Goal: Information Seeking & Learning: Learn about a topic

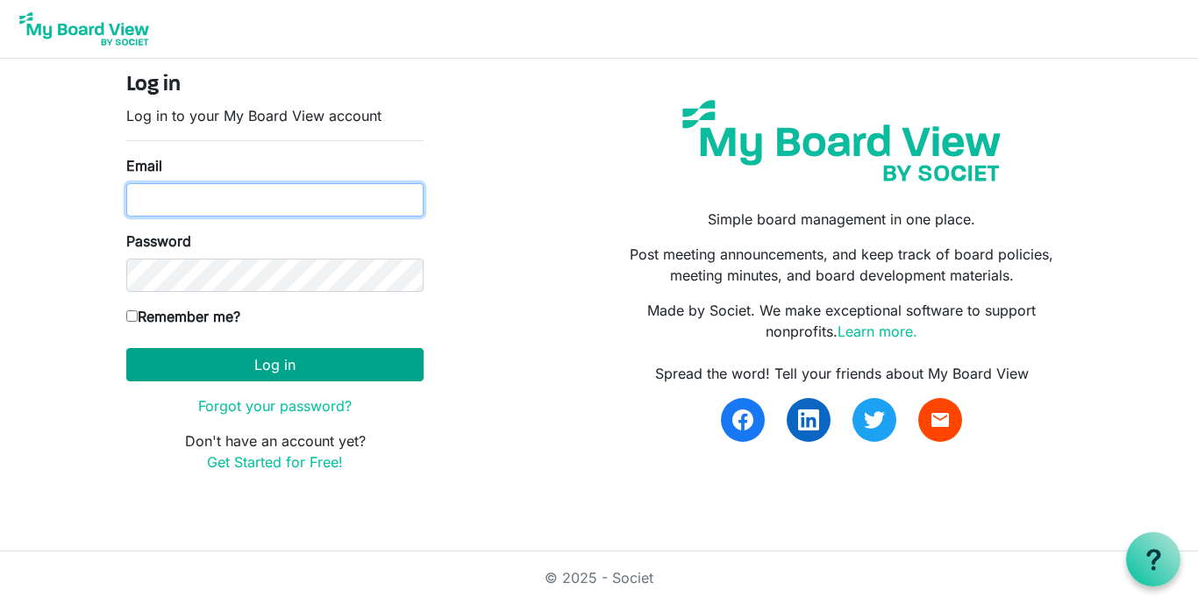
type input "dianeehg@gmail.com"
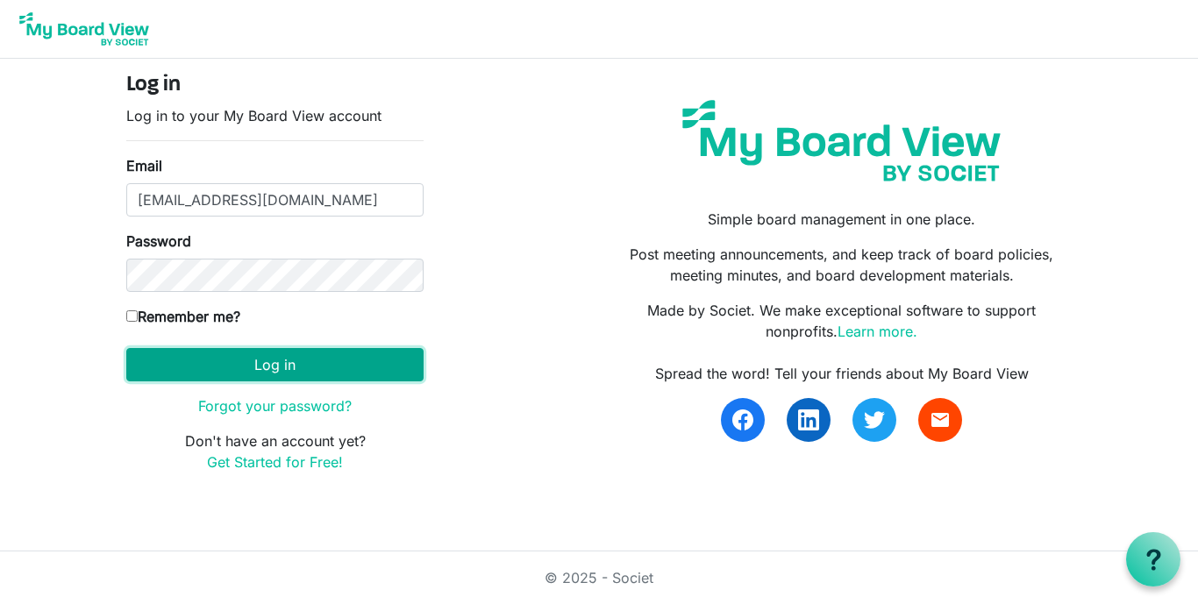
click at [293, 356] on button "Log in" at bounding box center [274, 364] width 297 height 33
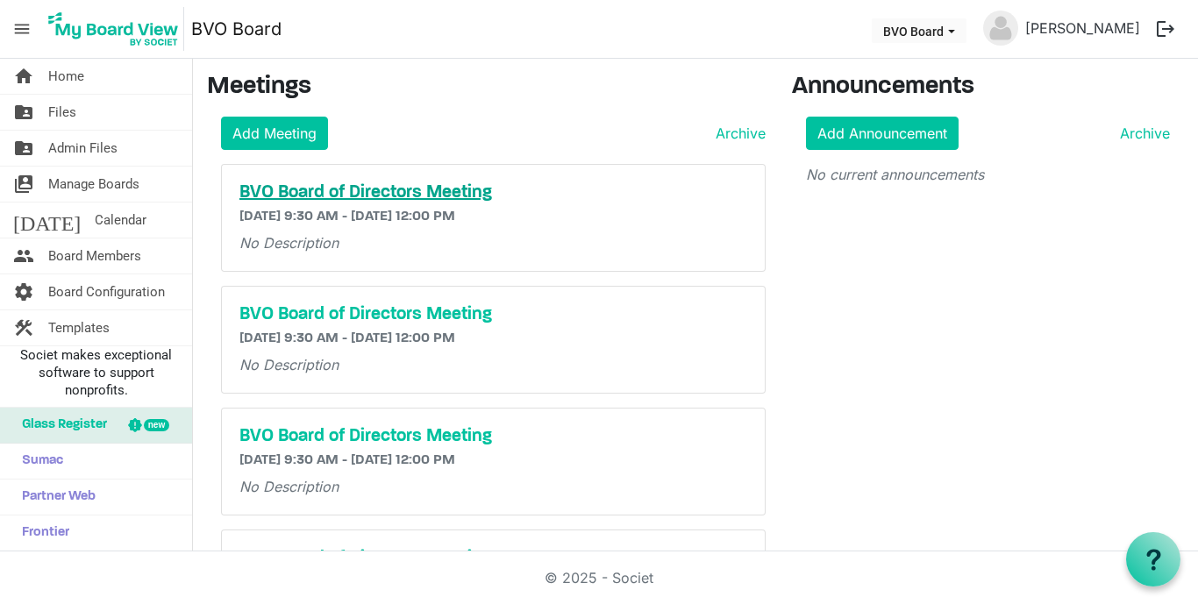
click at [352, 195] on h5 "BVO Board of Directors Meeting" at bounding box center [493, 192] width 508 height 21
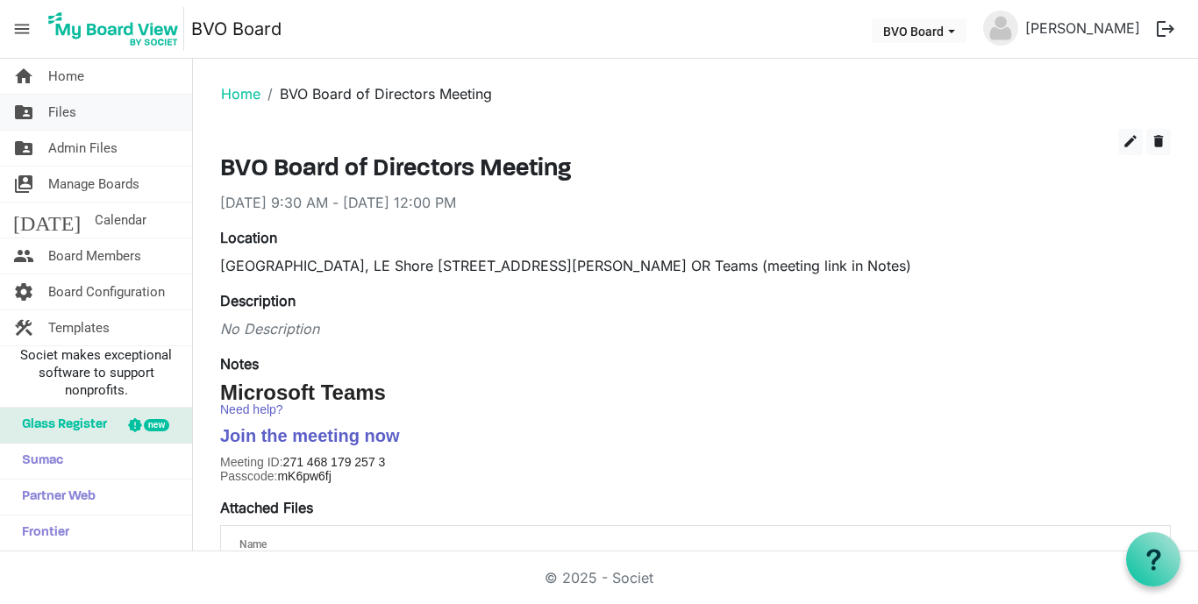
click at [64, 111] on span "Files" at bounding box center [62, 112] width 28 height 35
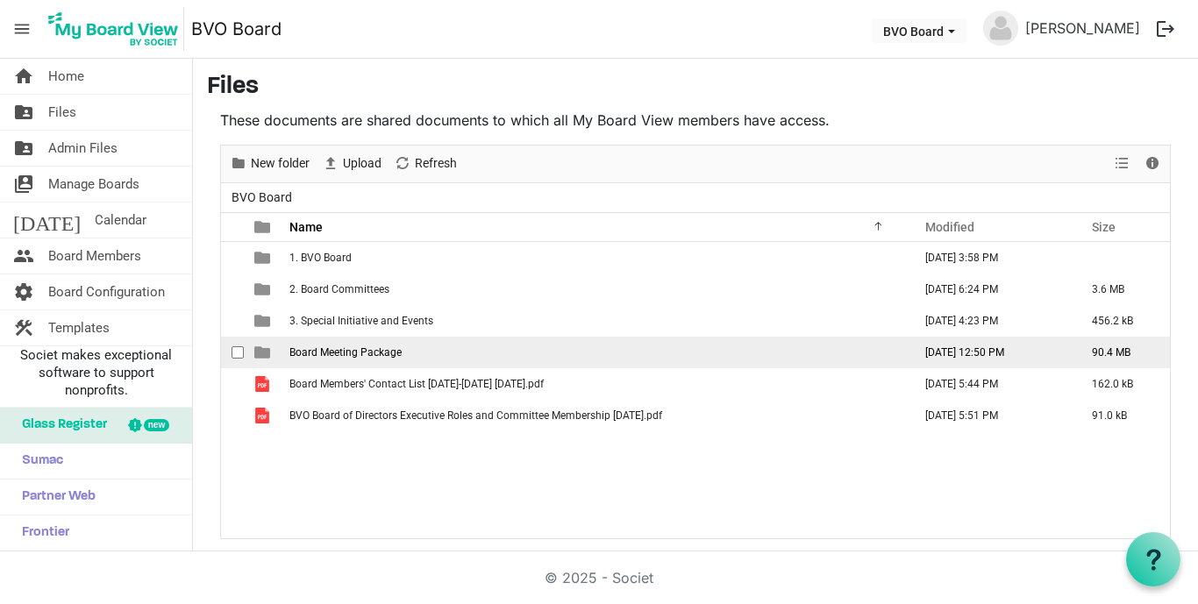
click at [358, 357] on span "Board Meeting Package" at bounding box center [345, 352] width 112 height 12
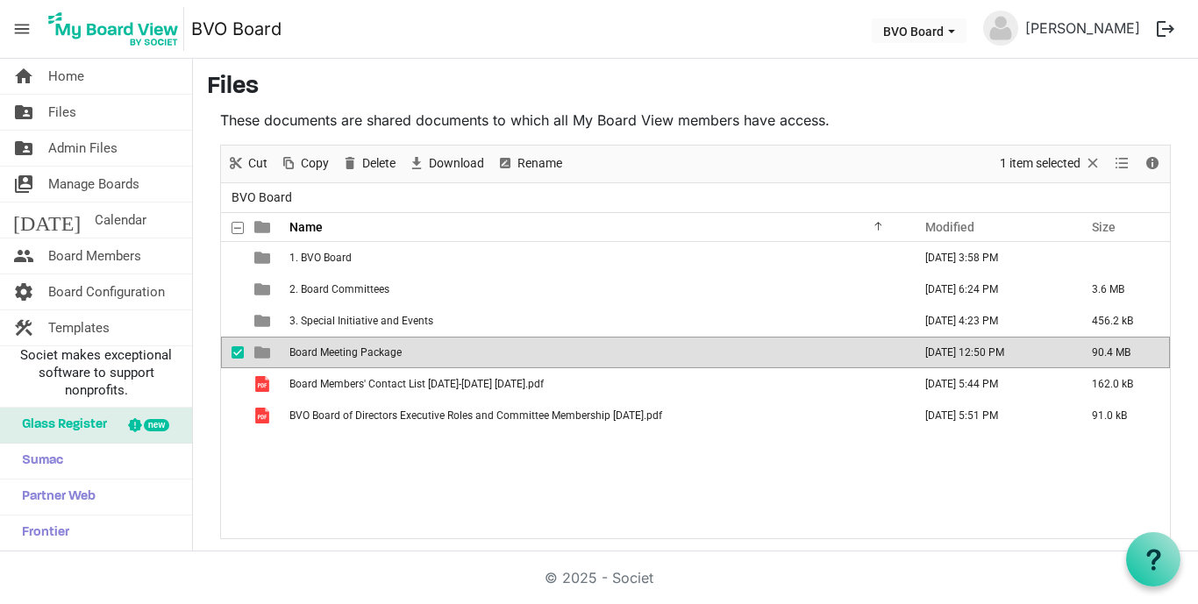
click at [361, 359] on td "Board Meeting Package" at bounding box center [595, 353] width 623 height 32
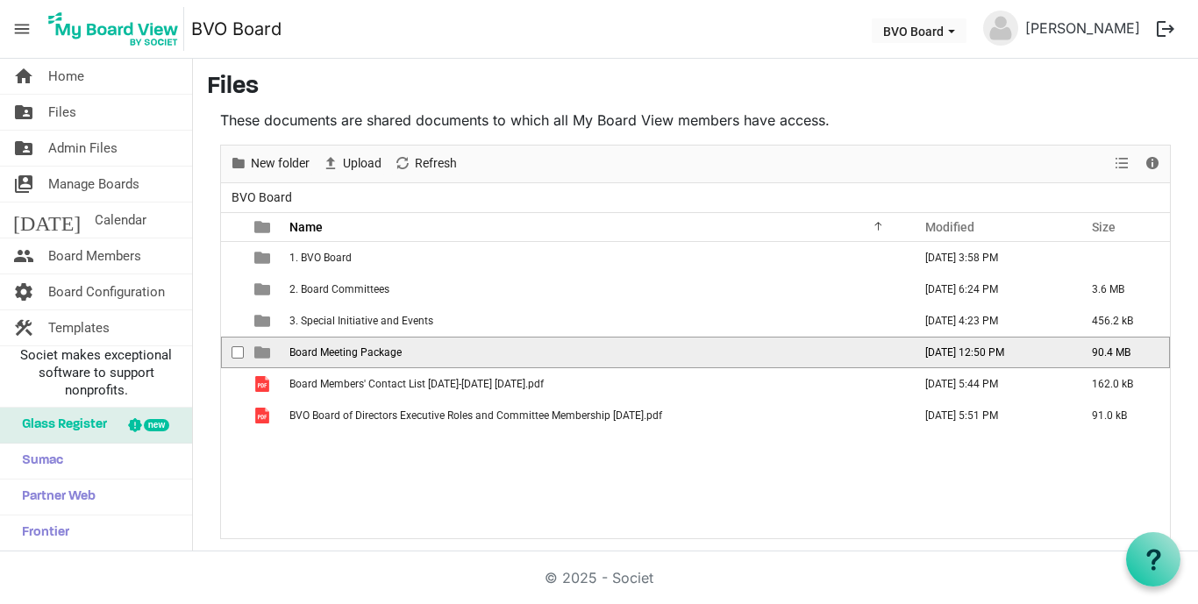
click at [389, 343] on td "Board Meeting Package" at bounding box center [595, 353] width 623 height 32
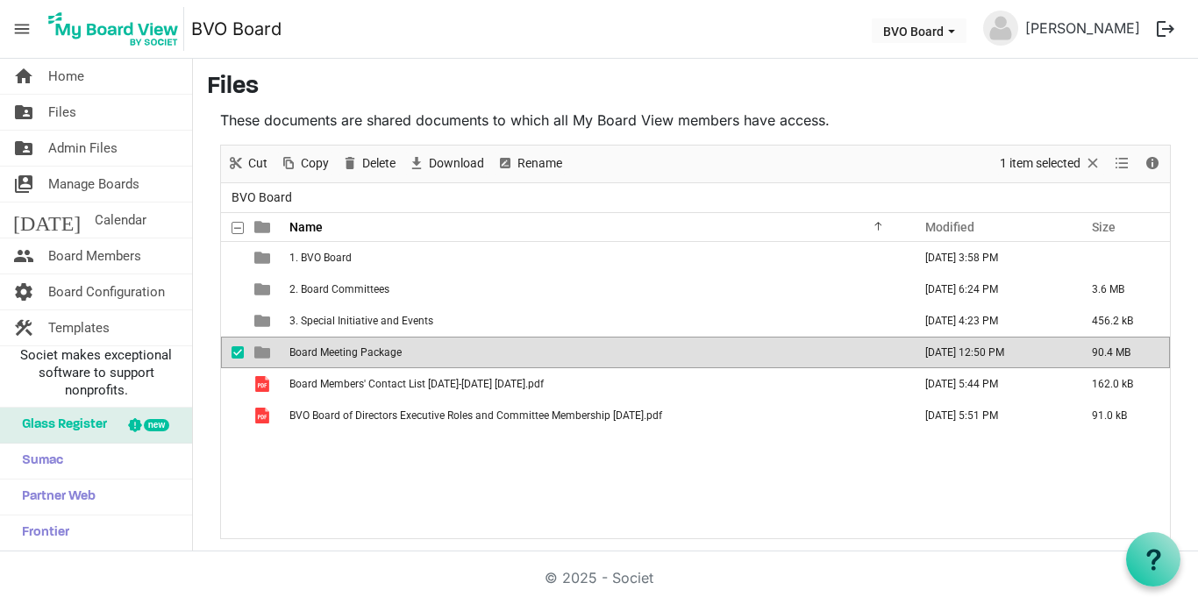
click at [471, 351] on td "Board Meeting Package" at bounding box center [595, 353] width 623 height 32
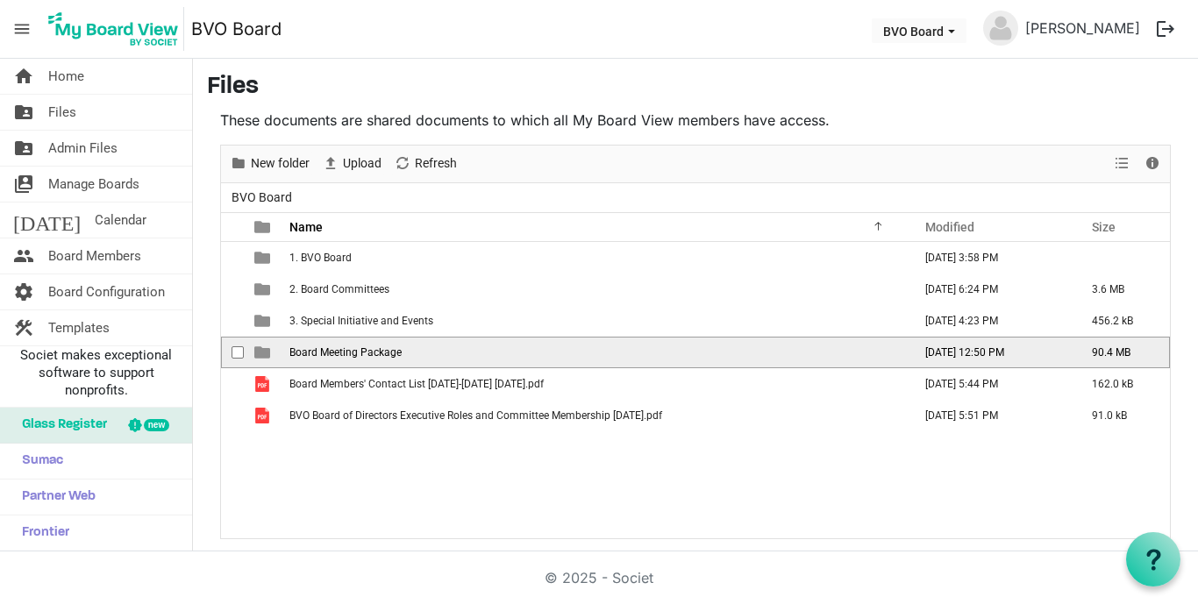
click at [471, 351] on td "Board Meeting Package" at bounding box center [595, 353] width 623 height 32
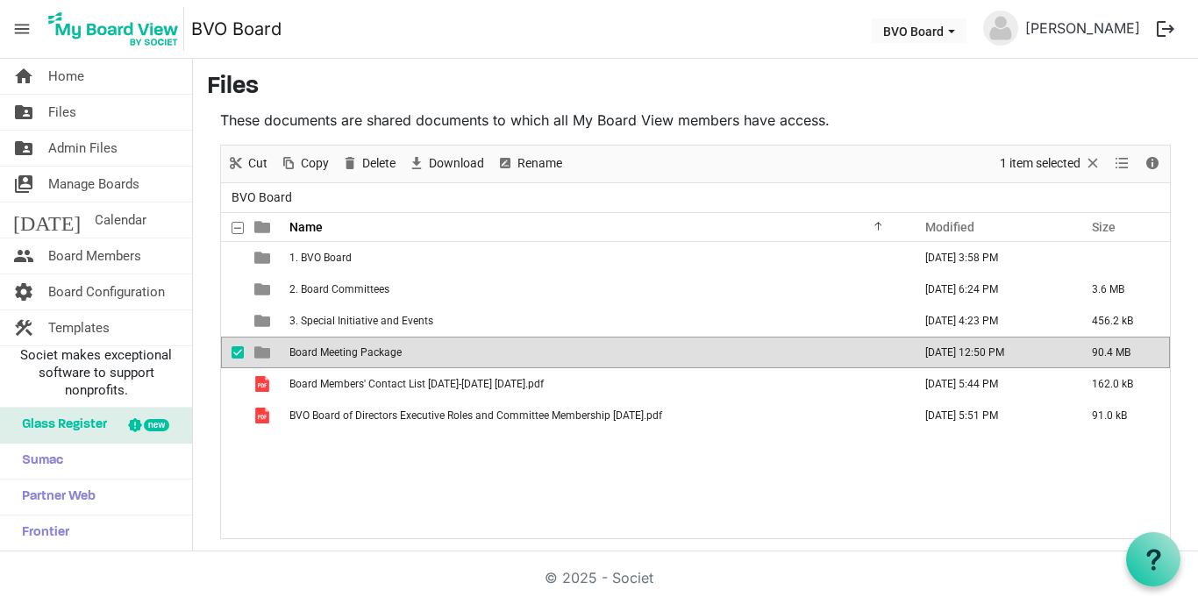
click at [471, 351] on td "Board Meeting Package" at bounding box center [595, 353] width 623 height 32
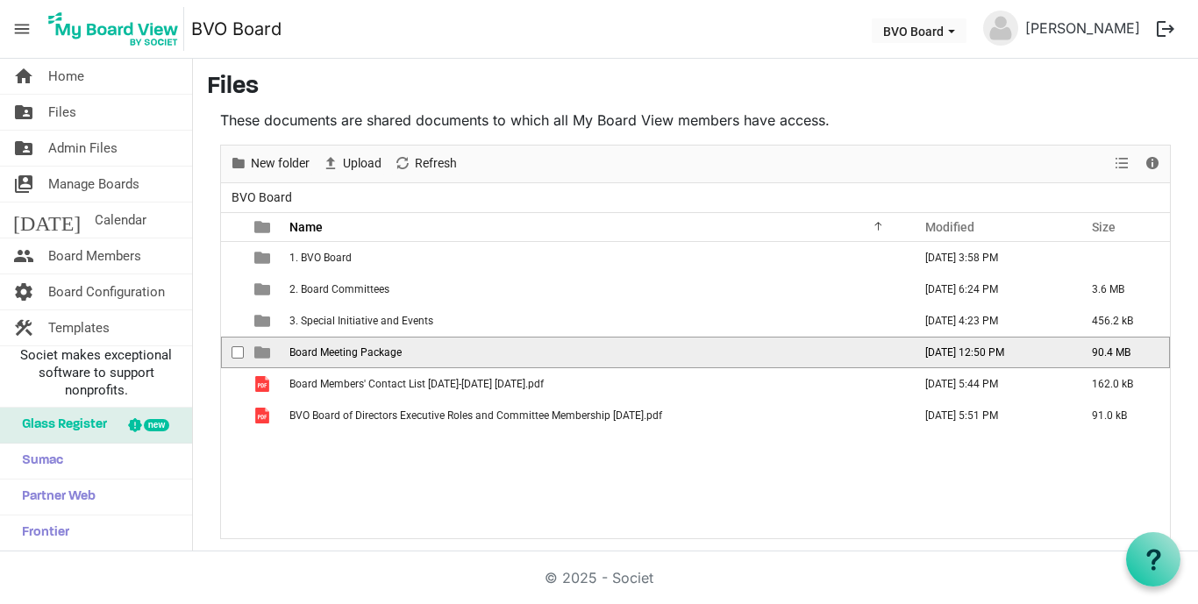
click at [471, 351] on td "Board Meeting Package" at bounding box center [595, 353] width 623 height 32
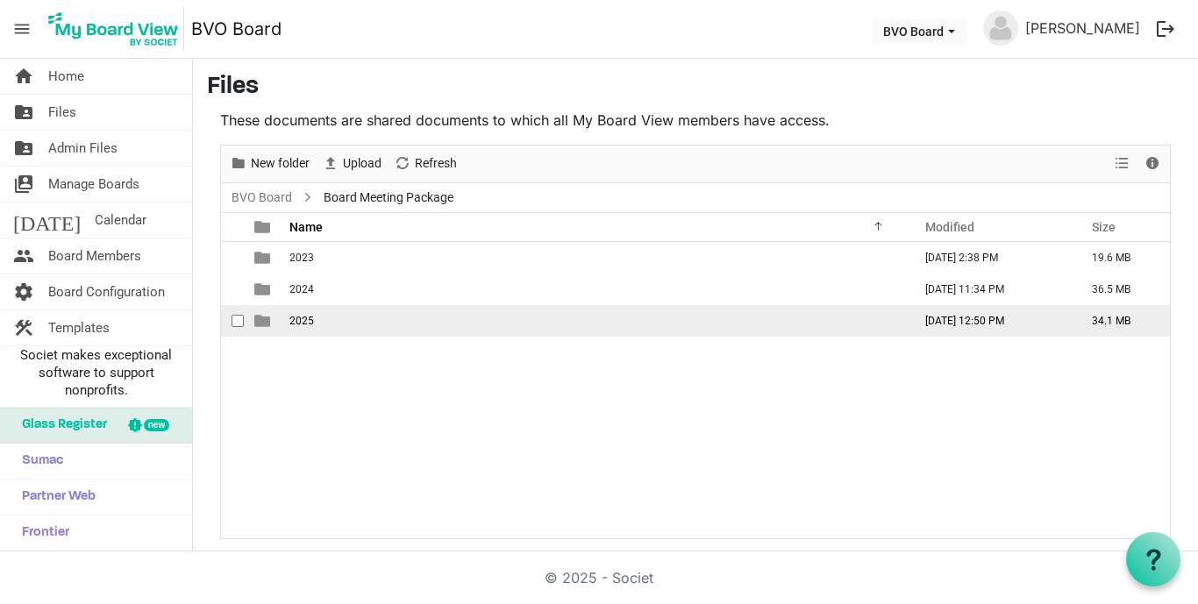
click at [318, 322] on td "2025" at bounding box center [595, 321] width 623 height 32
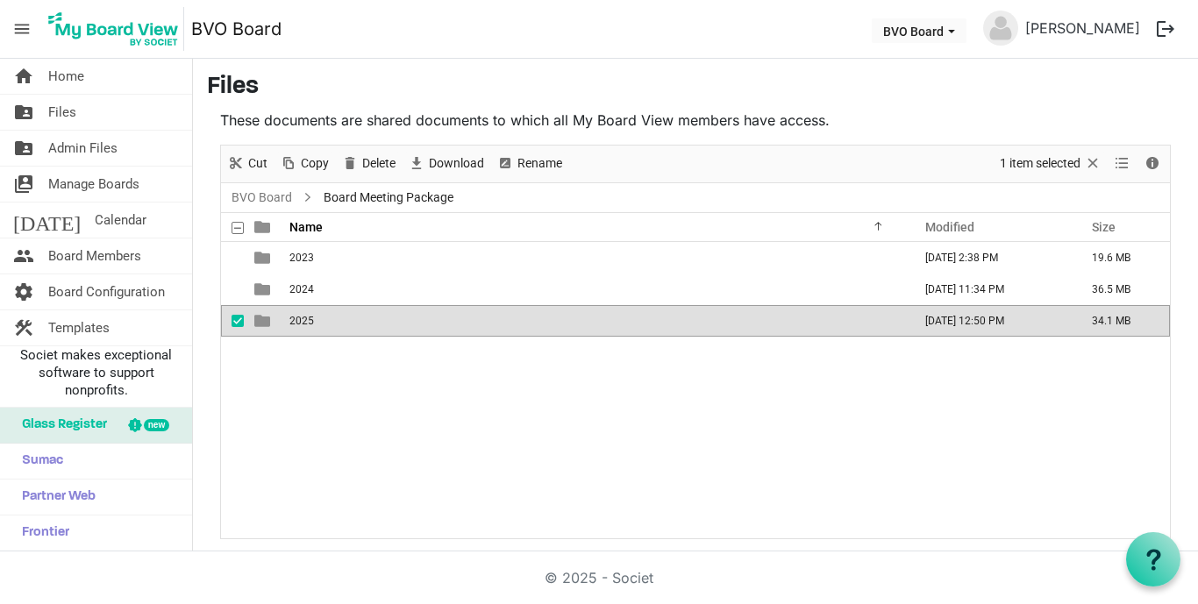
click at [318, 322] on td "2025" at bounding box center [595, 321] width 623 height 32
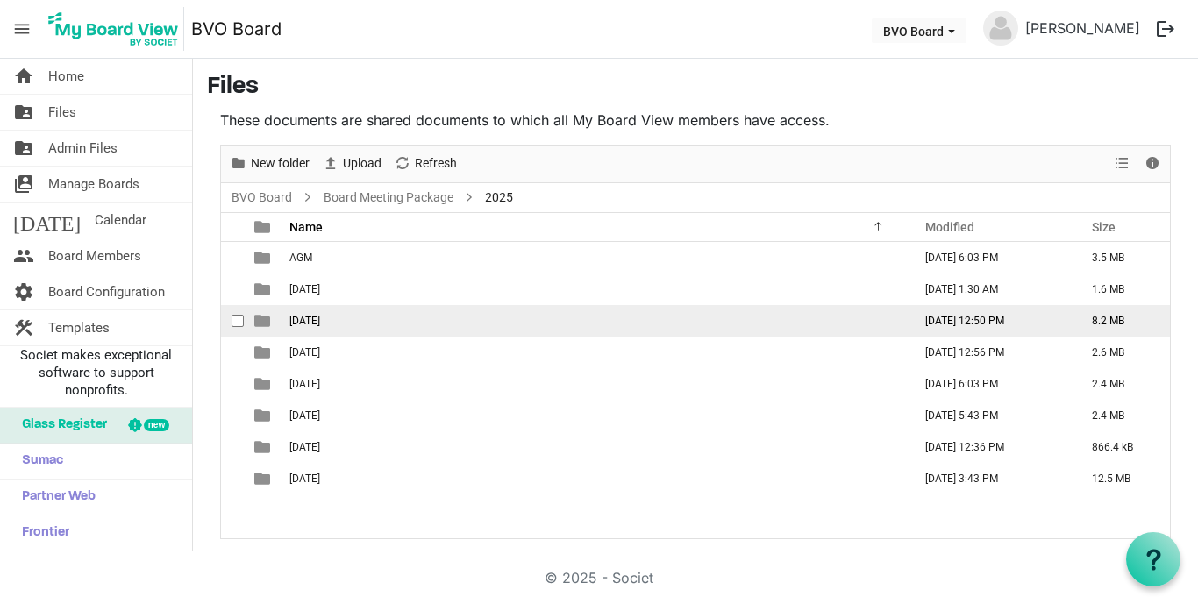
click at [320, 321] on span "[DATE]" at bounding box center [304, 321] width 31 height 12
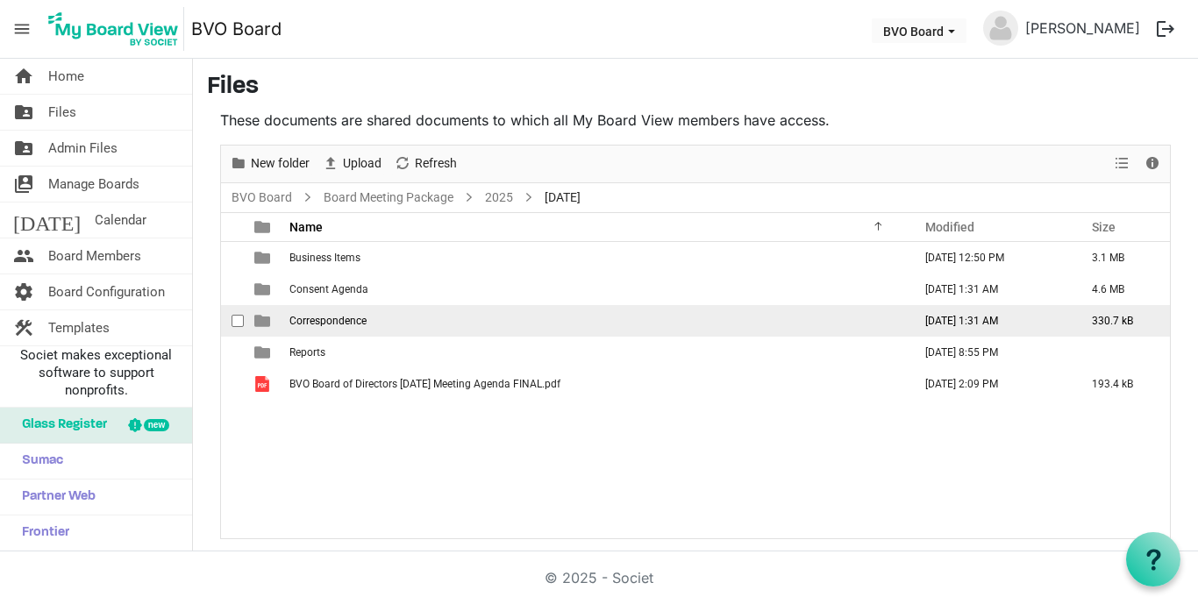
click at [461, 323] on td "Correspondence" at bounding box center [595, 321] width 623 height 32
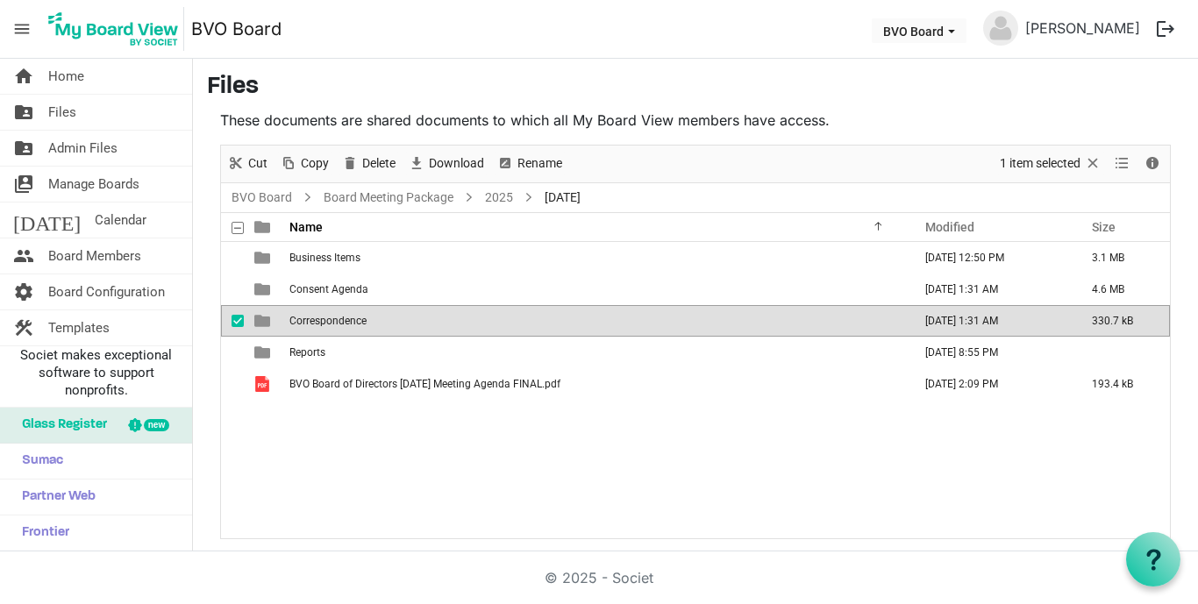
click at [461, 323] on td "Correspondence" at bounding box center [595, 321] width 623 height 32
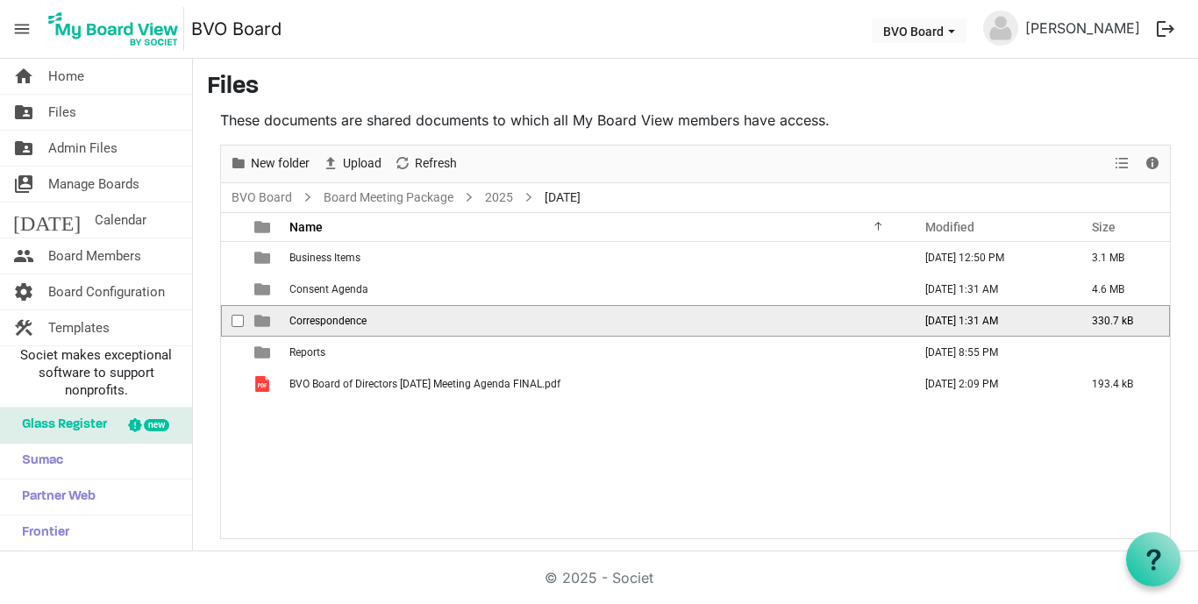
click at [685, 322] on td "Correspondence" at bounding box center [595, 321] width 623 height 32
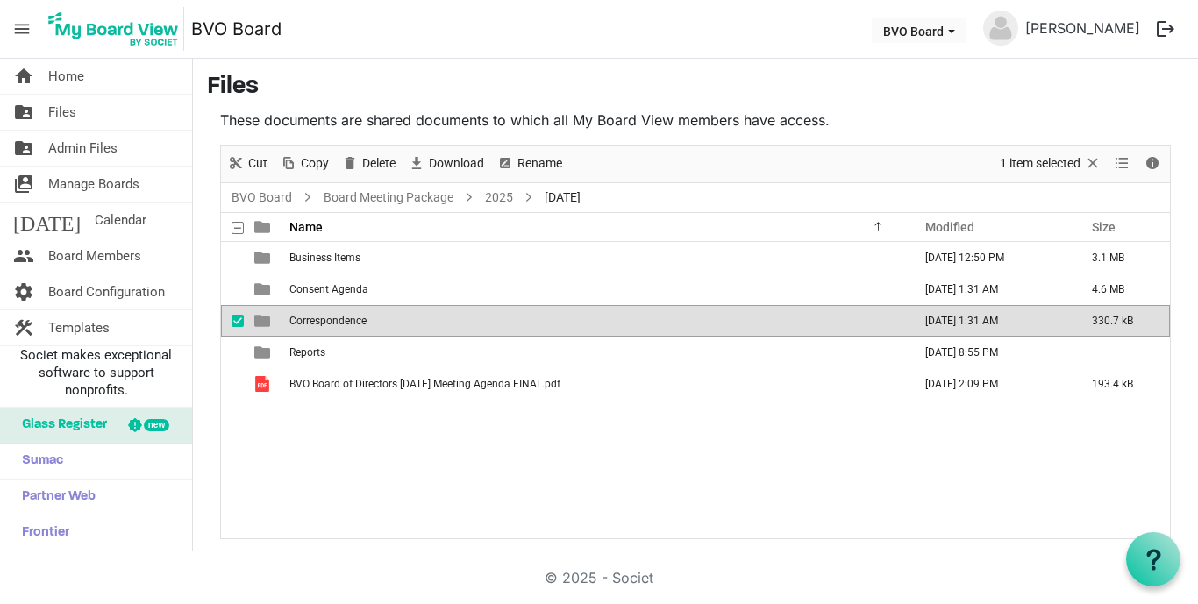
click at [685, 322] on td "Correspondence" at bounding box center [595, 321] width 623 height 32
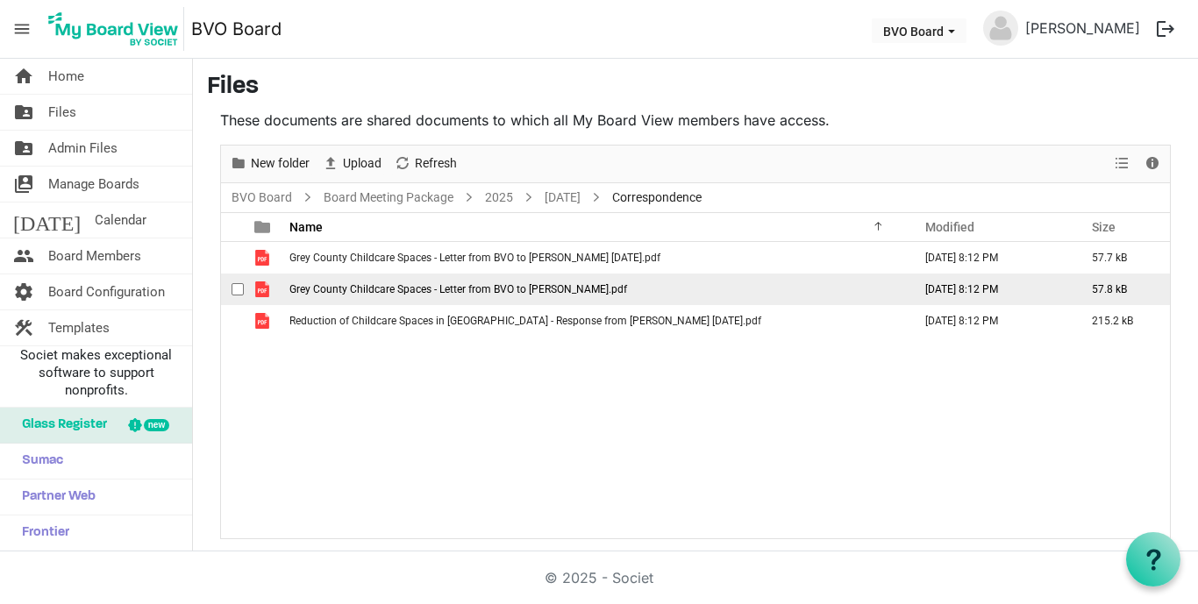
click at [389, 285] on span "Grey County Childcare Spaces - Letter from BVO to Paul Calandra.pdf" at bounding box center [458, 289] width 338 height 12
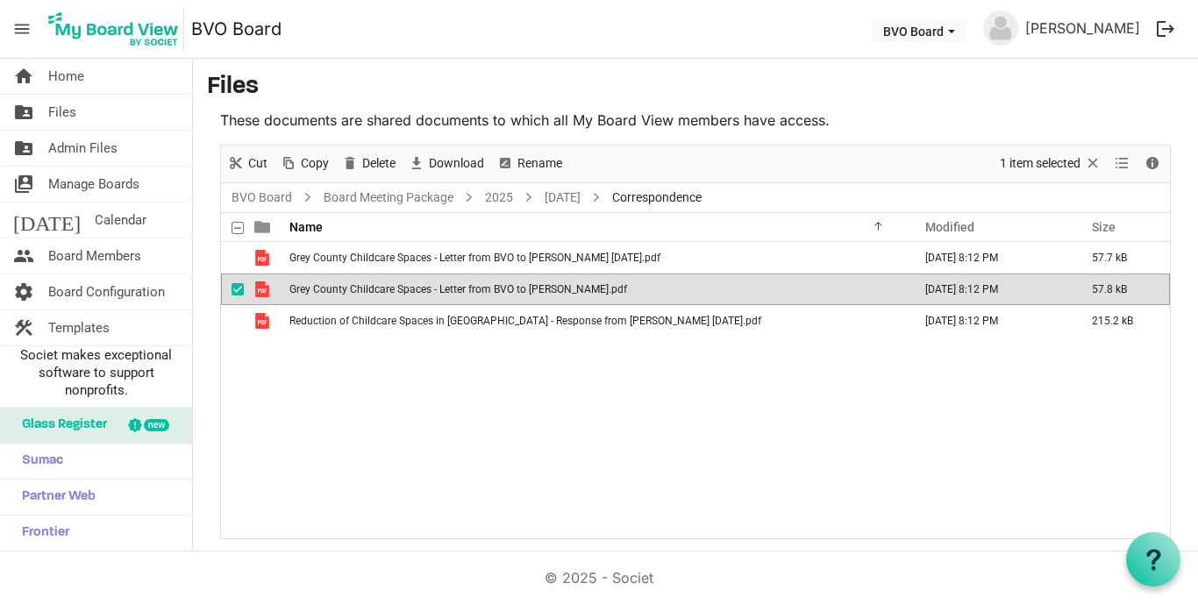
click at [389, 285] on span "Grey County Childcare Spaces - Letter from BVO to Paul Calandra.pdf" at bounding box center [458, 289] width 338 height 12
click at [388, 289] on span "Grey County Childcare Spaces - Letter from BVO to Paul Calandra.pdf" at bounding box center [458, 289] width 338 height 12
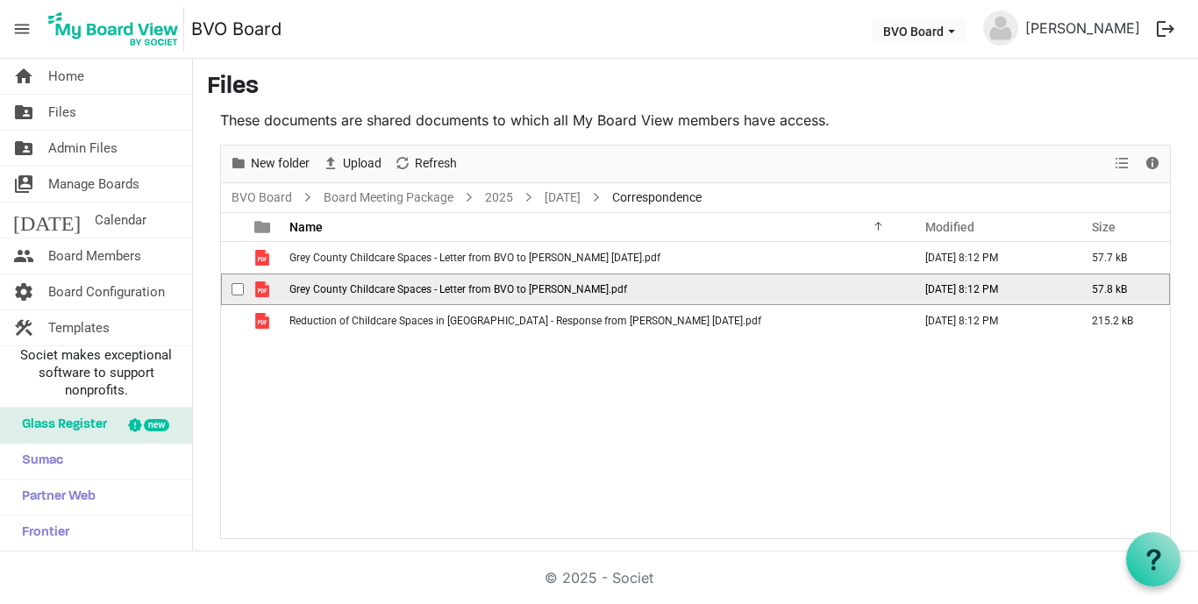
click at [388, 289] on span "Grey County Childcare Spaces - Letter from BVO to Paul Calandra.pdf" at bounding box center [458, 289] width 338 height 12
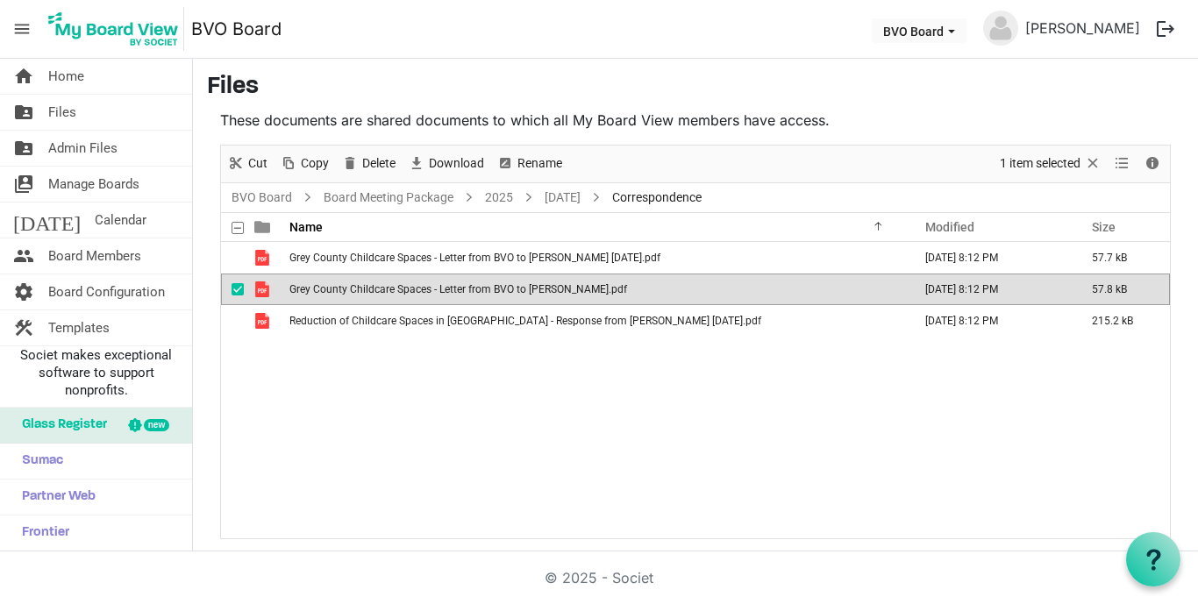
click at [388, 289] on span "Grey County Childcare Spaces - Letter from BVO to Paul Calandra.pdf" at bounding box center [458, 289] width 338 height 12
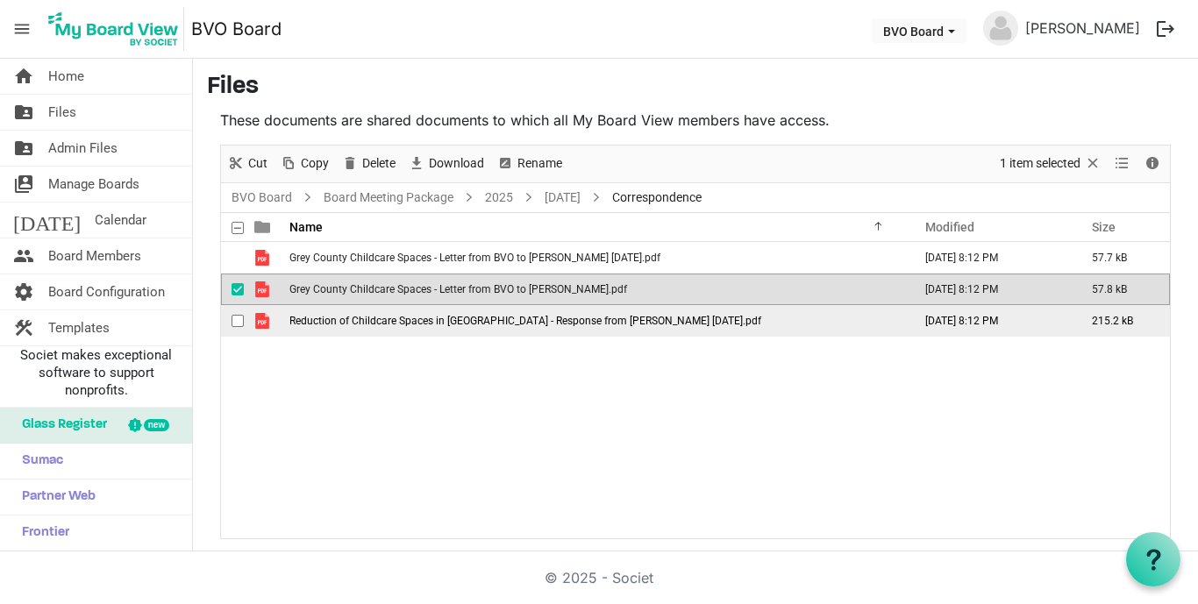
click at [403, 325] on span "Reduction of Childcare Spaces in Grey County - Response from Brian Suanderson J…" at bounding box center [525, 321] width 472 height 12
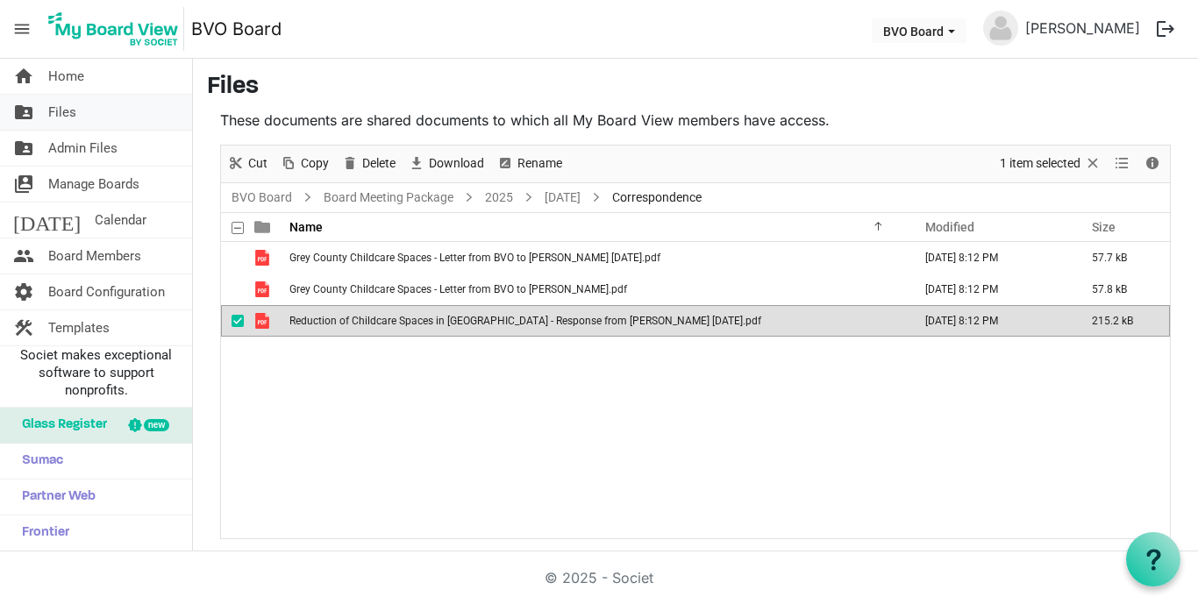
click at [70, 112] on span "Files" at bounding box center [62, 112] width 28 height 35
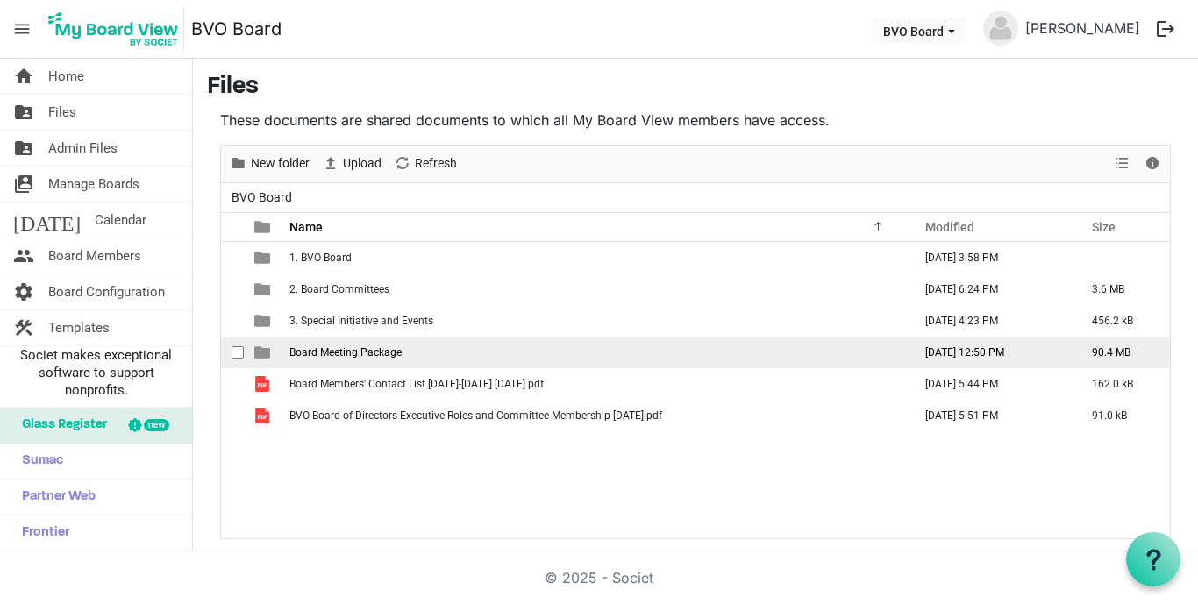
click at [383, 355] on span "Board Meeting Package" at bounding box center [345, 352] width 112 height 12
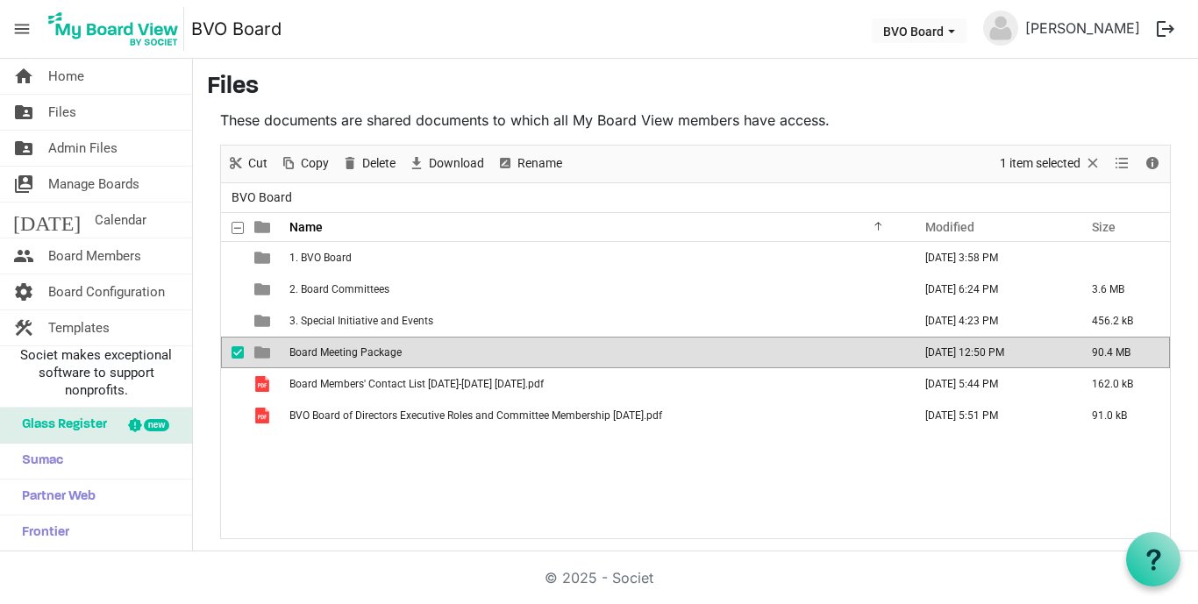
click at [383, 355] on span "Board Meeting Package" at bounding box center [345, 352] width 112 height 12
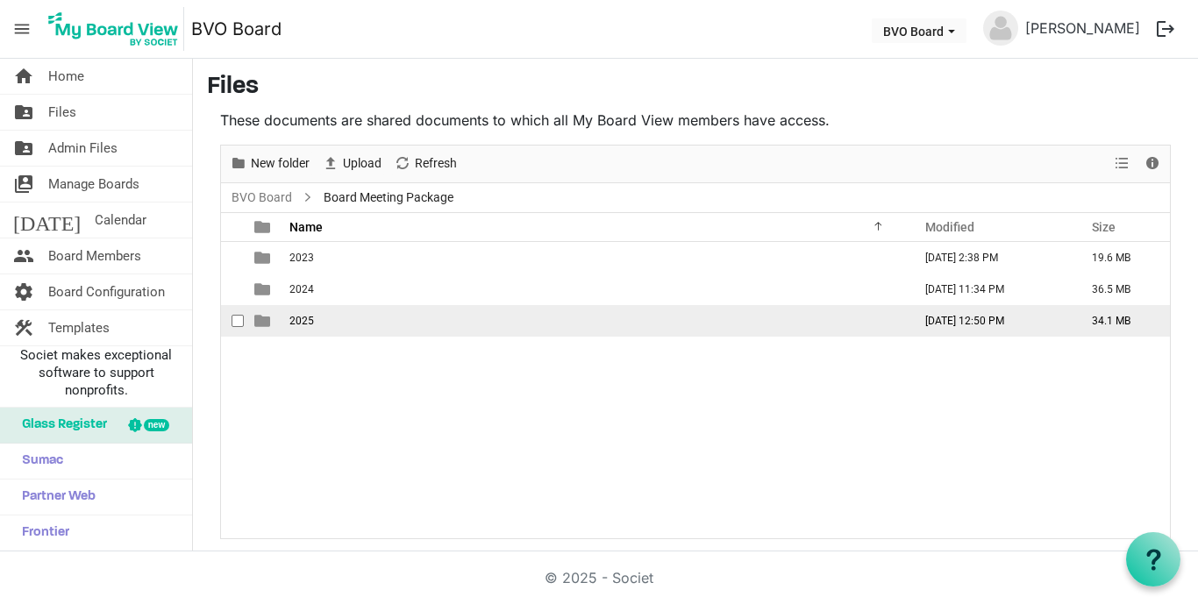
click at [305, 323] on span "2025" at bounding box center [301, 321] width 25 height 12
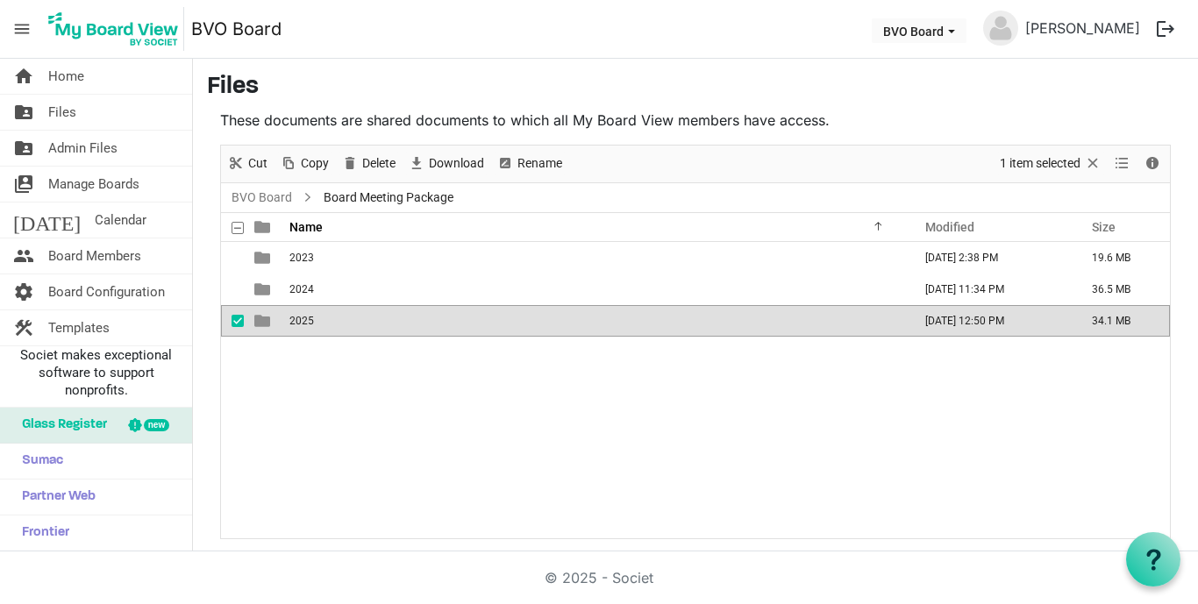
click at [305, 323] on span "2025" at bounding box center [301, 321] width 25 height 12
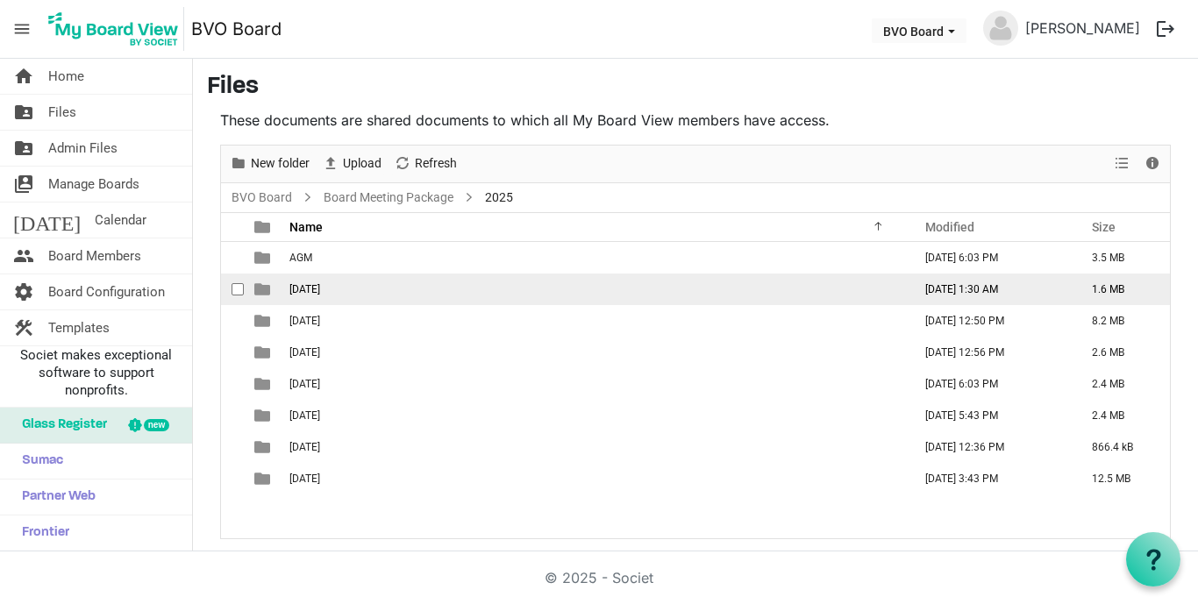
click at [330, 296] on td "Apr 24th, 2025" at bounding box center [595, 290] width 623 height 32
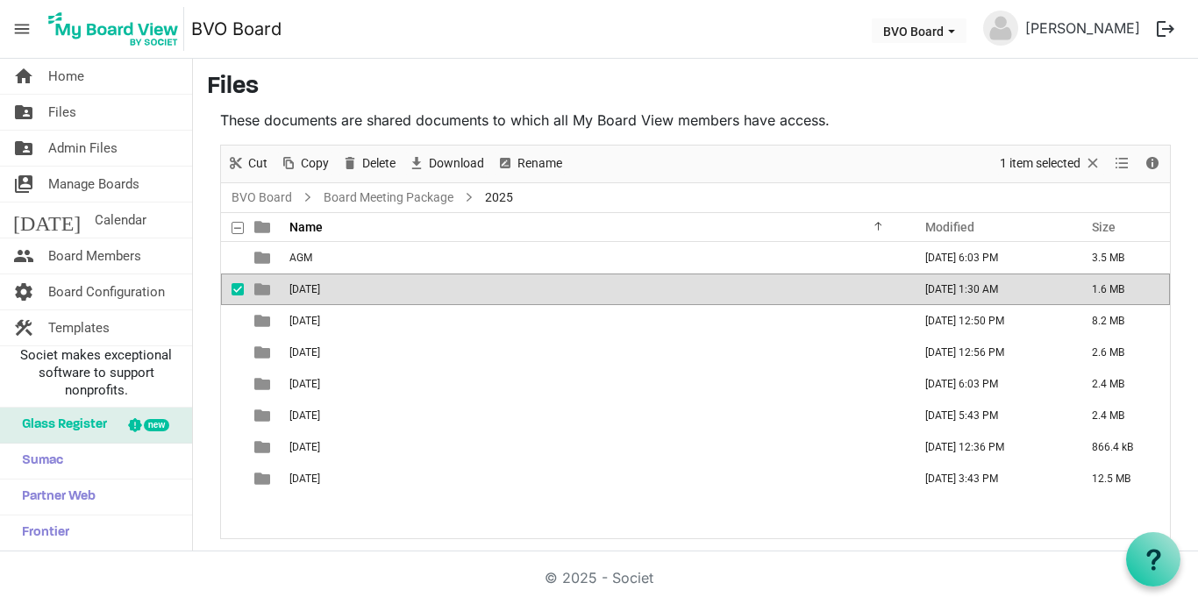
click at [330, 296] on td "[DATE]" at bounding box center [595, 290] width 623 height 32
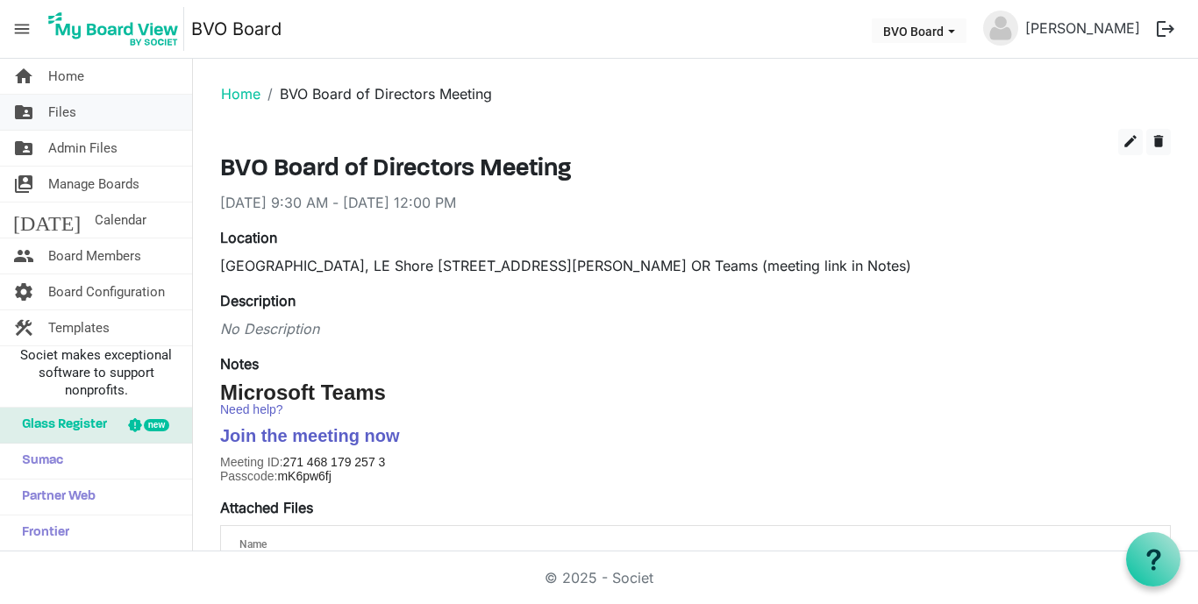
click at [60, 111] on span "Files" at bounding box center [62, 112] width 28 height 35
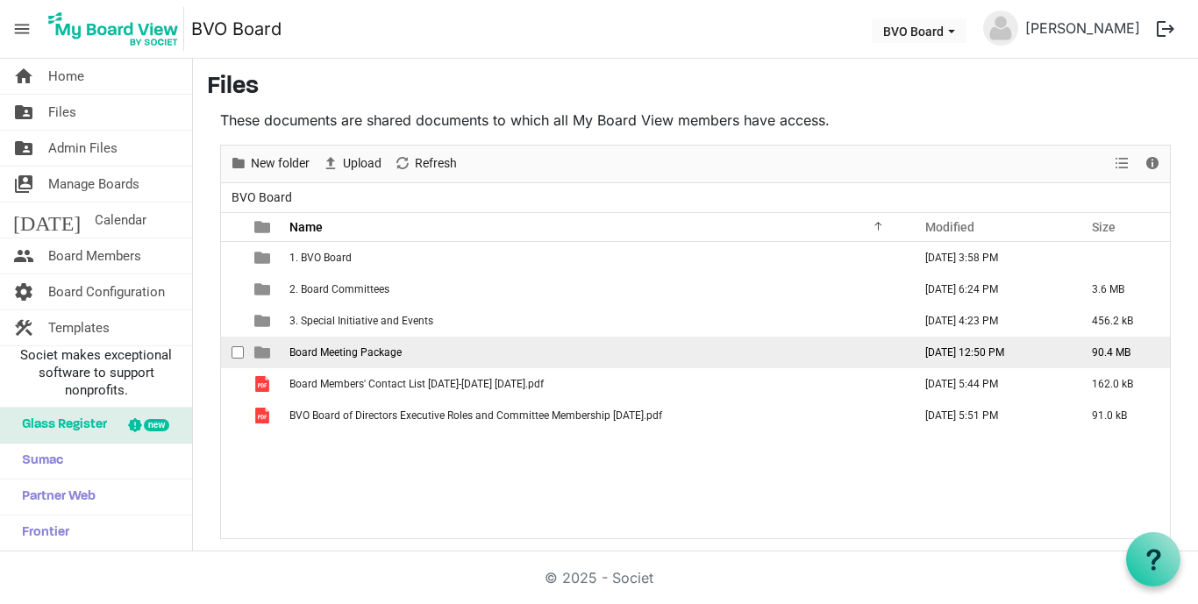
click at [351, 359] on td "Board Meeting Package" at bounding box center [595, 353] width 623 height 32
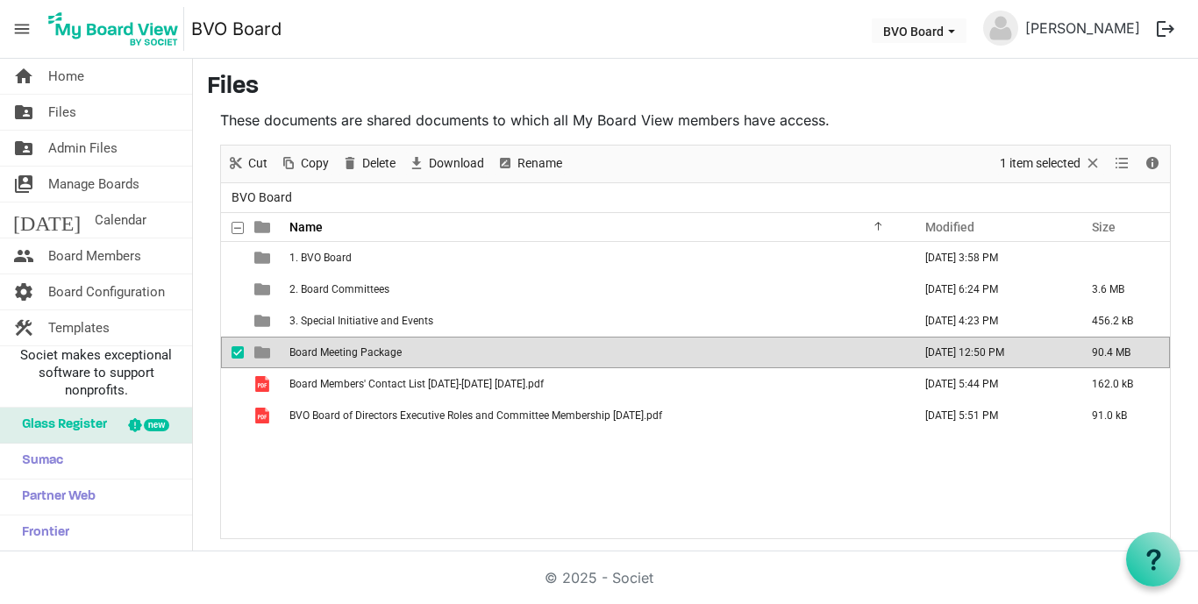
click at [351, 359] on td "Board Meeting Package" at bounding box center [595, 353] width 623 height 32
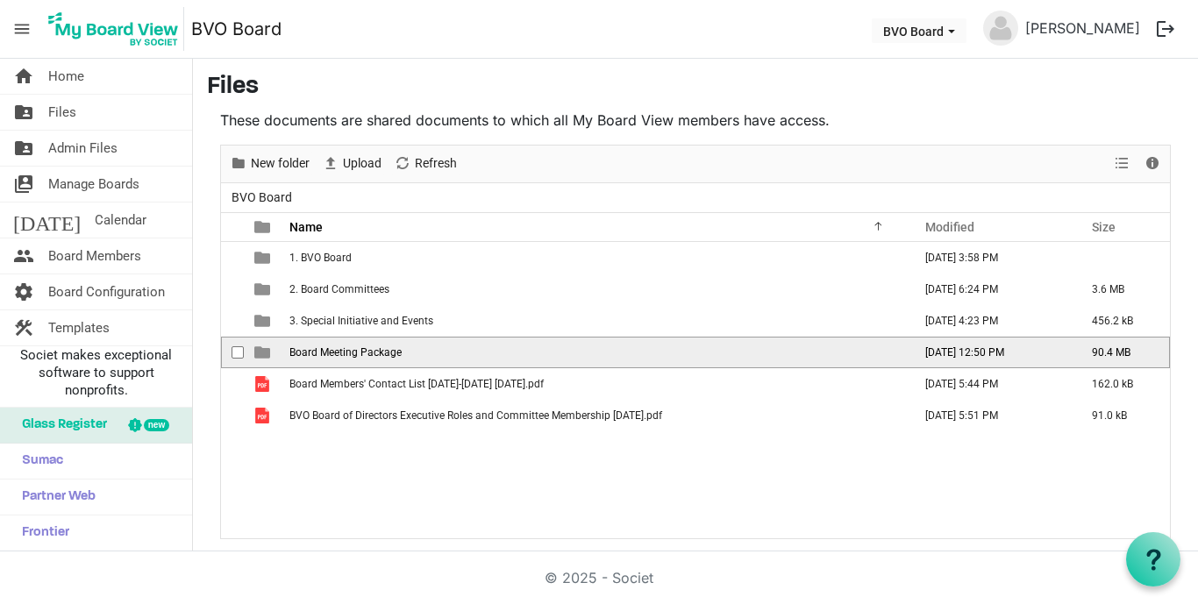
click at [351, 359] on td "Board Meeting Package" at bounding box center [595, 353] width 623 height 32
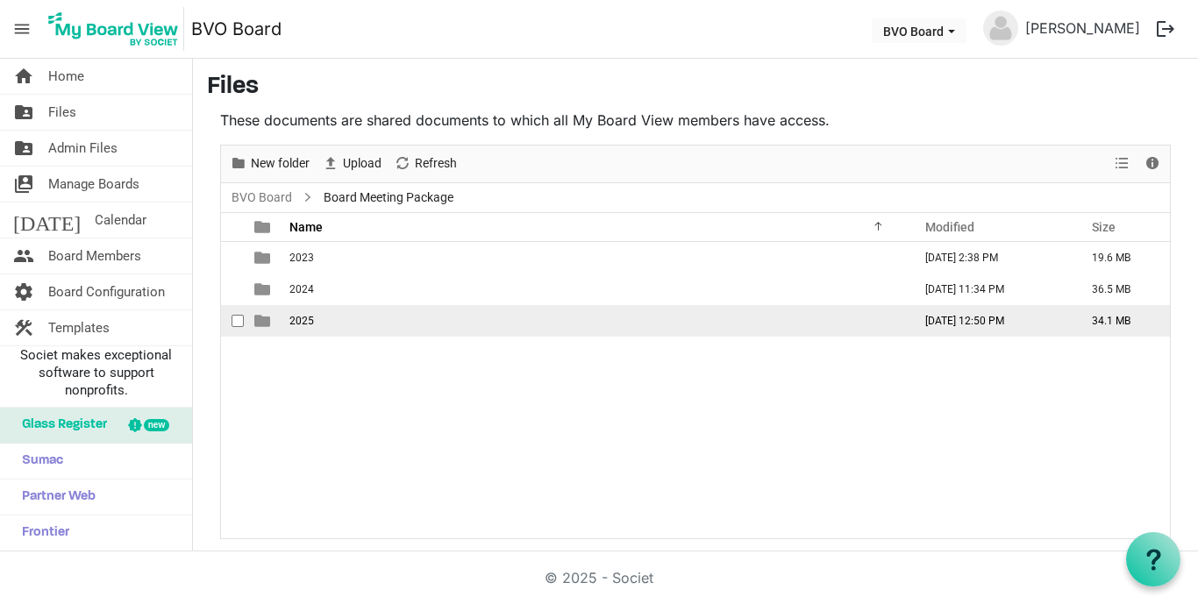
click at [308, 320] on span "2025" at bounding box center [301, 321] width 25 height 12
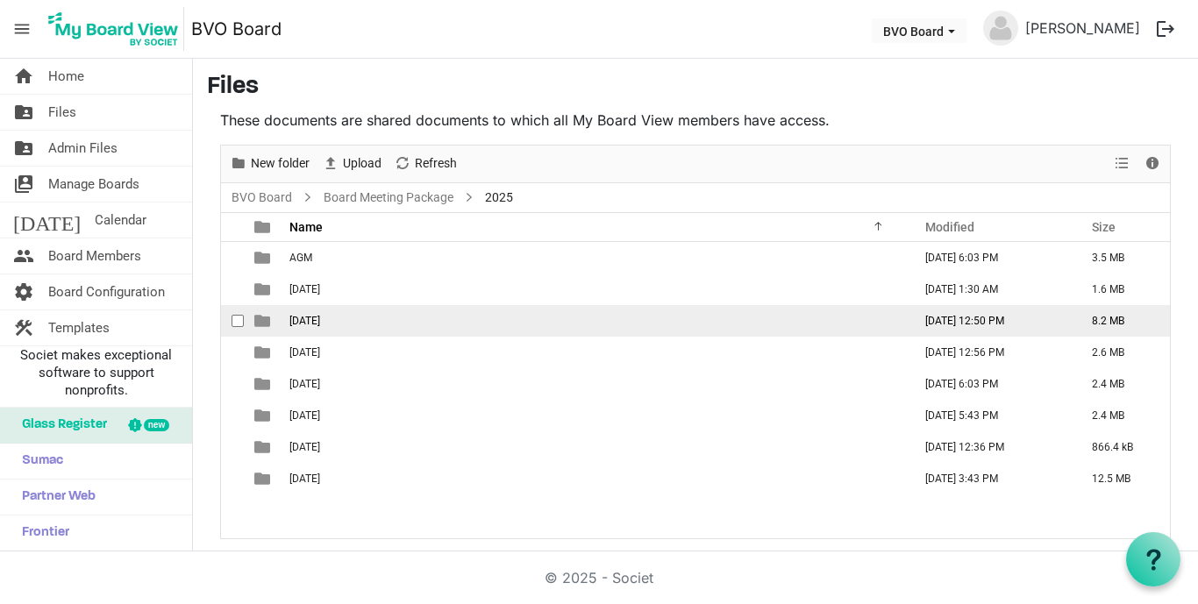
click at [320, 319] on span "[DATE]" at bounding box center [304, 321] width 31 height 12
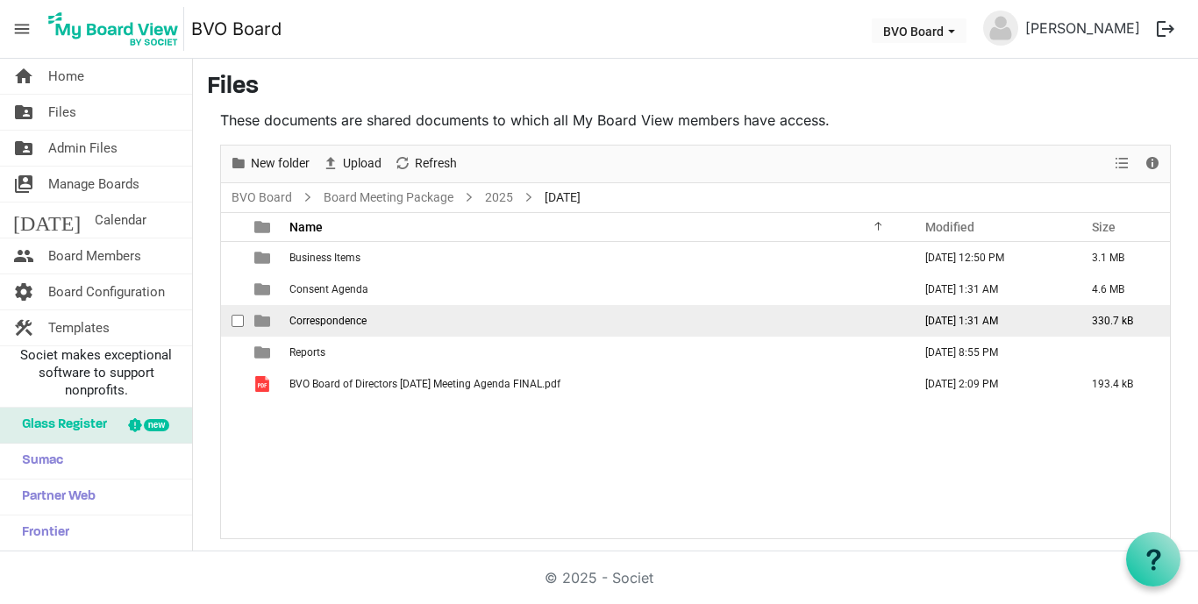
click at [413, 321] on td "Correspondence" at bounding box center [595, 321] width 623 height 32
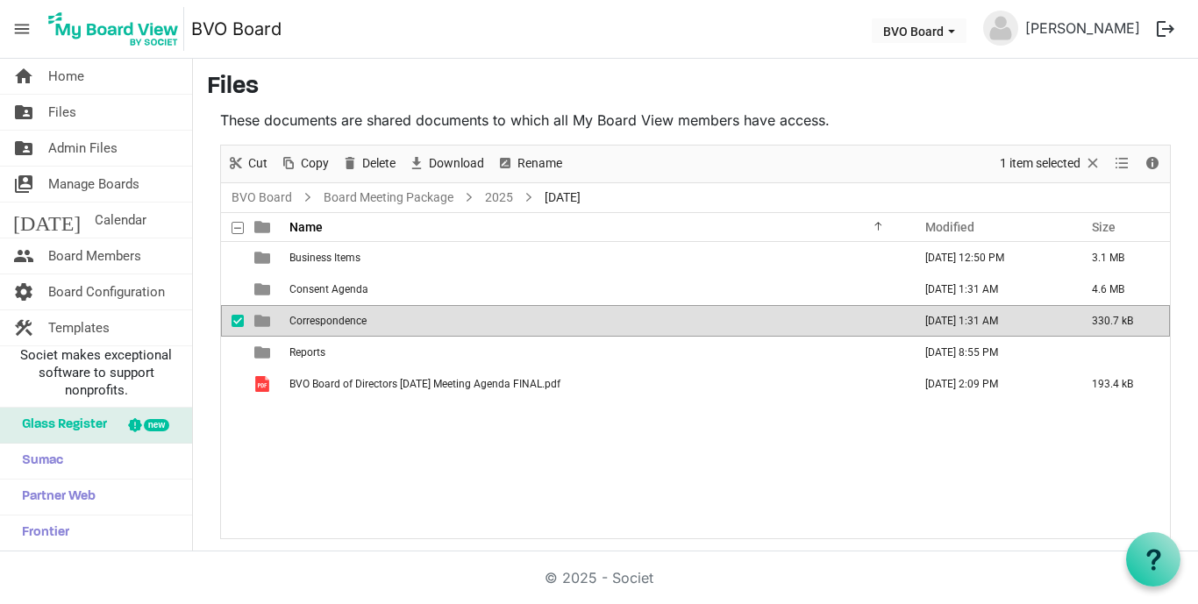
click at [413, 321] on td "Correspondence" at bounding box center [595, 321] width 623 height 32
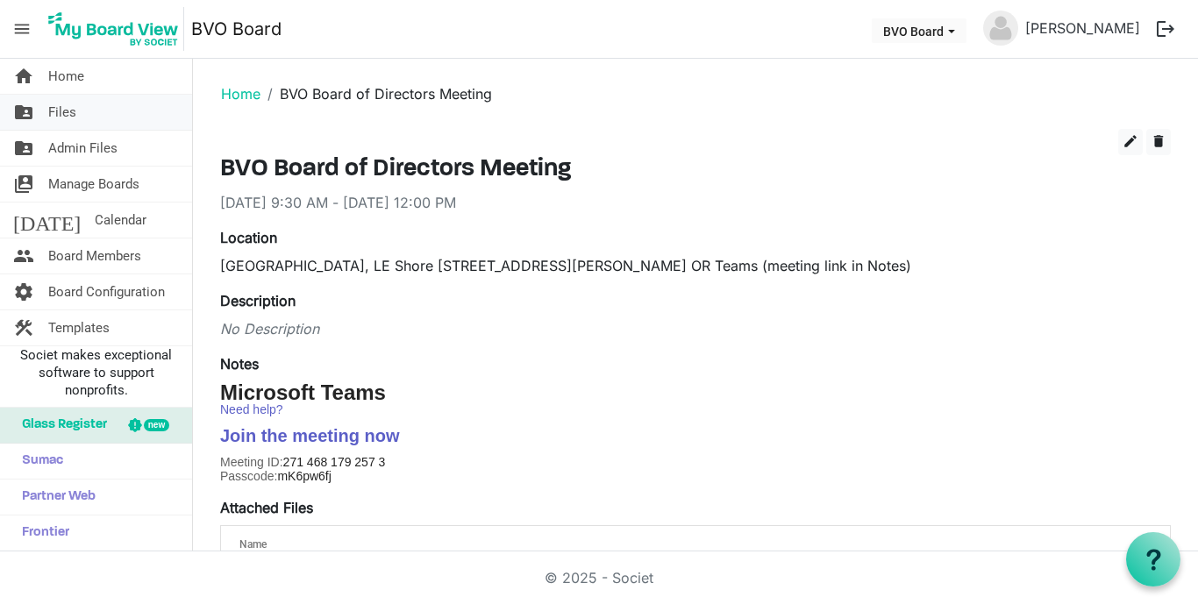
click at [76, 117] on link "folder_shared Files" at bounding box center [96, 112] width 192 height 35
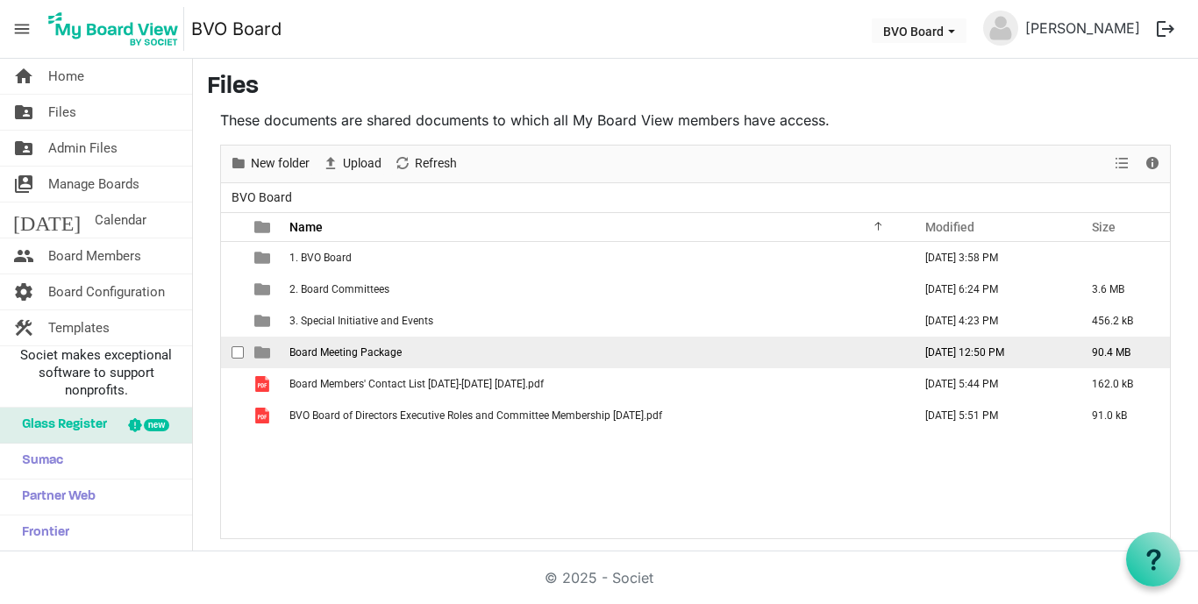
click at [311, 352] on span "Board Meeting Package" at bounding box center [345, 352] width 112 height 12
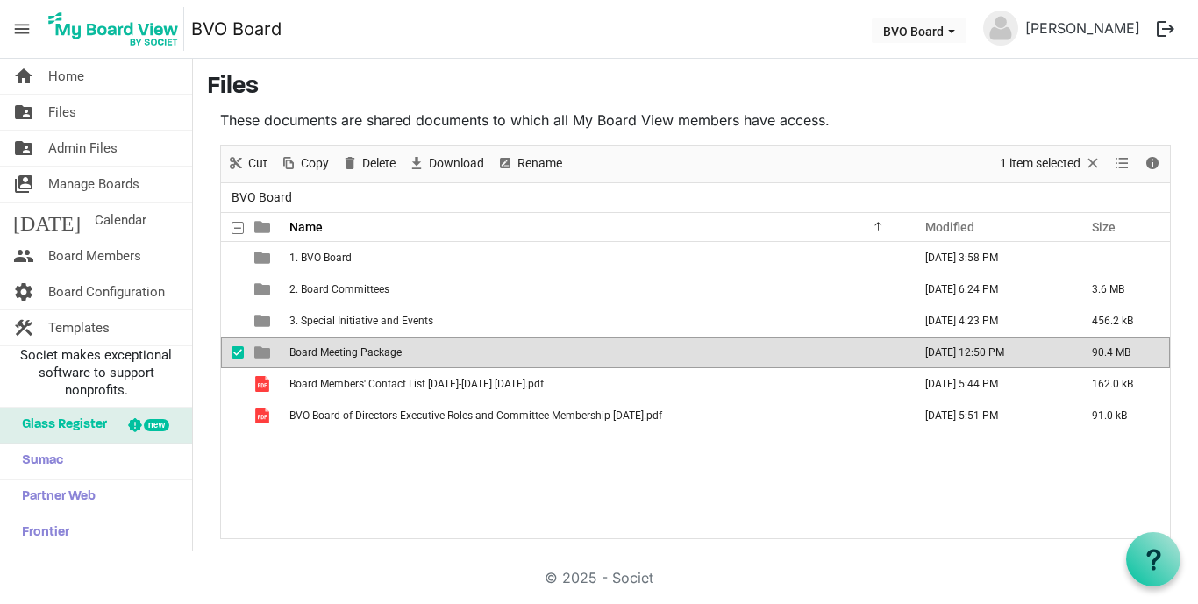
click at [311, 352] on span "Board Meeting Package" at bounding box center [345, 352] width 112 height 12
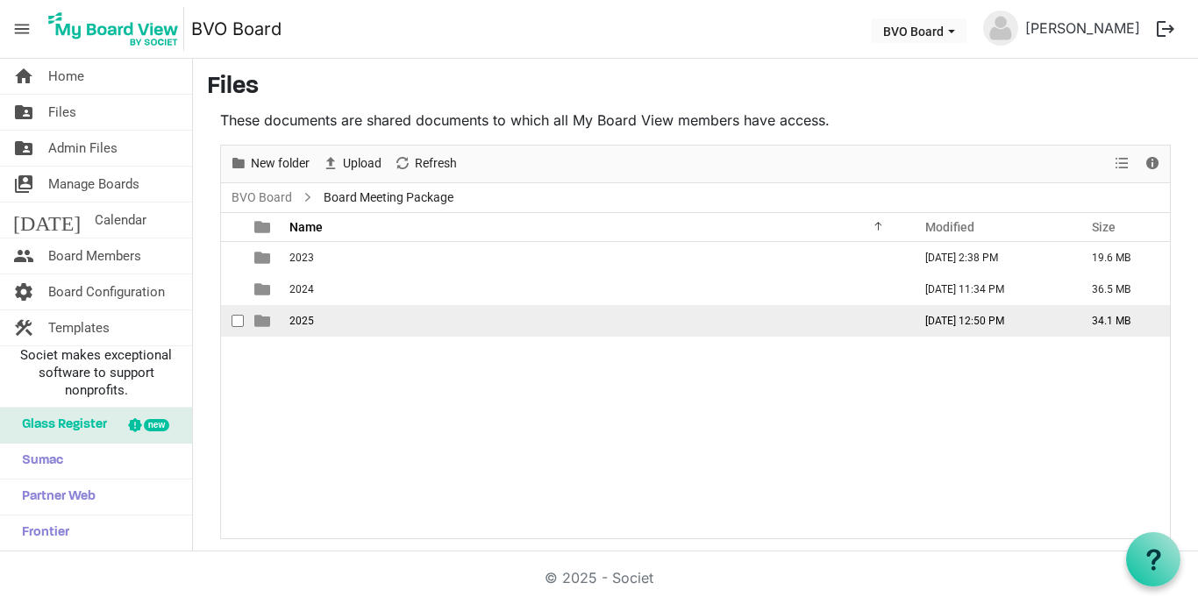
click at [305, 320] on span "2025" at bounding box center [301, 321] width 25 height 12
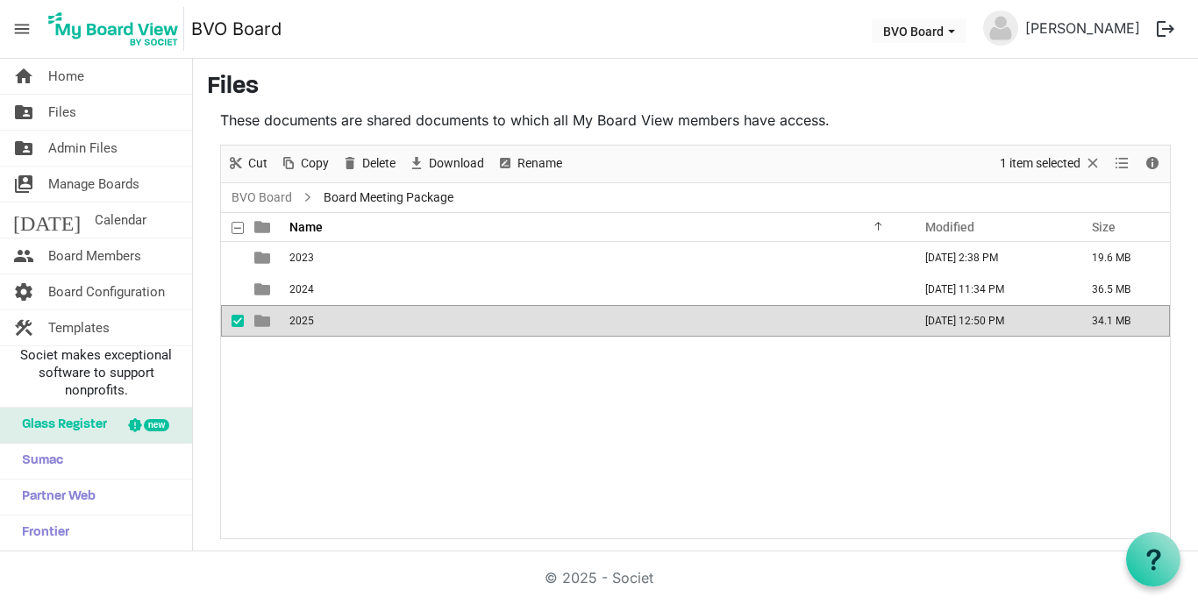
click at [305, 320] on span "2025" at bounding box center [301, 321] width 25 height 12
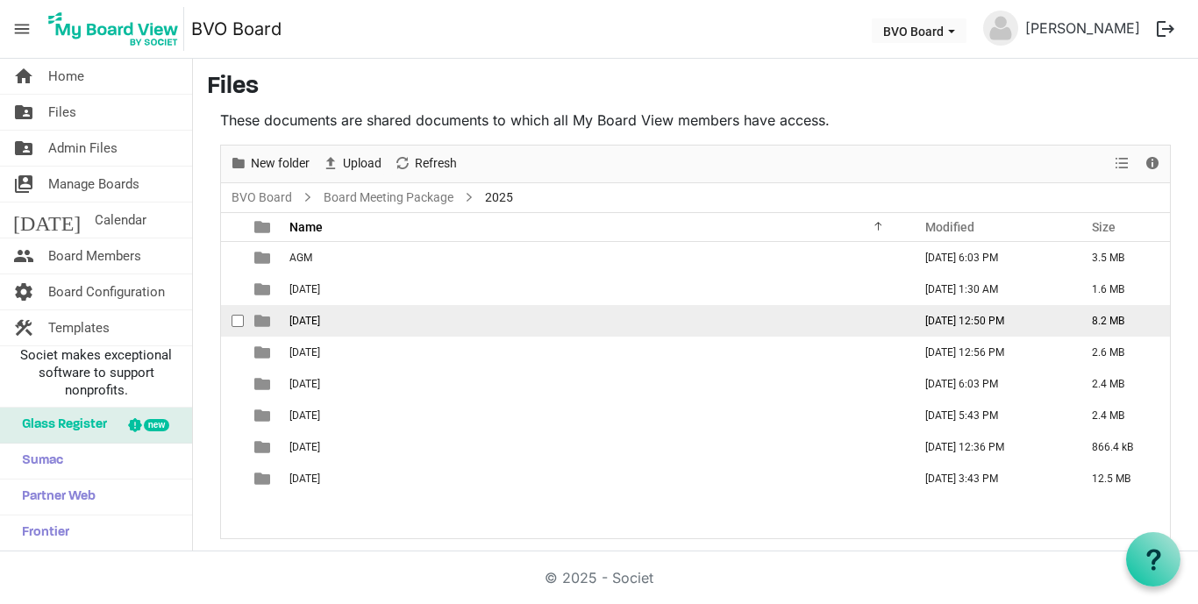
click at [320, 320] on span "[DATE]" at bounding box center [304, 321] width 31 height 12
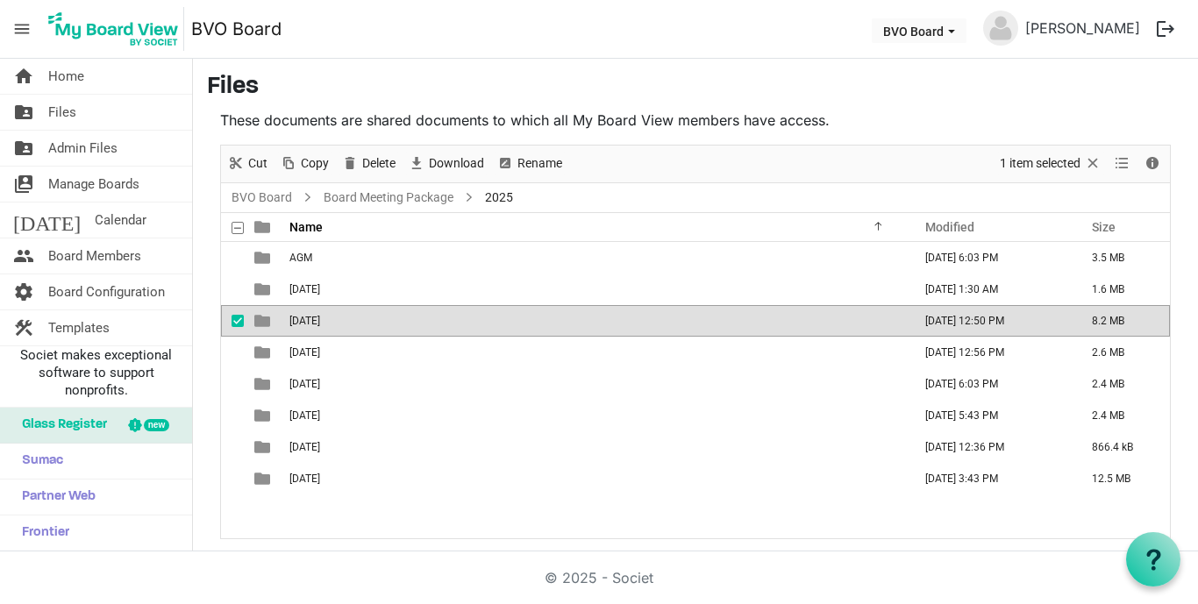
click at [320, 320] on span "[DATE]" at bounding box center [304, 321] width 31 height 12
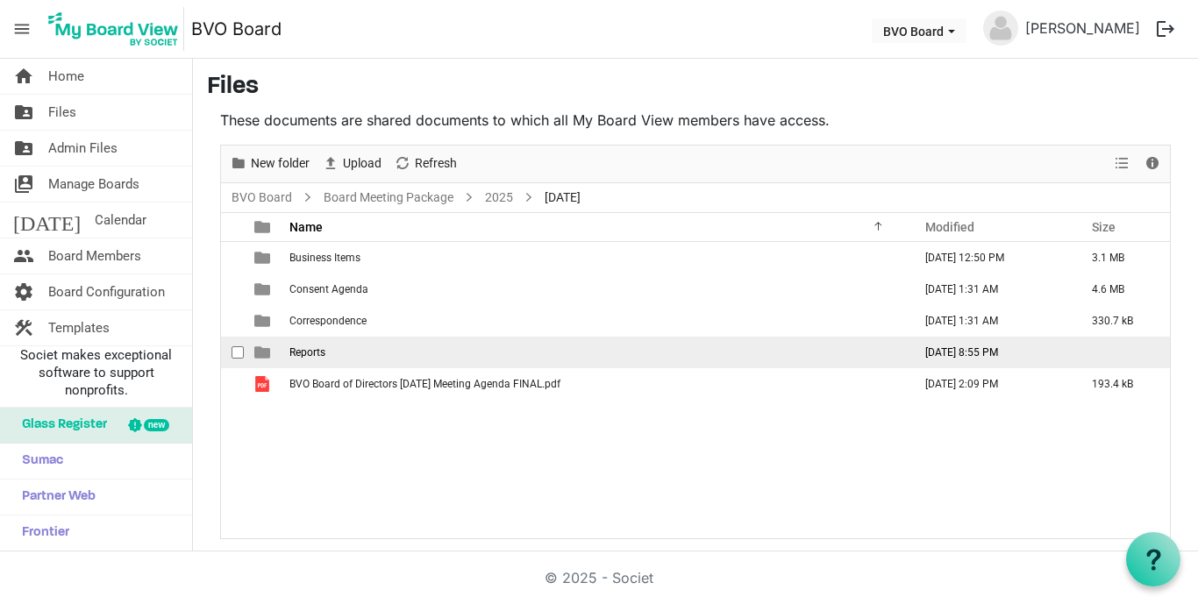
click at [312, 351] on span "Reports" at bounding box center [307, 352] width 36 height 12
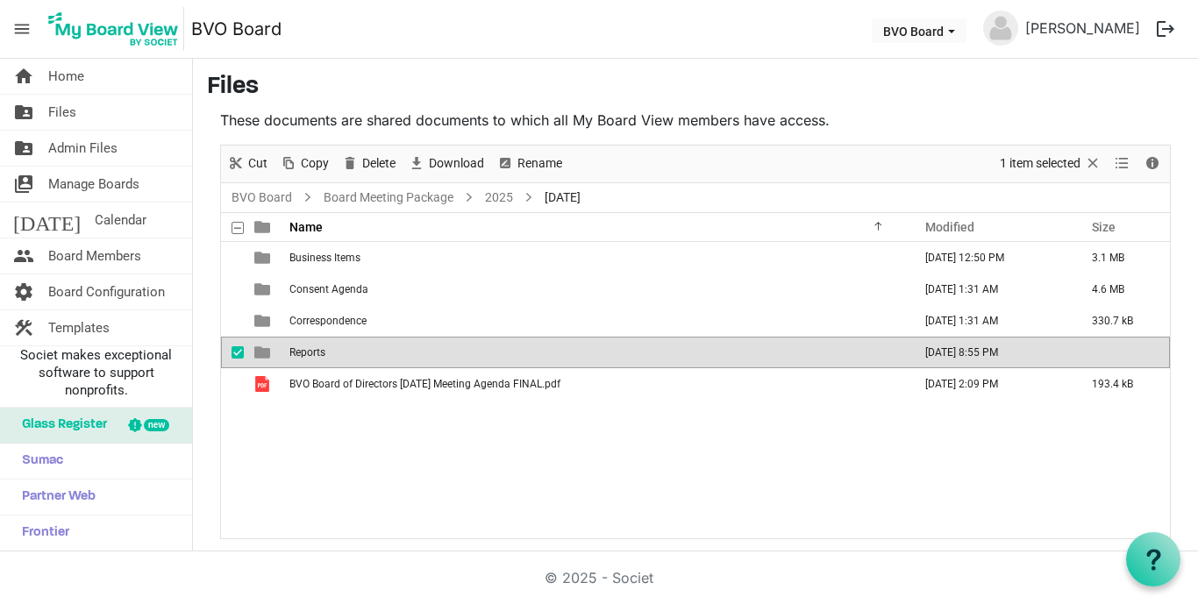
click at [312, 351] on span "Reports" at bounding box center [307, 352] width 36 height 12
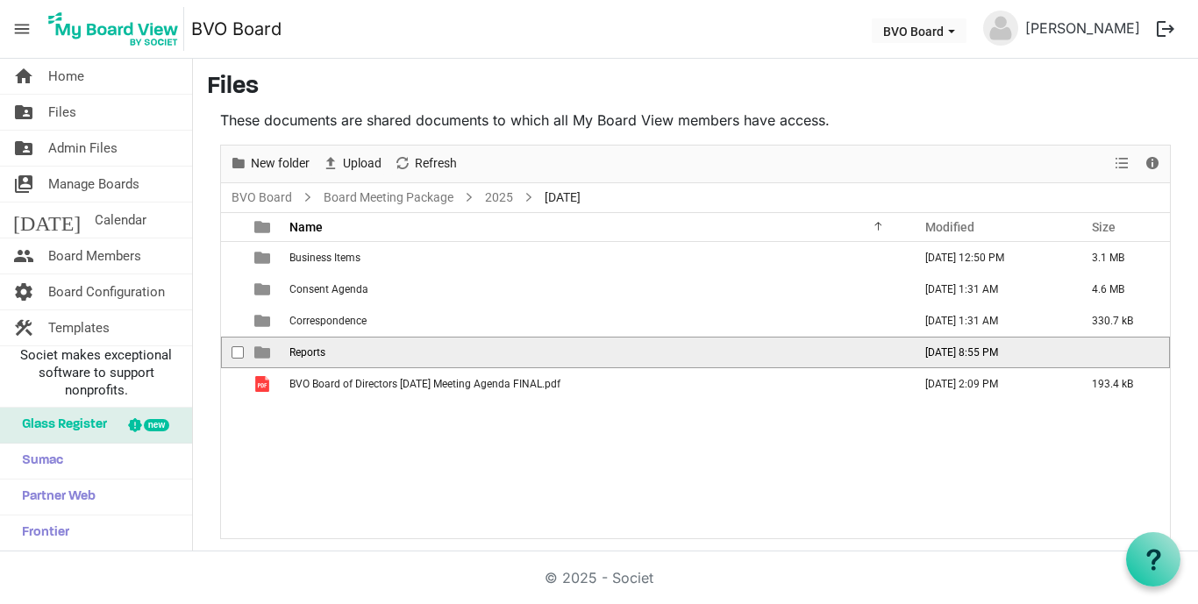
click at [312, 351] on span "Reports" at bounding box center [307, 352] width 36 height 12
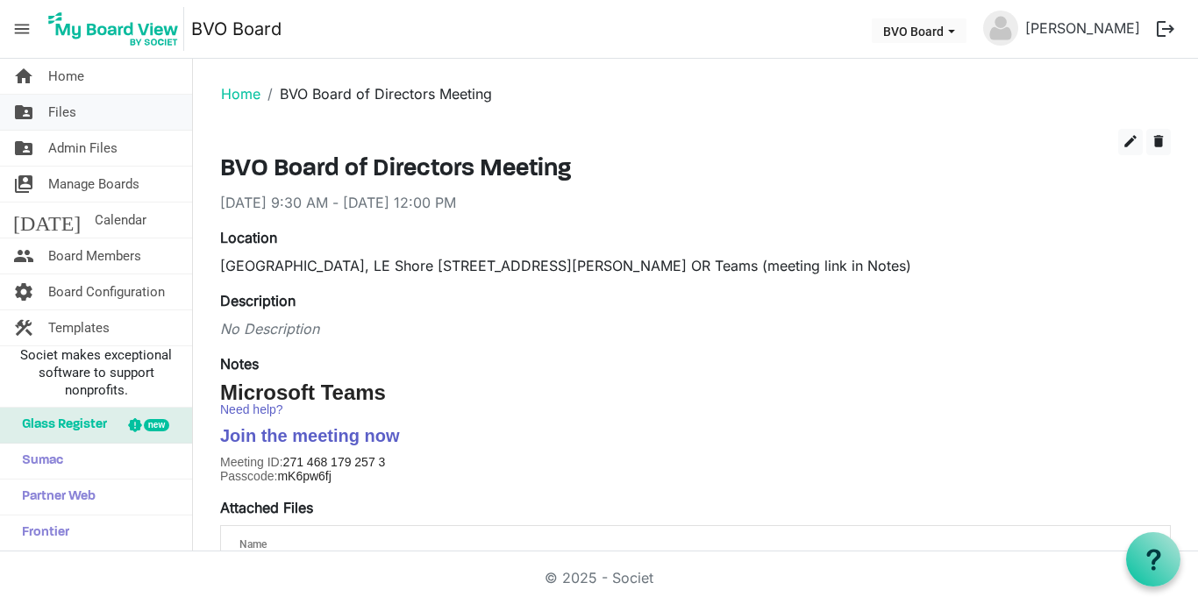
click at [70, 111] on span "Files" at bounding box center [62, 112] width 28 height 35
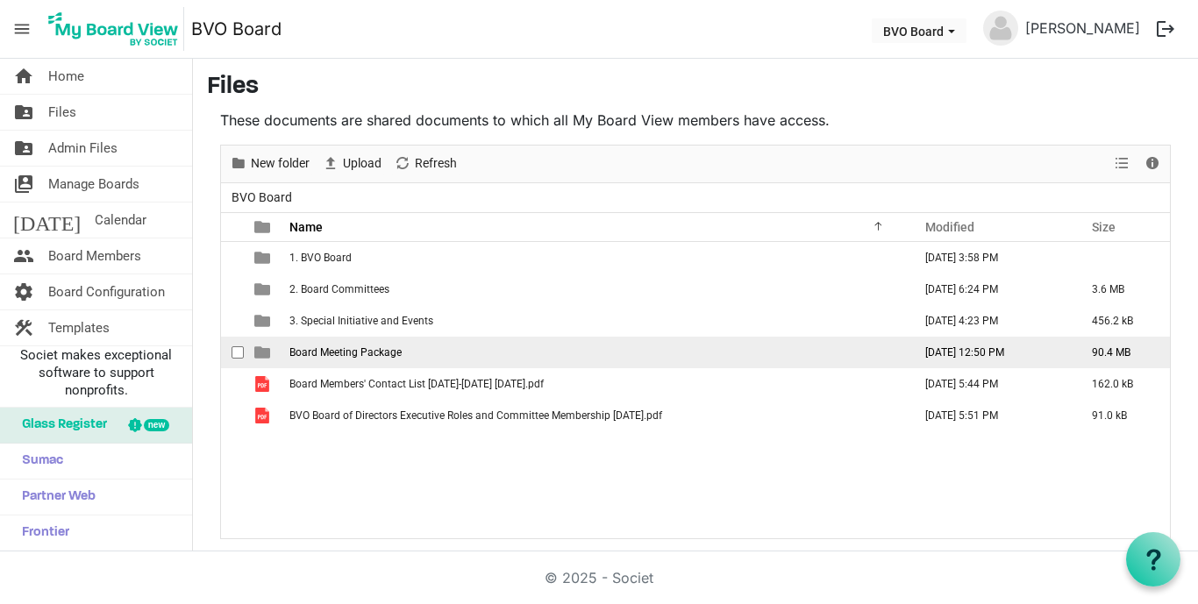
click at [362, 353] on span "Board Meeting Package" at bounding box center [345, 352] width 112 height 12
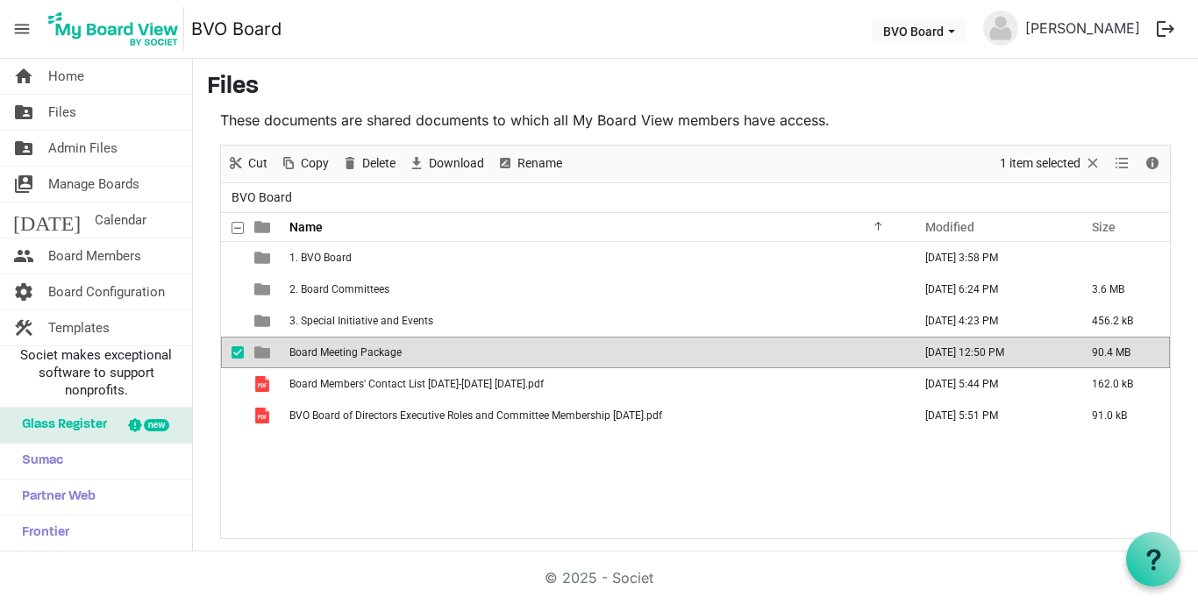
click at [362, 353] on span "Board Meeting Package" at bounding box center [345, 352] width 112 height 12
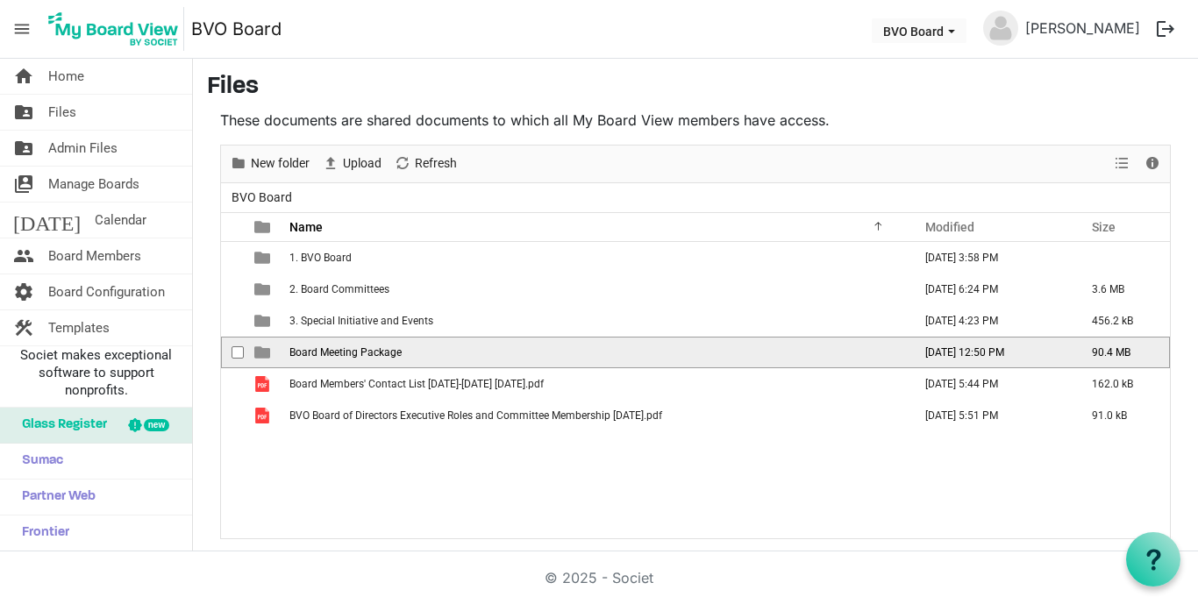
click at [362, 353] on span "Board Meeting Package" at bounding box center [345, 352] width 112 height 12
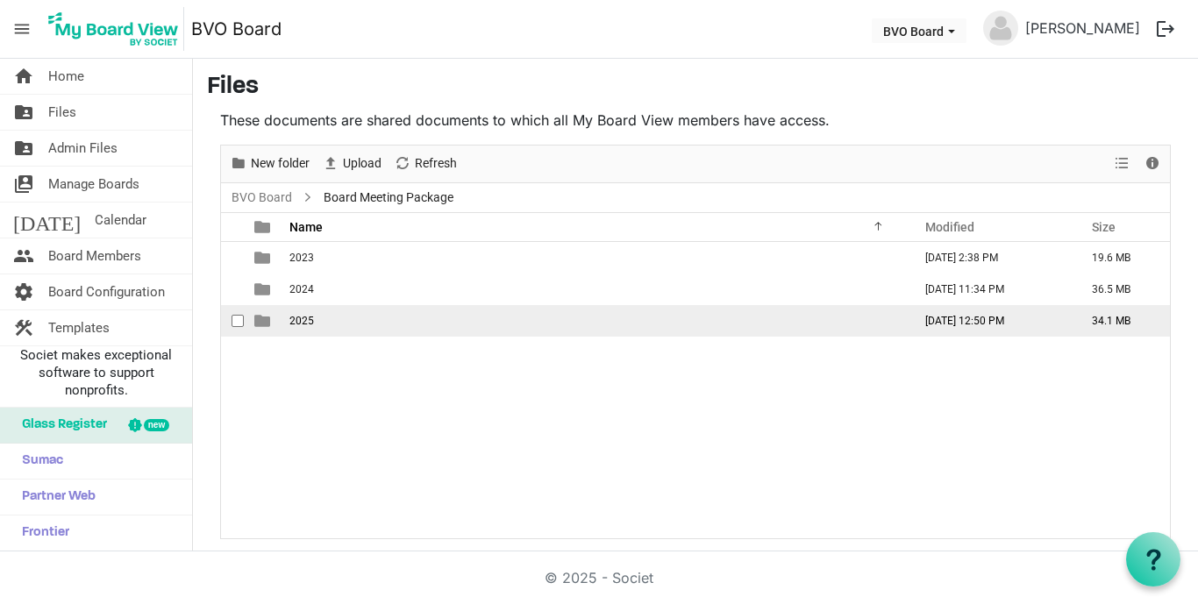
click at [306, 322] on span "2025" at bounding box center [301, 321] width 25 height 12
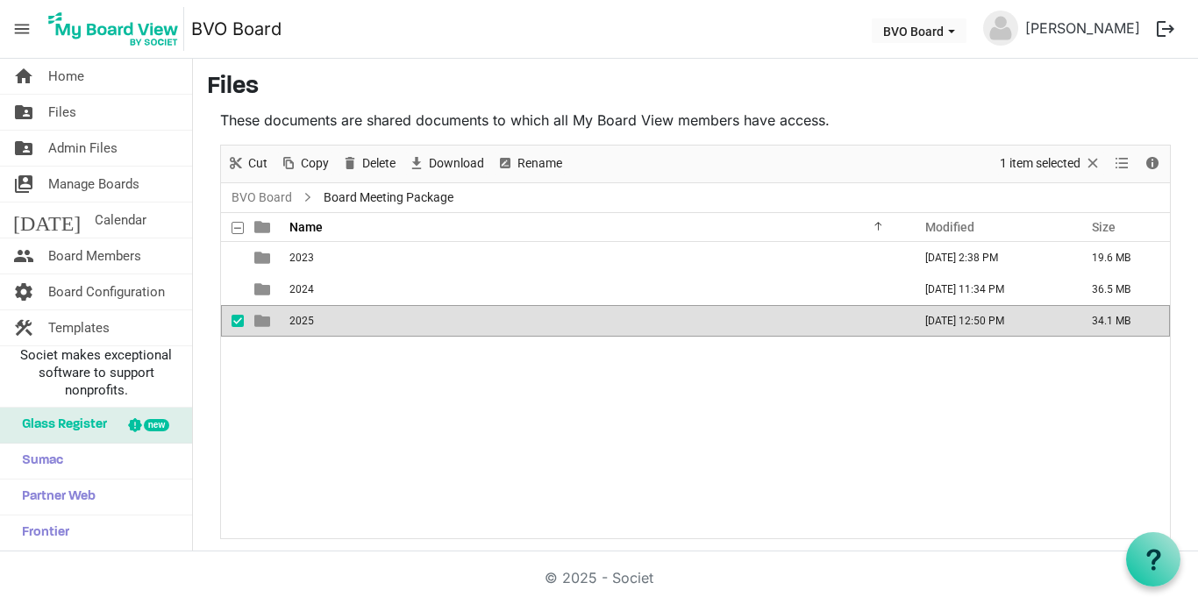
click at [306, 322] on span "2025" at bounding box center [301, 321] width 25 height 12
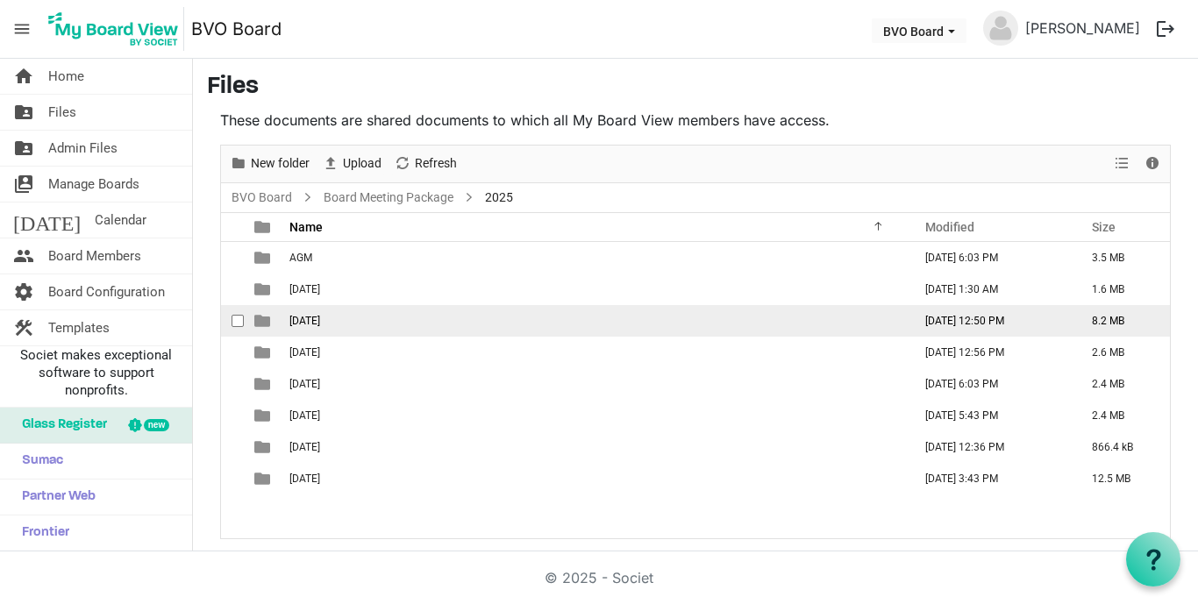
click at [370, 319] on td "[DATE]" at bounding box center [595, 321] width 623 height 32
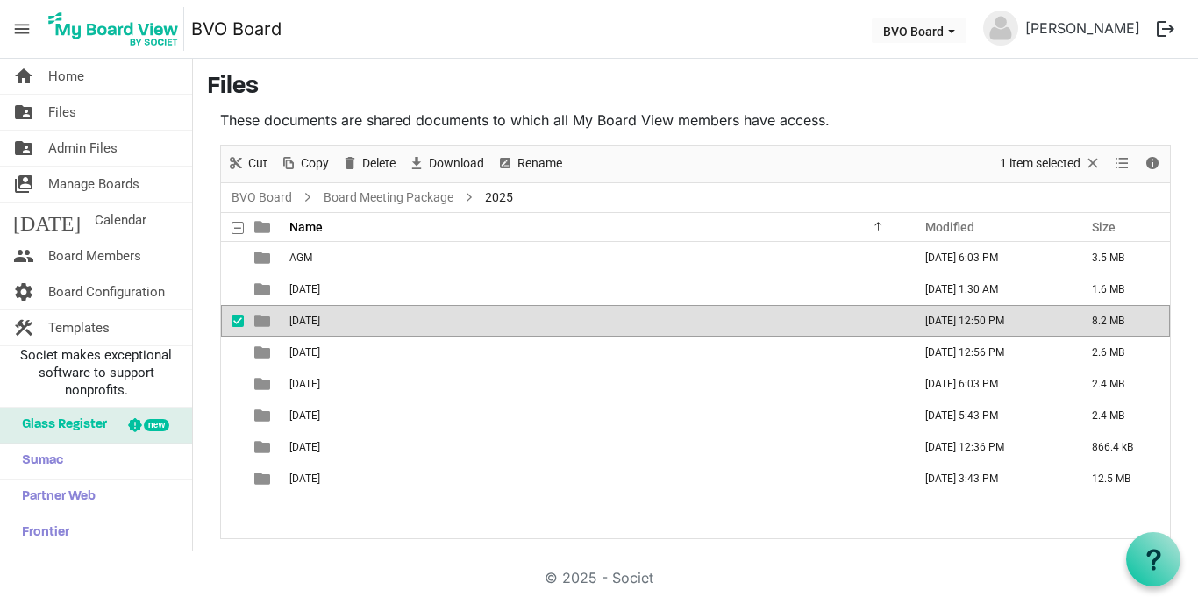
click at [370, 319] on td "[DATE]" at bounding box center [595, 321] width 623 height 32
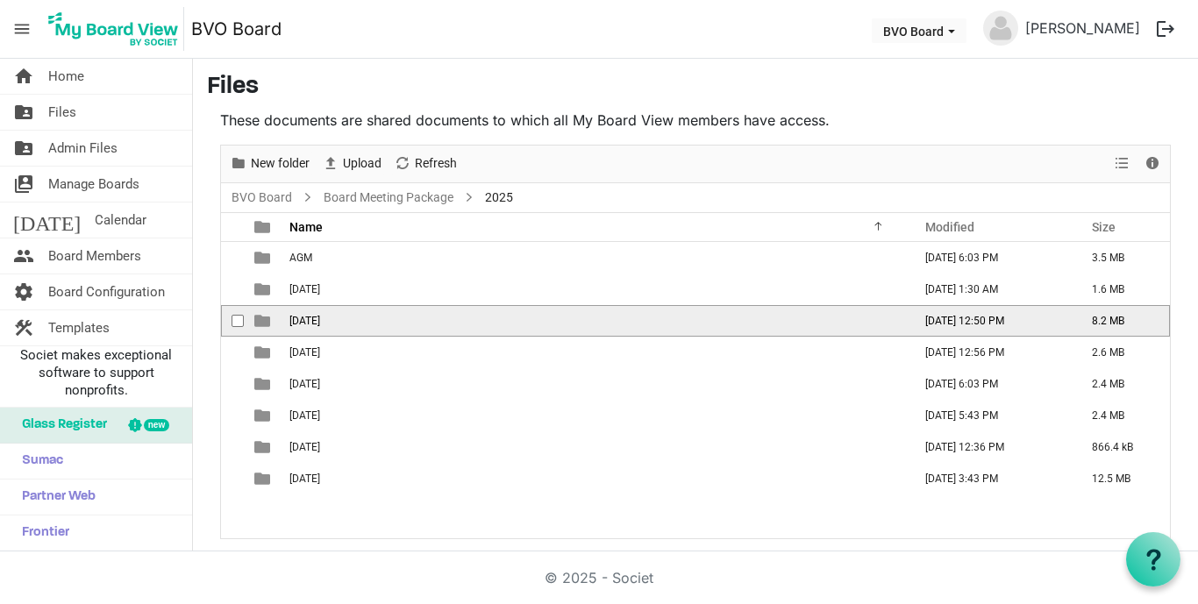
click at [370, 319] on td "[DATE]" at bounding box center [595, 321] width 623 height 32
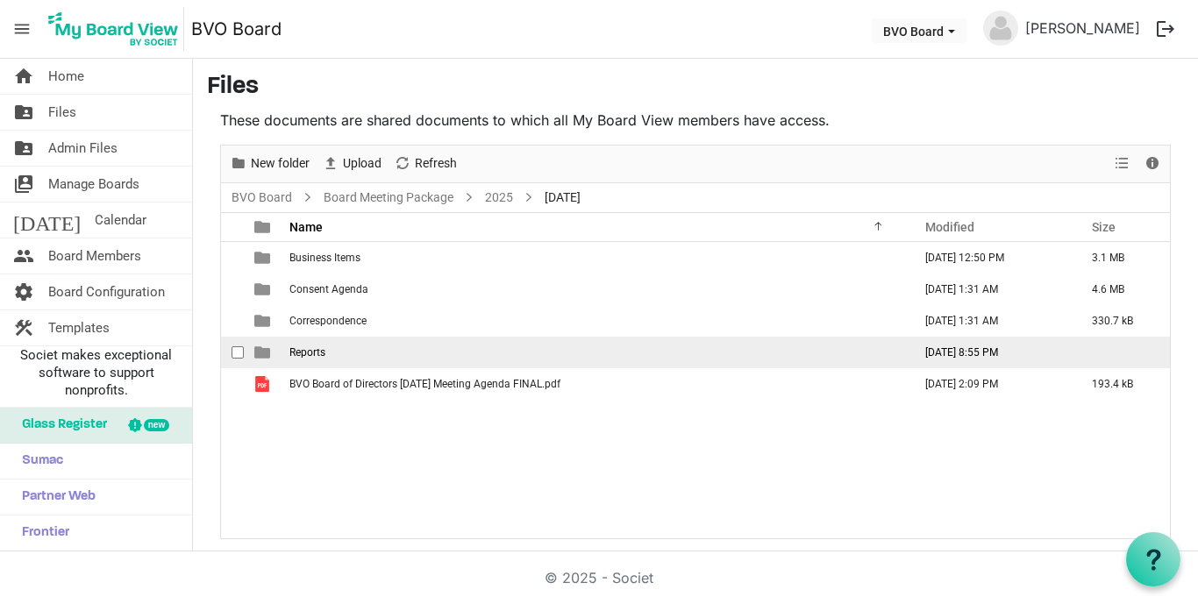
click at [312, 353] on span "Reports" at bounding box center [307, 352] width 36 height 12
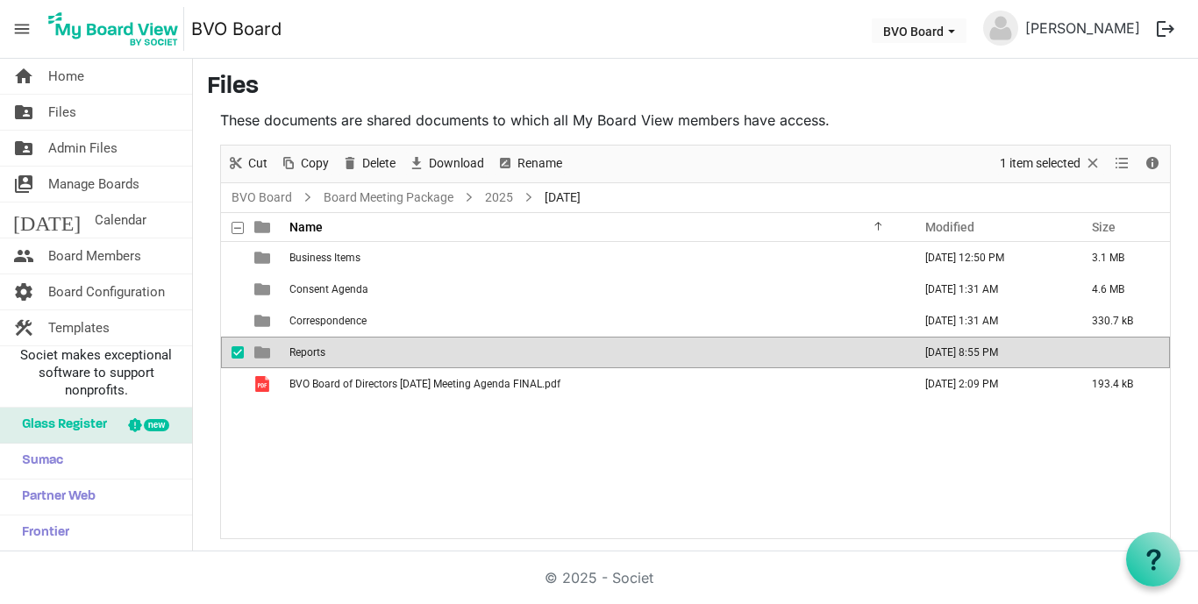
click at [312, 353] on span "Reports" at bounding box center [307, 352] width 36 height 12
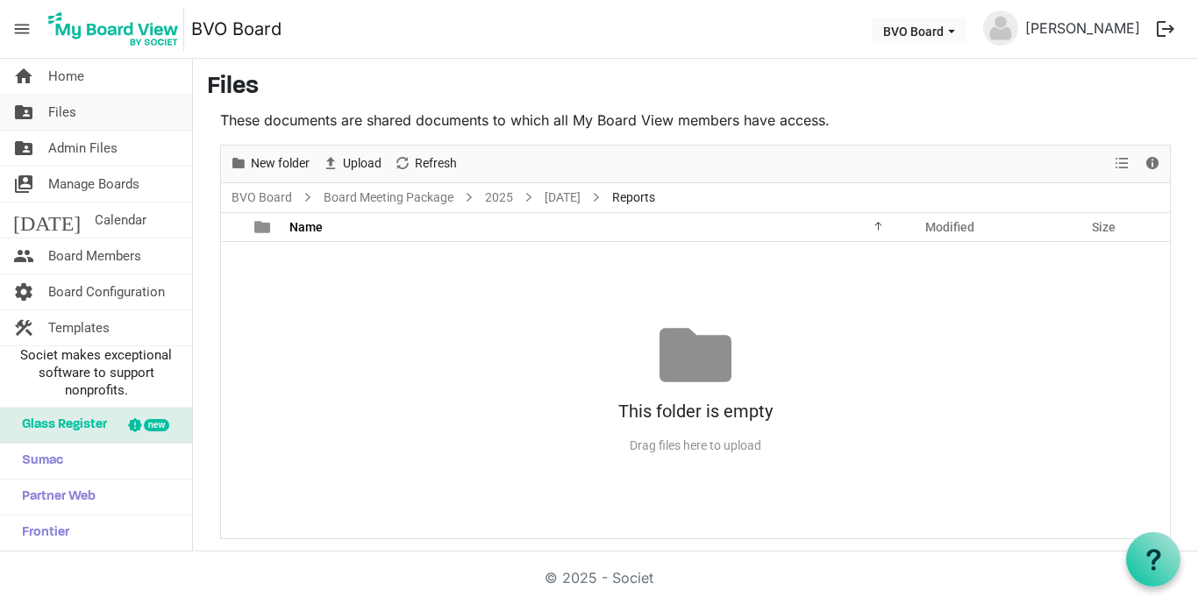
click at [68, 111] on span "Files" at bounding box center [62, 112] width 28 height 35
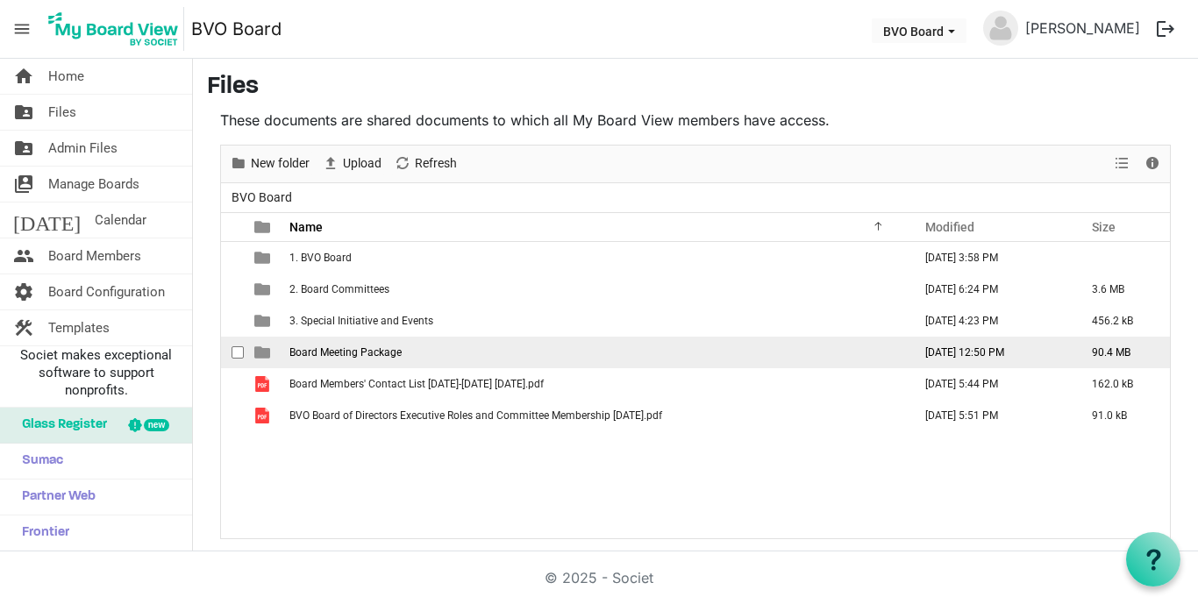
click at [412, 355] on td "Board Meeting Package" at bounding box center [595, 353] width 623 height 32
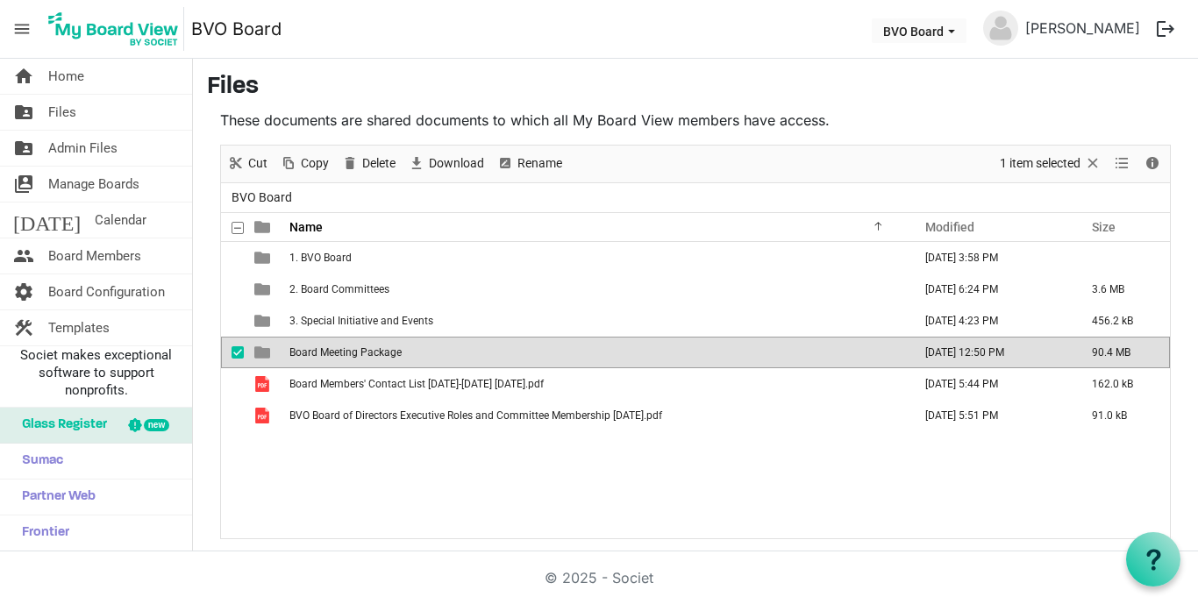
click at [473, 353] on td "Board Meeting Package" at bounding box center [595, 353] width 623 height 32
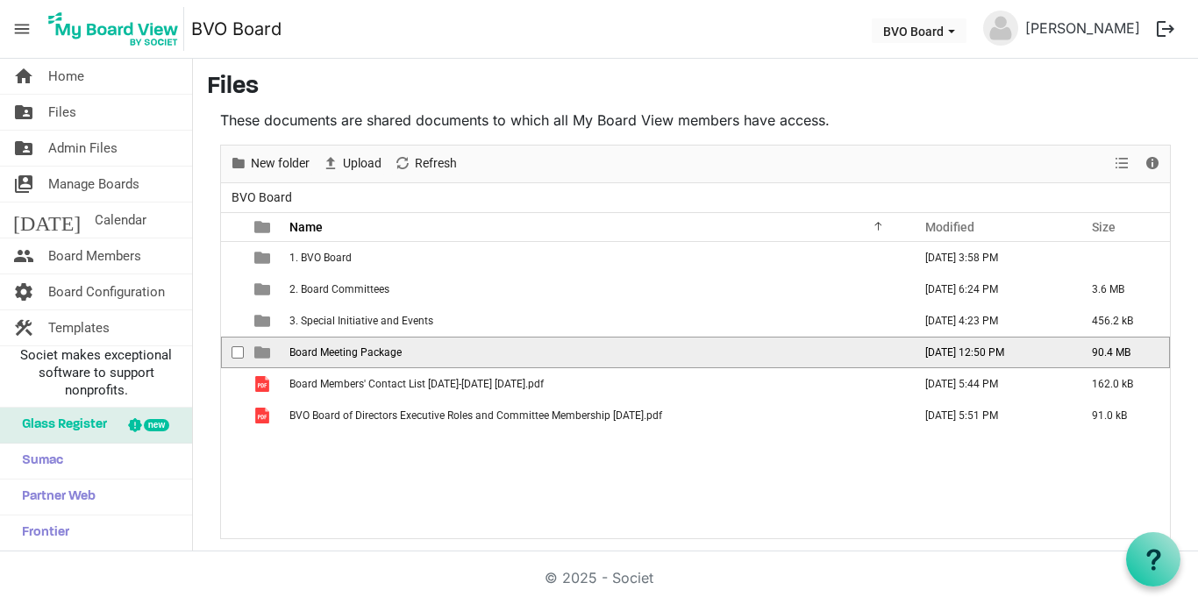
click at [473, 353] on td "Board Meeting Package" at bounding box center [595, 353] width 623 height 32
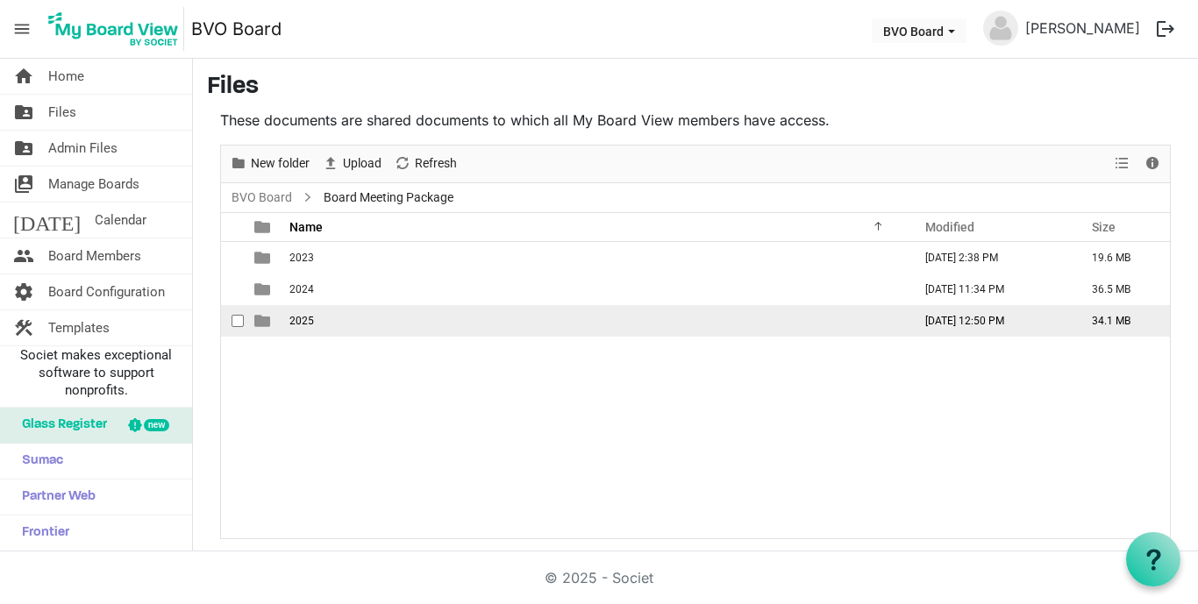
click at [302, 327] on td "2025" at bounding box center [595, 321] width 623 height 32
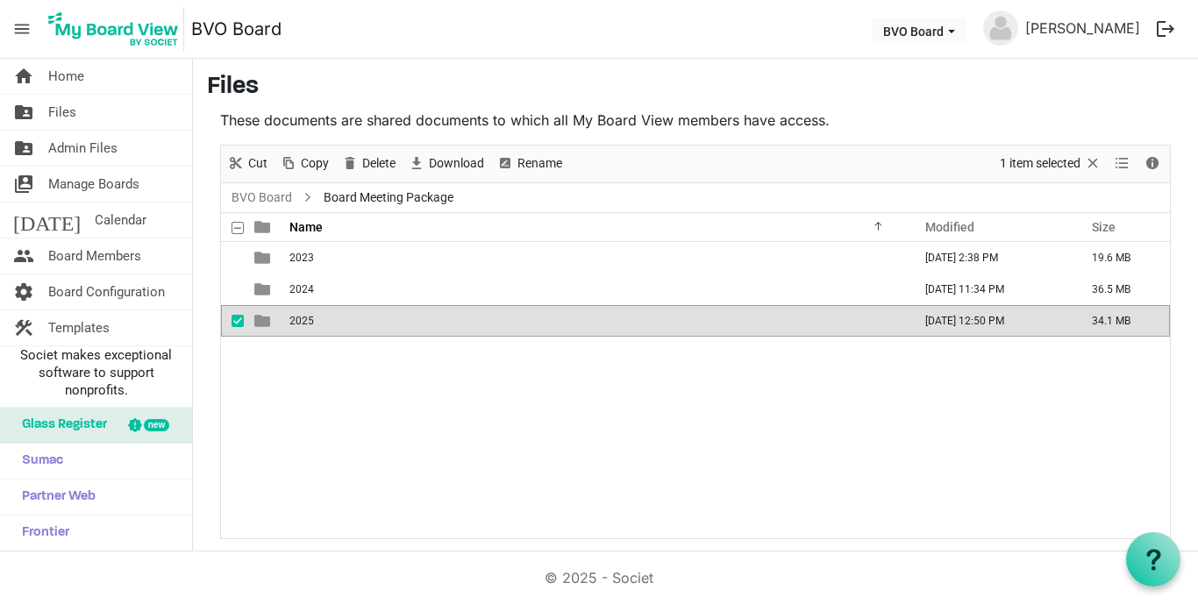
click at [337, 329] on td "2025" at bounding box center [595, 321] width 623 height 32
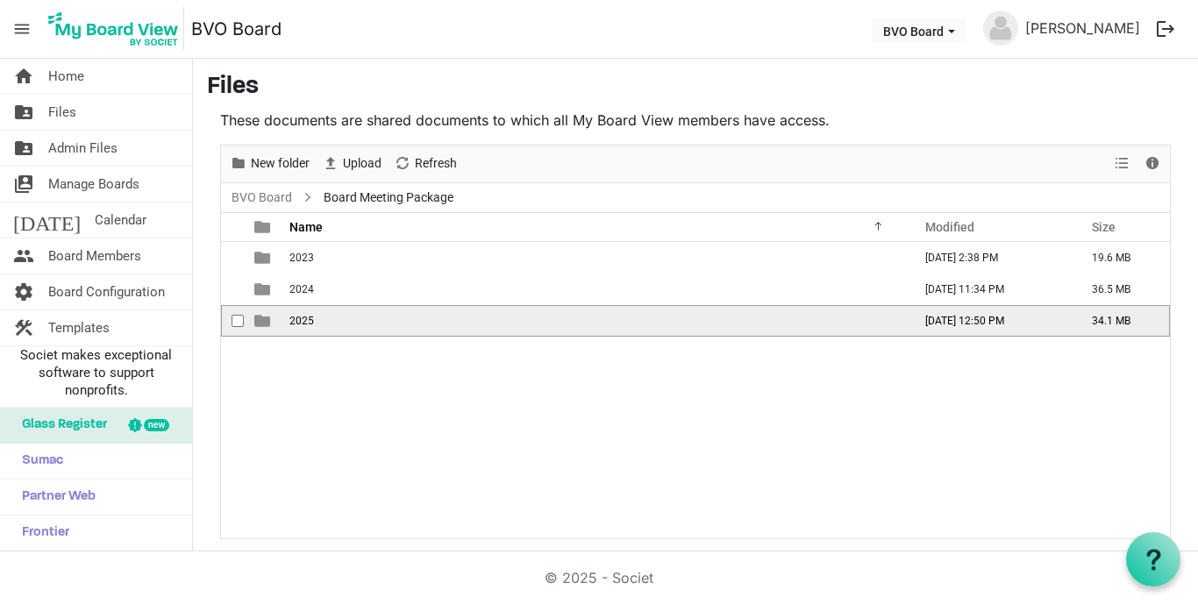
click at [337, 329] on td "2025" at bounding box center [595, 321] width 623 height 32
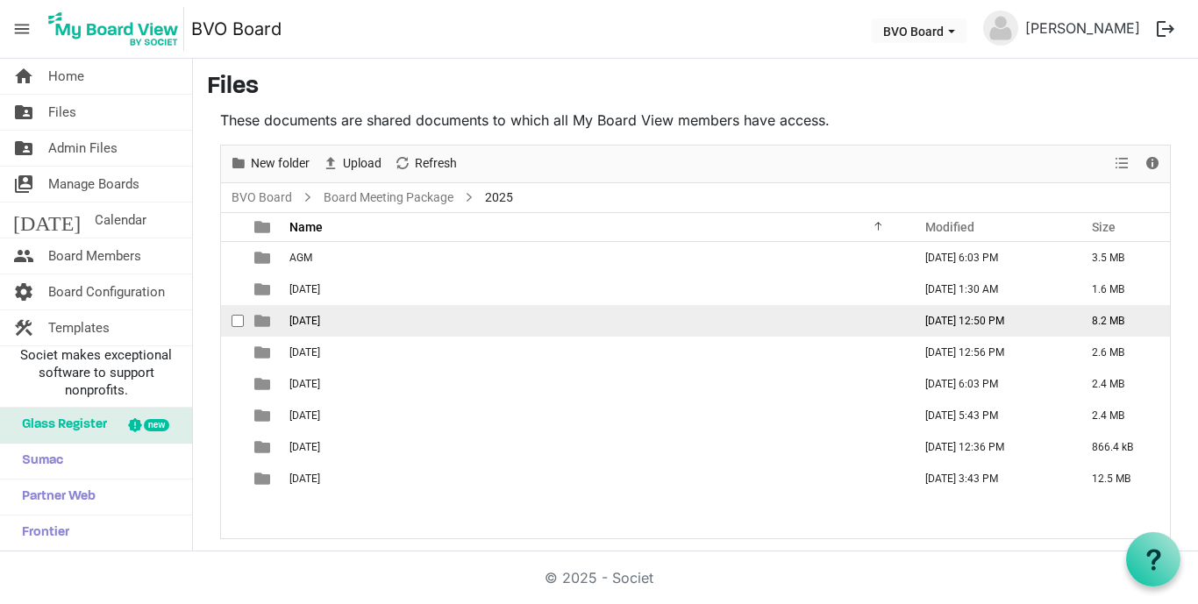
click at [320, 322] on span "[DATE]" at bounding box center [304, 321] width 31 height 12
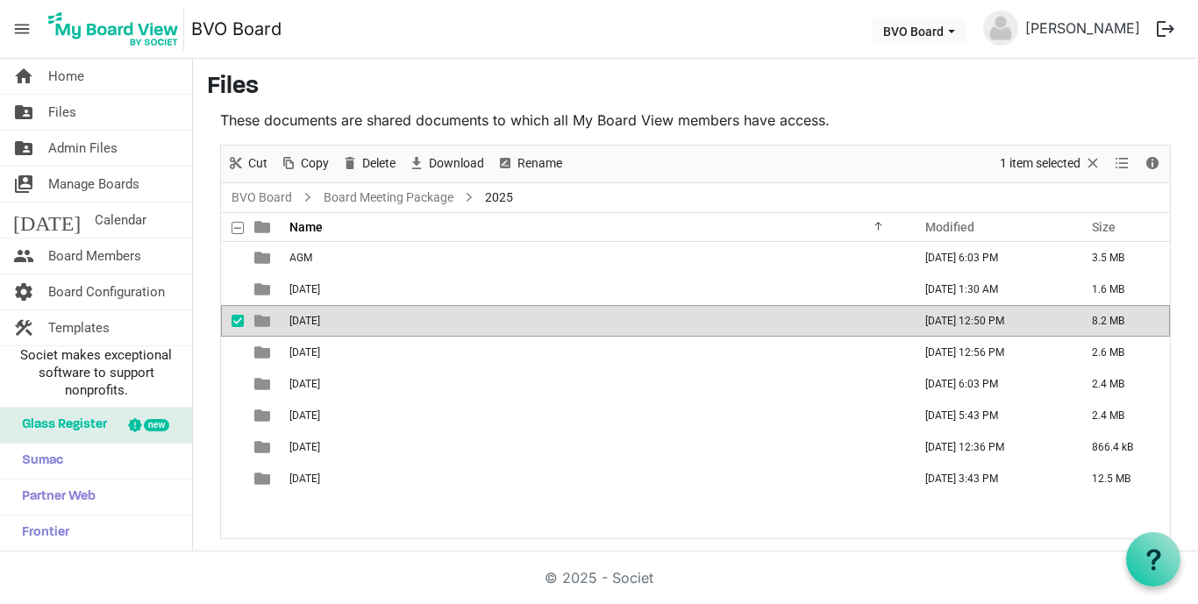
click at [320, 322] on span "[DATE]" at bounding box center [304, 321] width 31 height 12
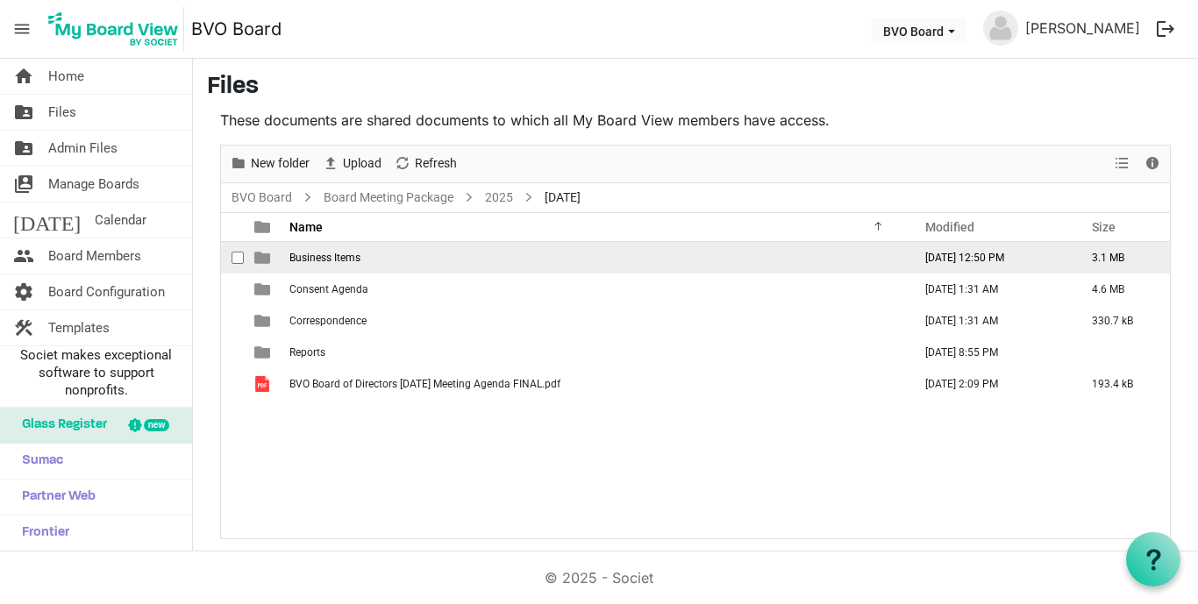
click at [335, 262] on span "Business Items" at bounding box center [324, 258] width 71 height 12
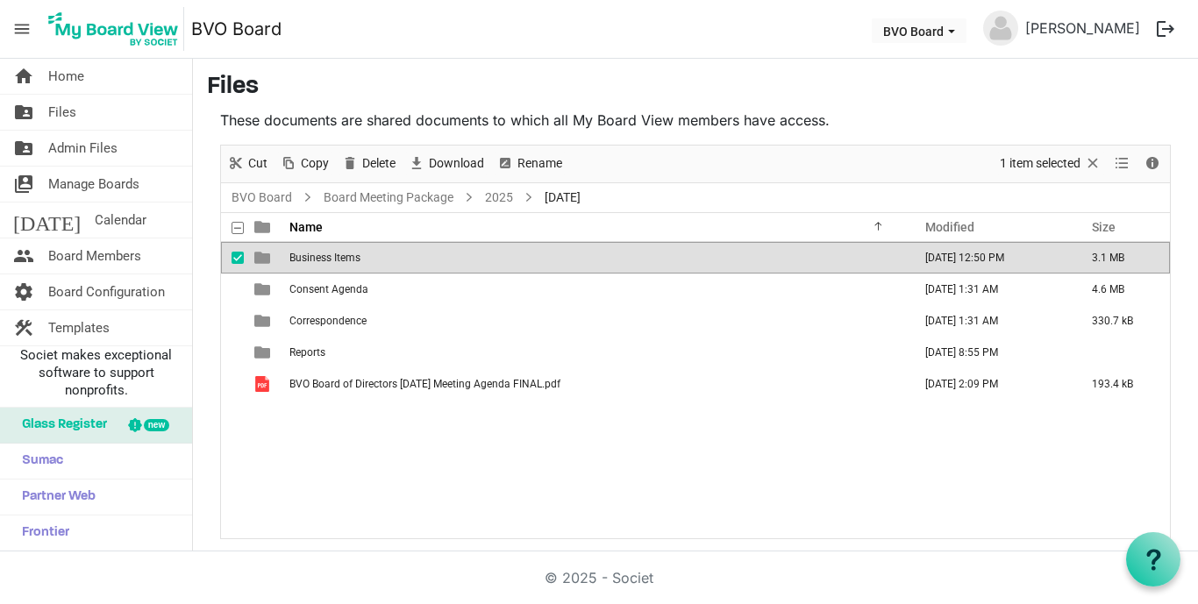
click at [335, 262] on span "Business Items" at bounding box center [324, 258] width 71 height 12
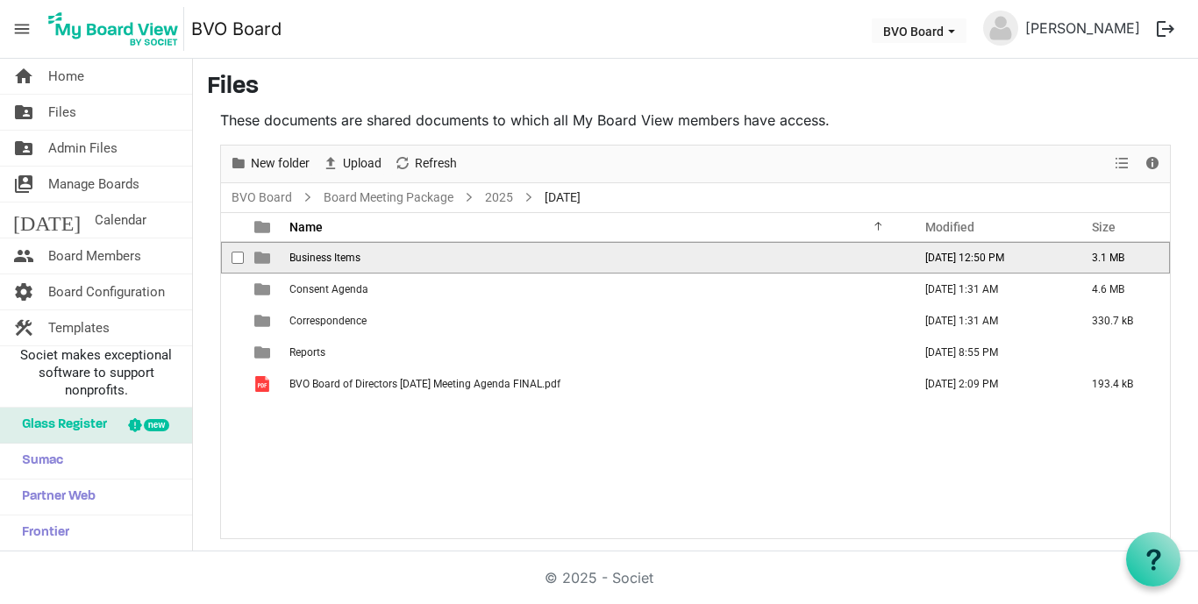
click at [335, 262] on span "Business Items" at bounding box center [324, 258] width 71 height 12
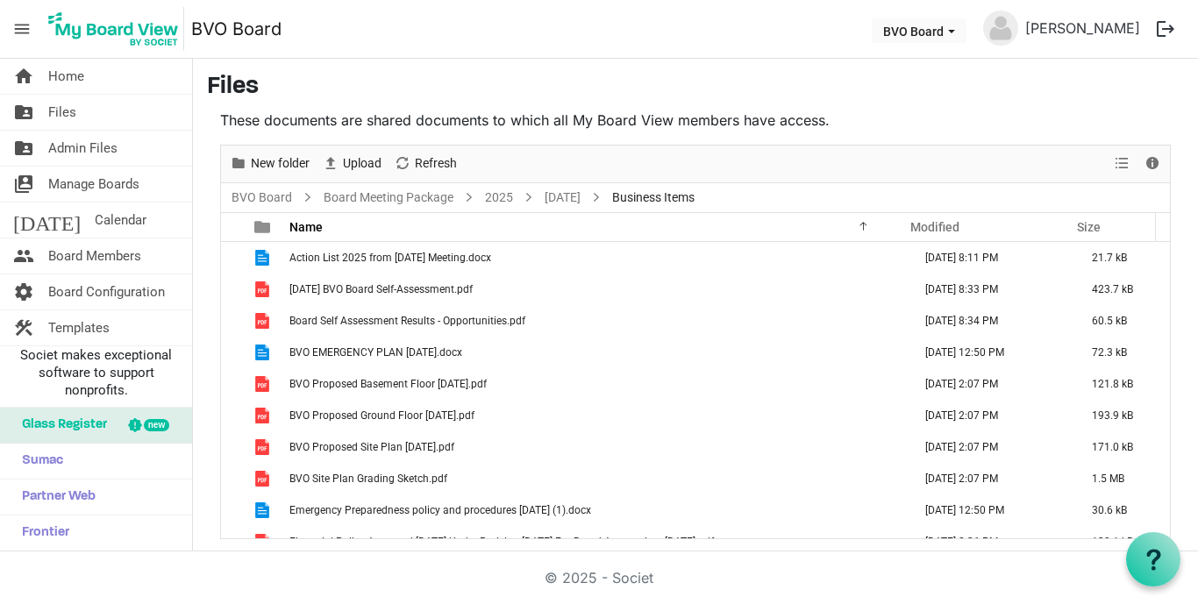
scroll to position [19, 0]
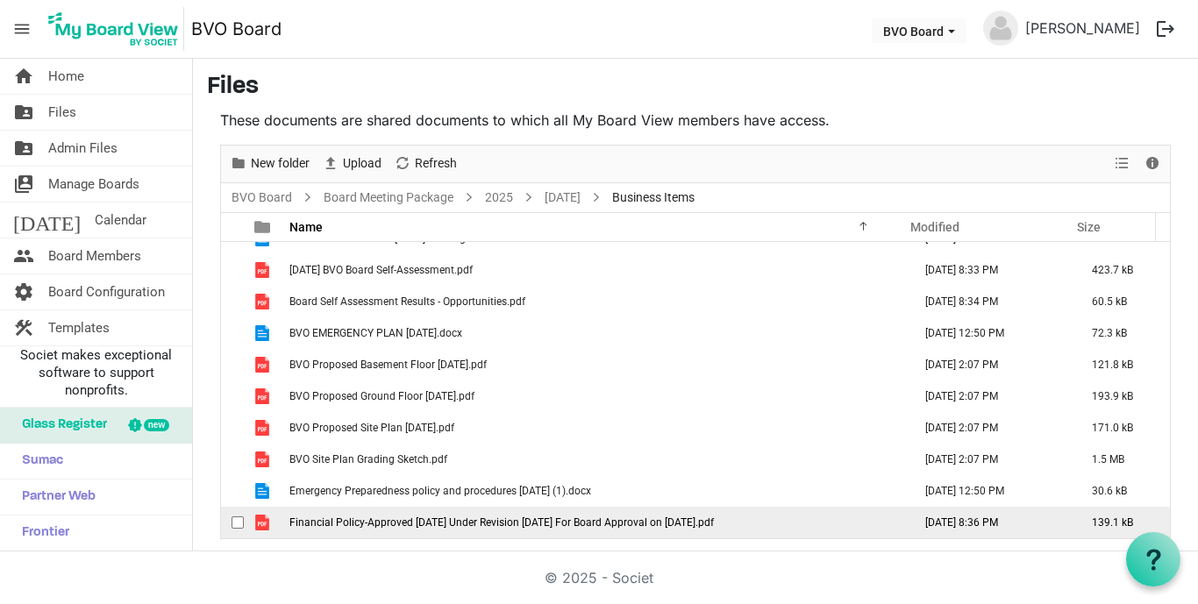
click at [436, 524] on span "Financial Policy-Approved [DATE] Under Revision [DATE] For Board Approval on [D…" at bounding box center [501, 523] width 424 height 12
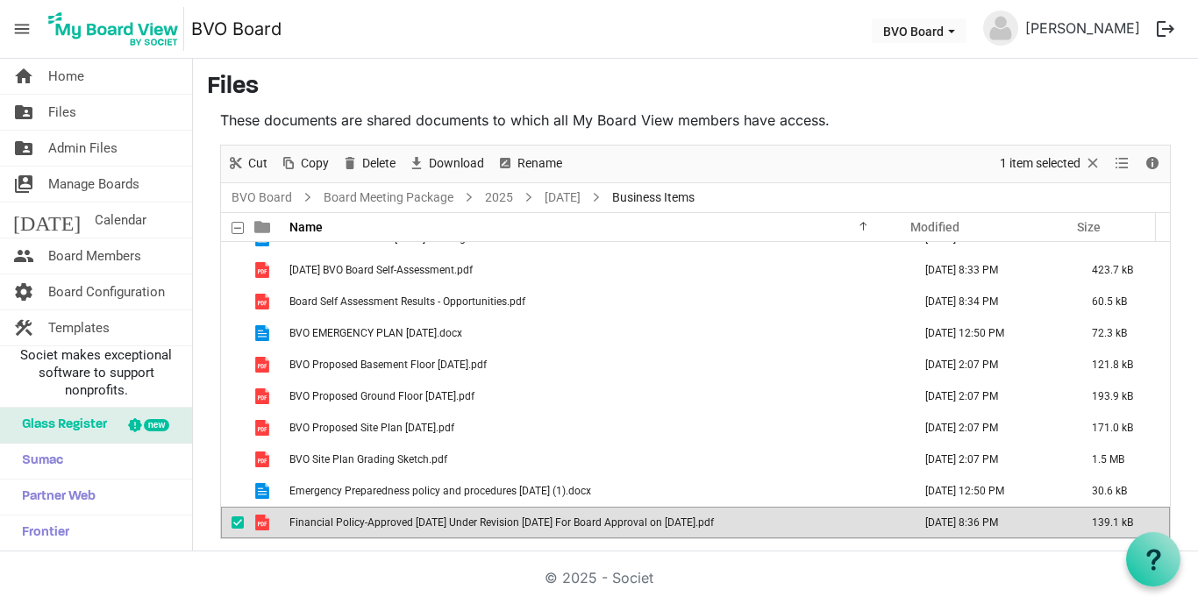
click at [436, 524] on span "Financial Policy-Approved [DATE] Under Revision [DATE] For Board Approval on [D…" at bounding box center [501, 523] width 424 height 12
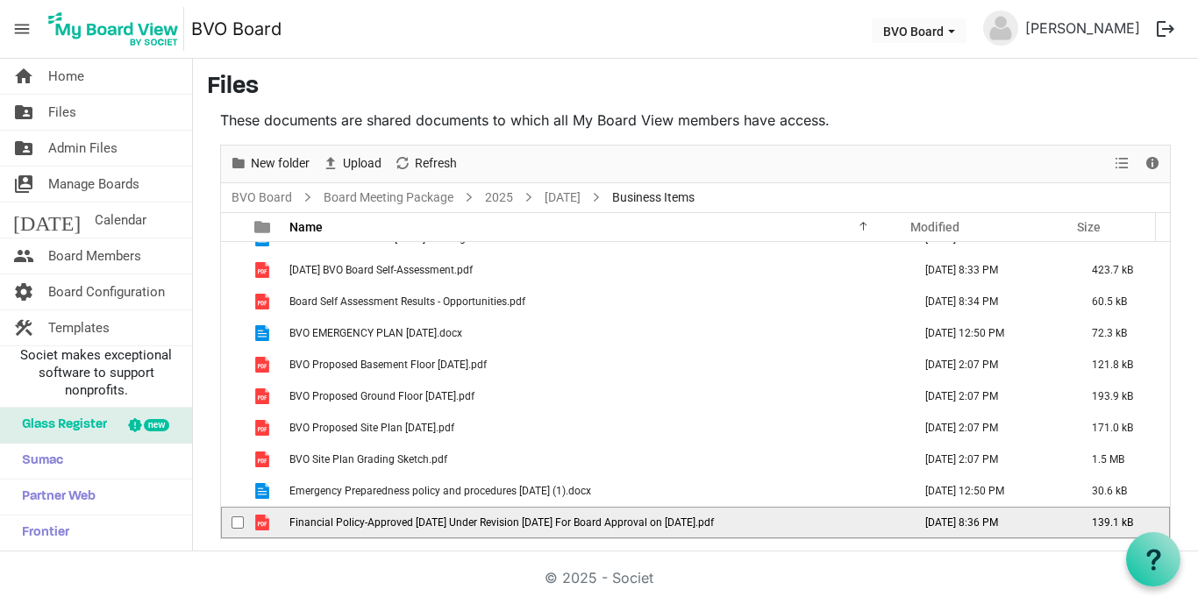
click at [436, 524] on span "Financial Policy-Approved [DATE] Under Revision [DATE] For Board Approval on [D…" at bounding box center [501, 523] width 424 height 12
click at [436, 524] on span "Financial Policy-Approved Aug 2023 Under Revision July 2025 For Board Approval …" at bounding box center [501, 523] width 424 height 12
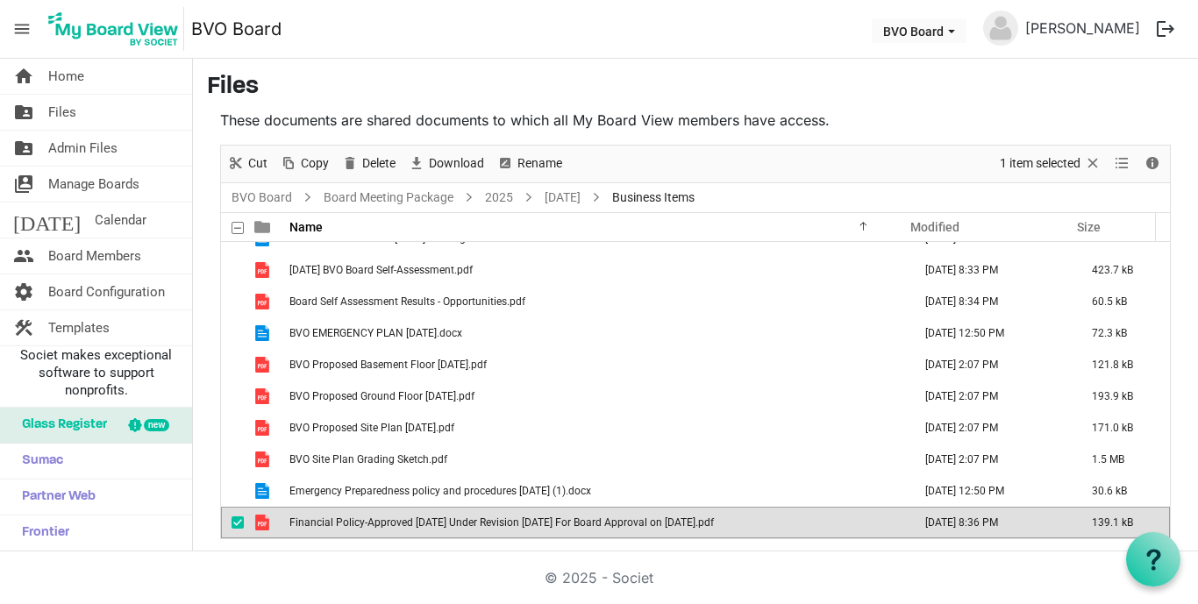
scroll to position [0, 0]
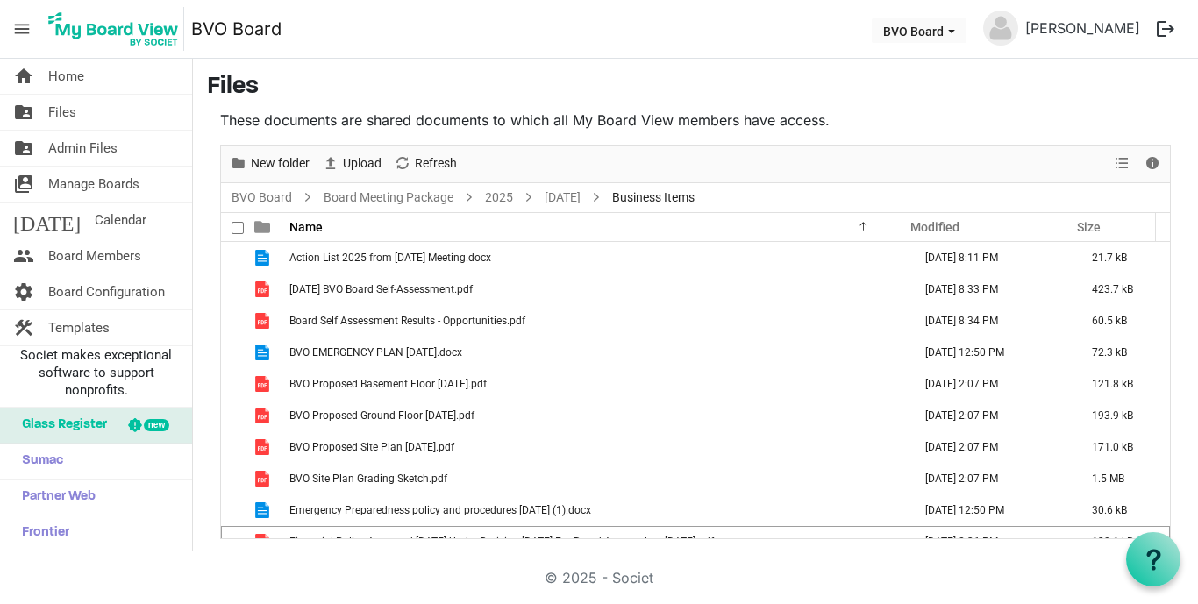
click at [235, 229] on span at bounding box center [238, 228] width 12 height 12
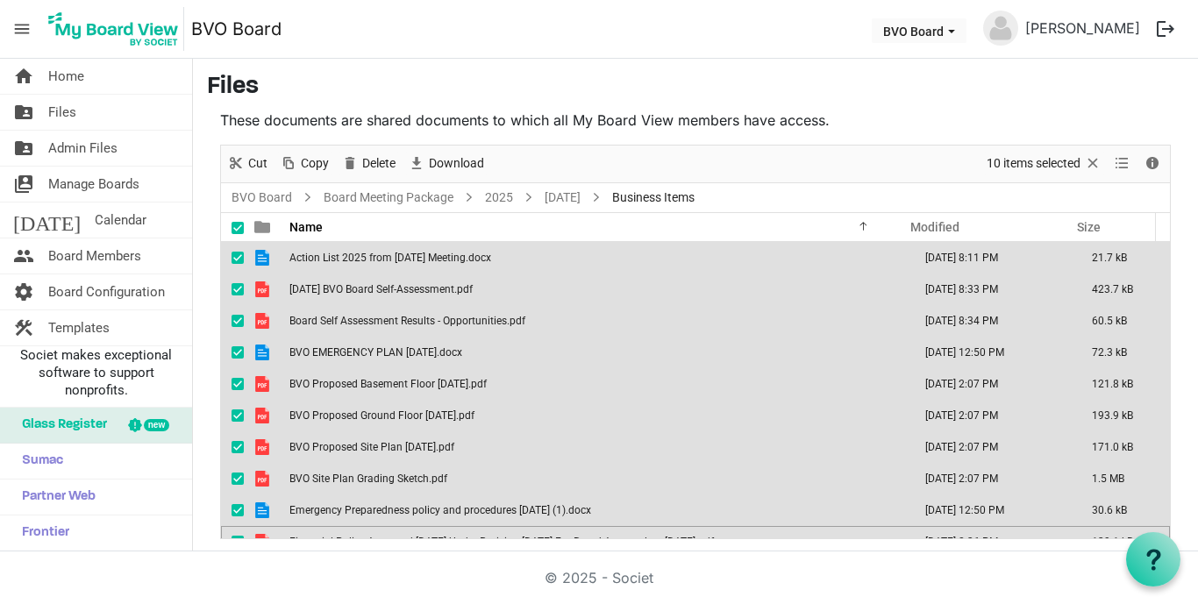
scroll to position [19, 0]
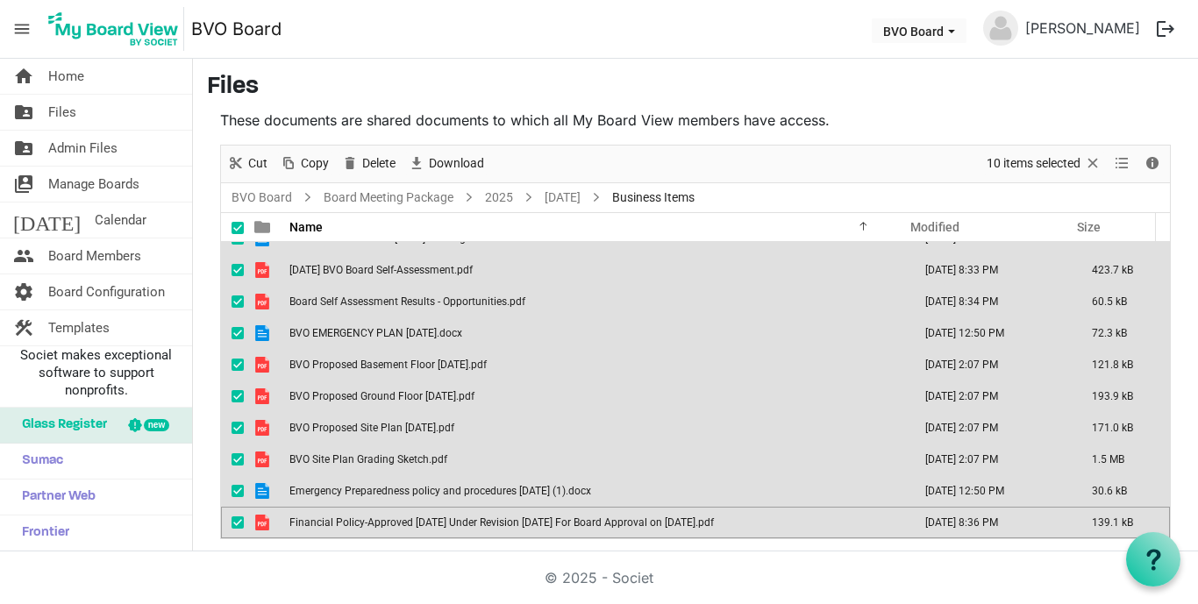
click at [203, 203] on main "Files These documents are shared documents to which all My Board View members h…" at bounding box center [695, 306] width 1005 height 495
click at [799, 27] on nav "menu BVO Board BVO Board [PERSON_NAME] logout" at bounding box center [599, 29] width 1198 height 59
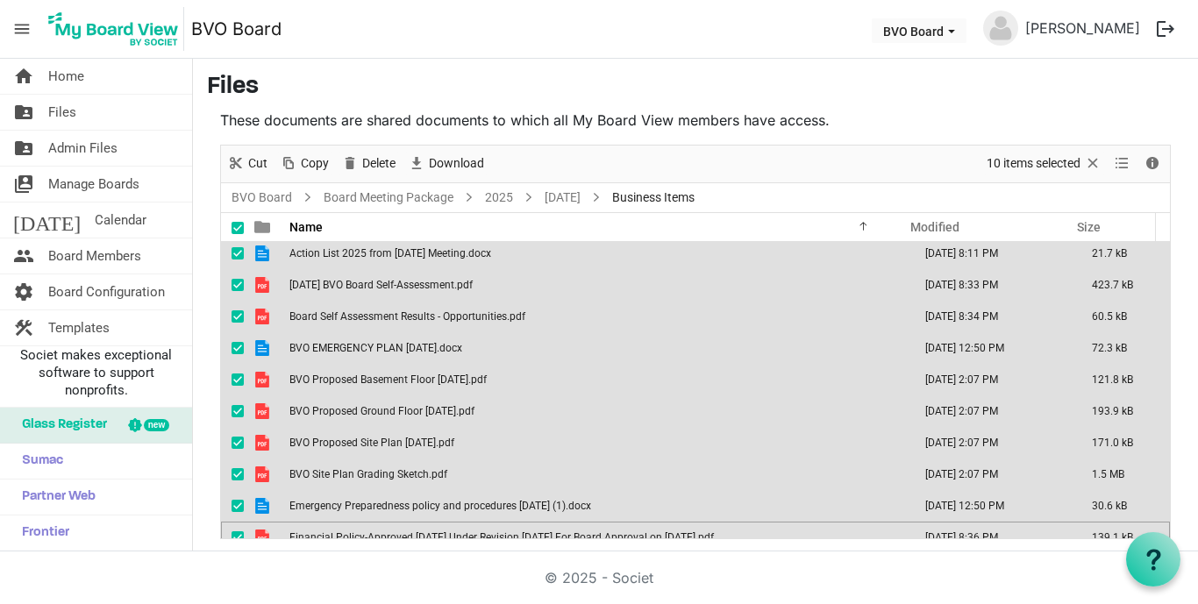
scroll to position [0, 0]
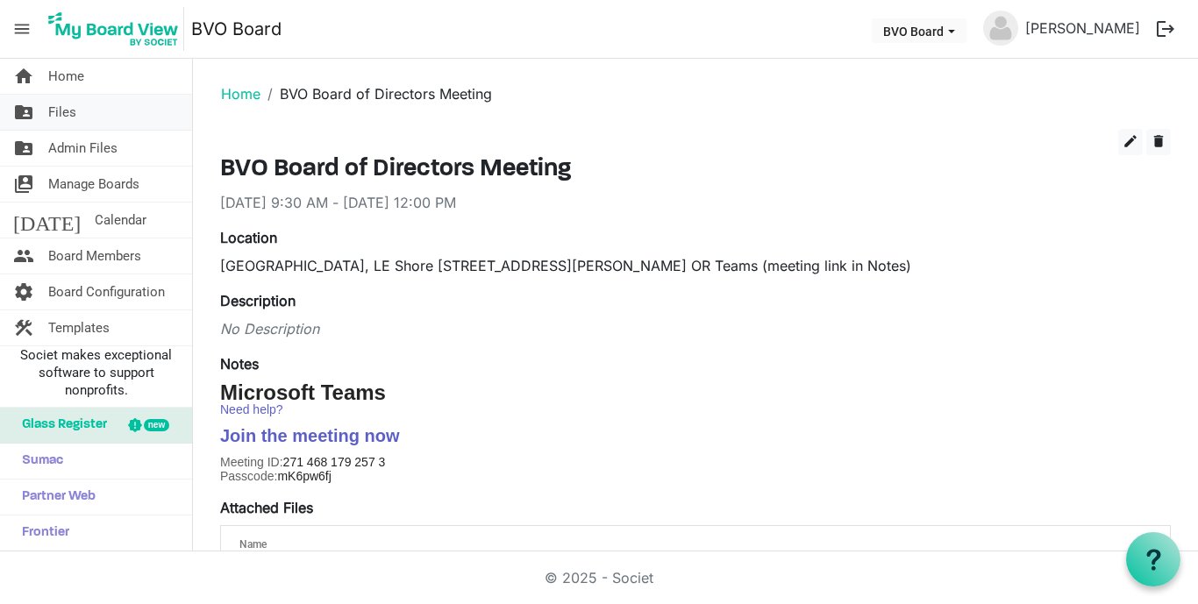
click at [70, 111] on span "Files" at bounding box center [62, 112] width 28 height 35
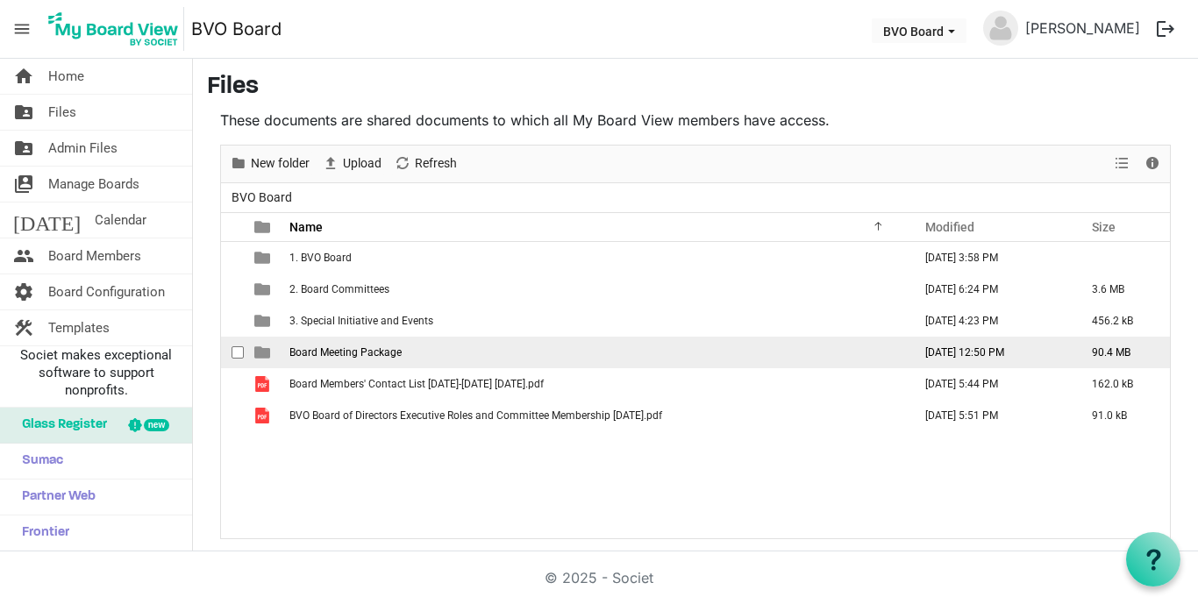
click at [380, 353] on span "Board Meeting Package" at bounding box center [345, 352] width 112 height 12
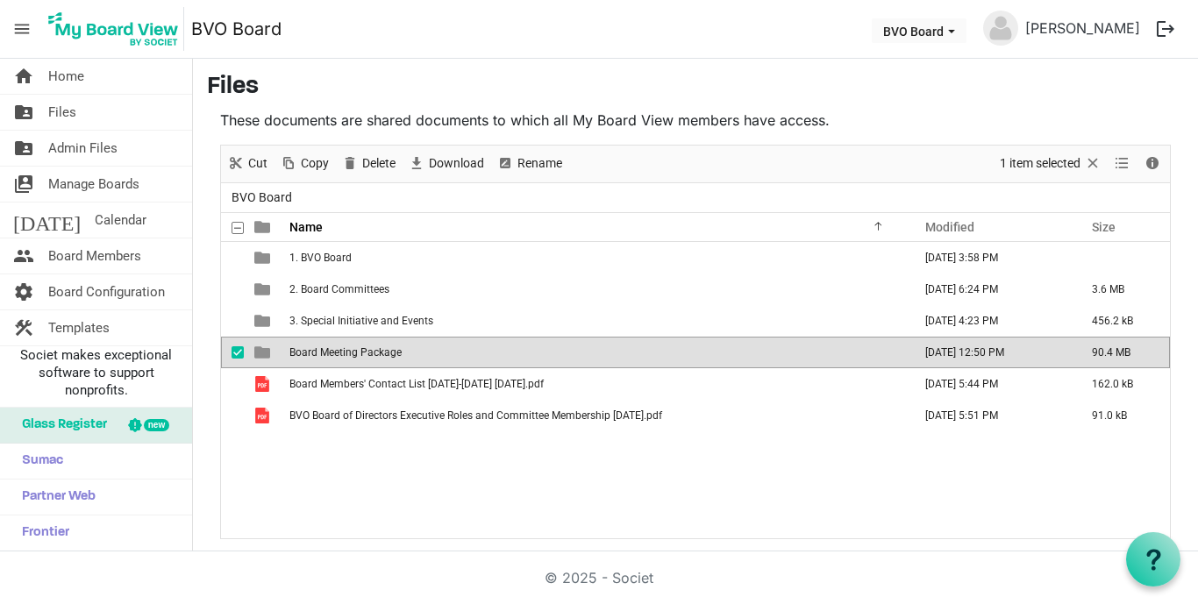
click at [380, 353] on span "Board Meeting Package" at bounding box center [345, 352] width 112 height 12
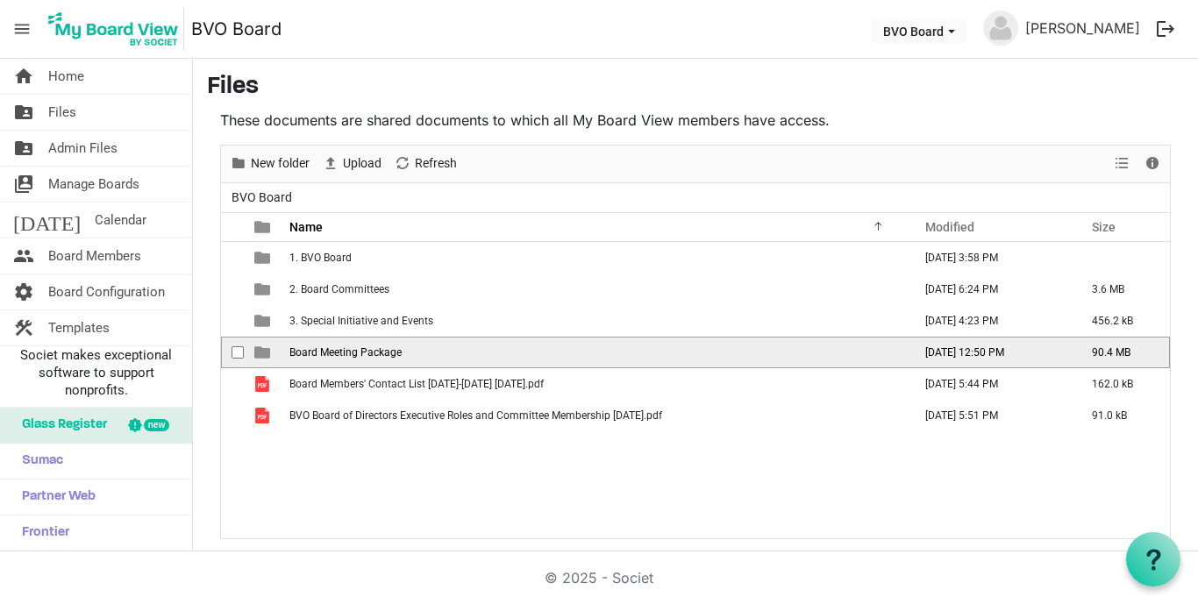
click at [380, 353] on span "Board Meeting Package" at bounding box center [345, 352] width 112 height 12
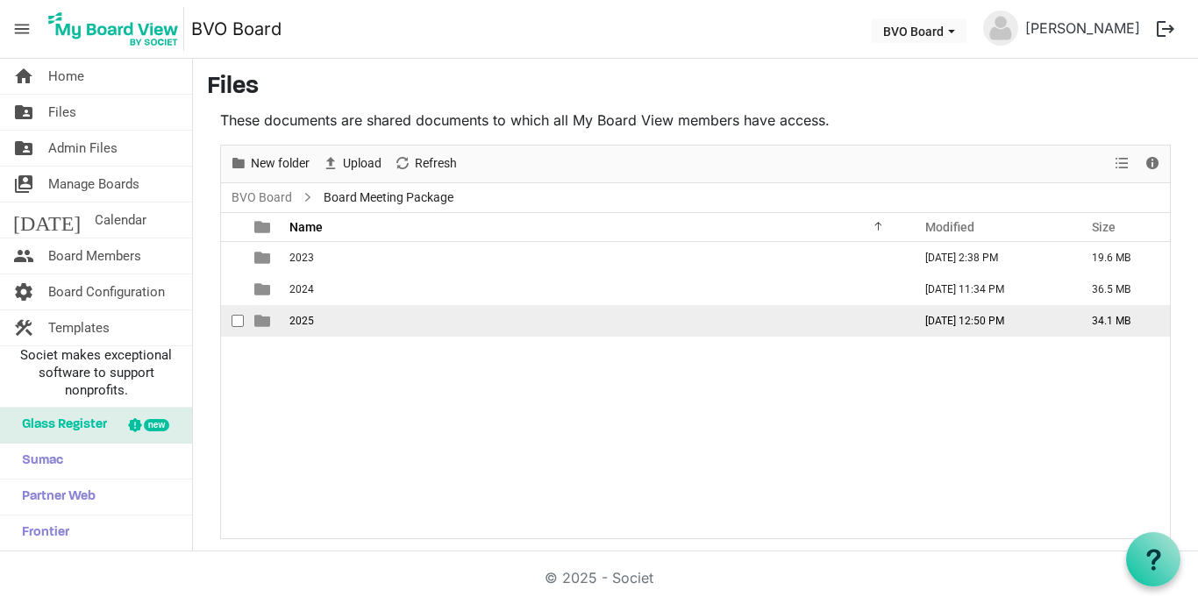
click at [322, 317] on td "2025" at bounding box center [595, 321] width 623 height 32
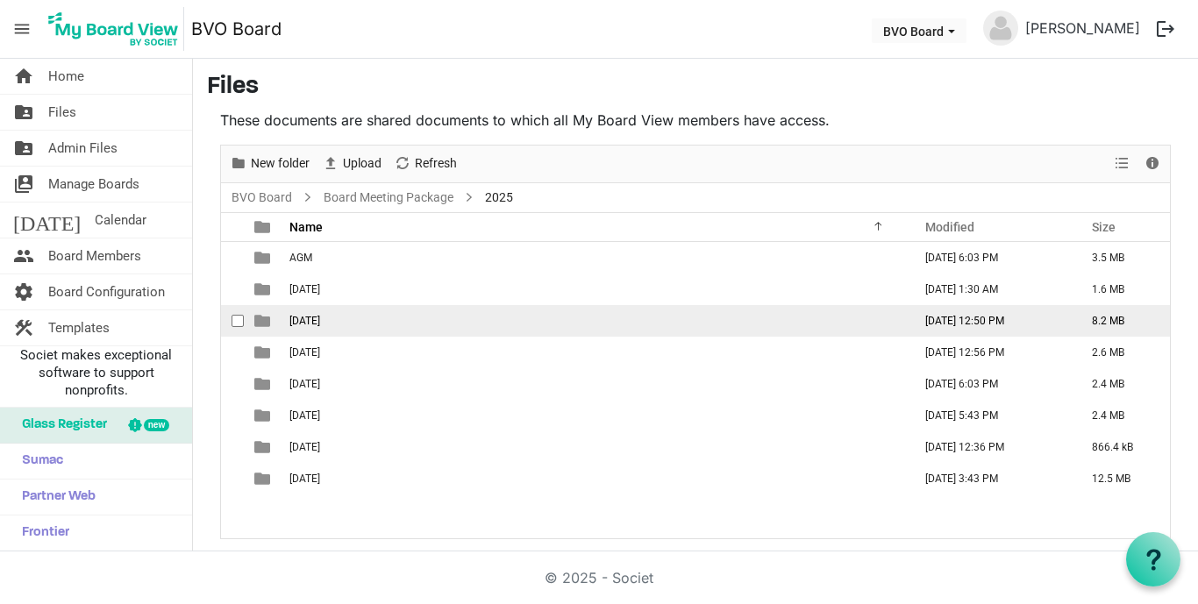
click at [396, 321] on td "[DATE]" at bounding box center [595, 321] width 623 height 32
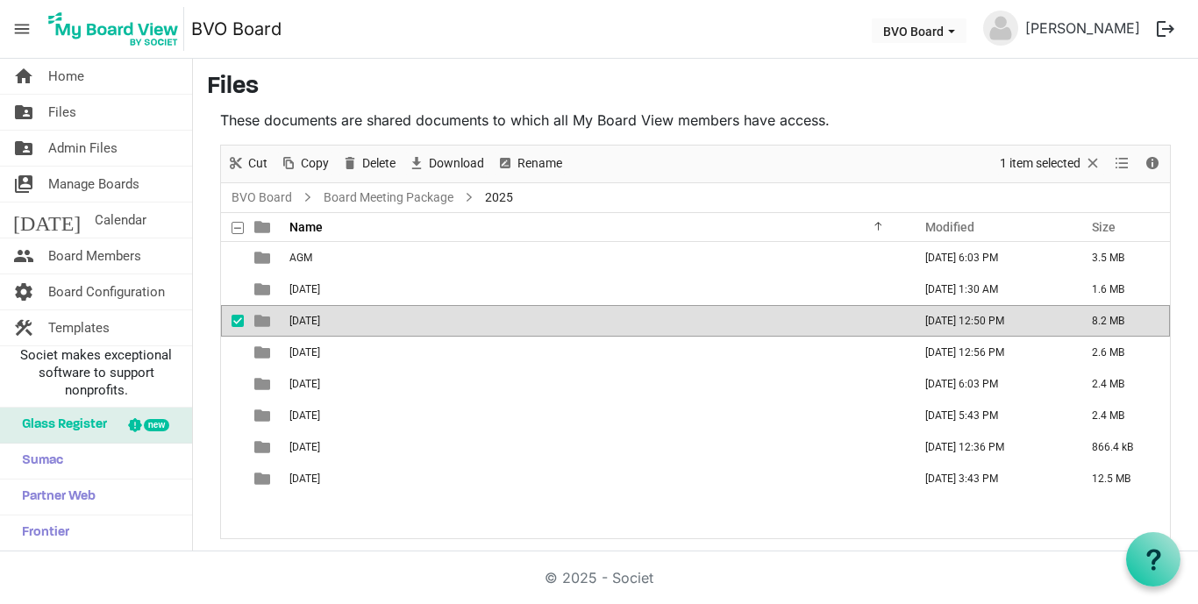
click at [396, 321] on td "[DATE]" at bounding box center [595, 321] width 623 height 32
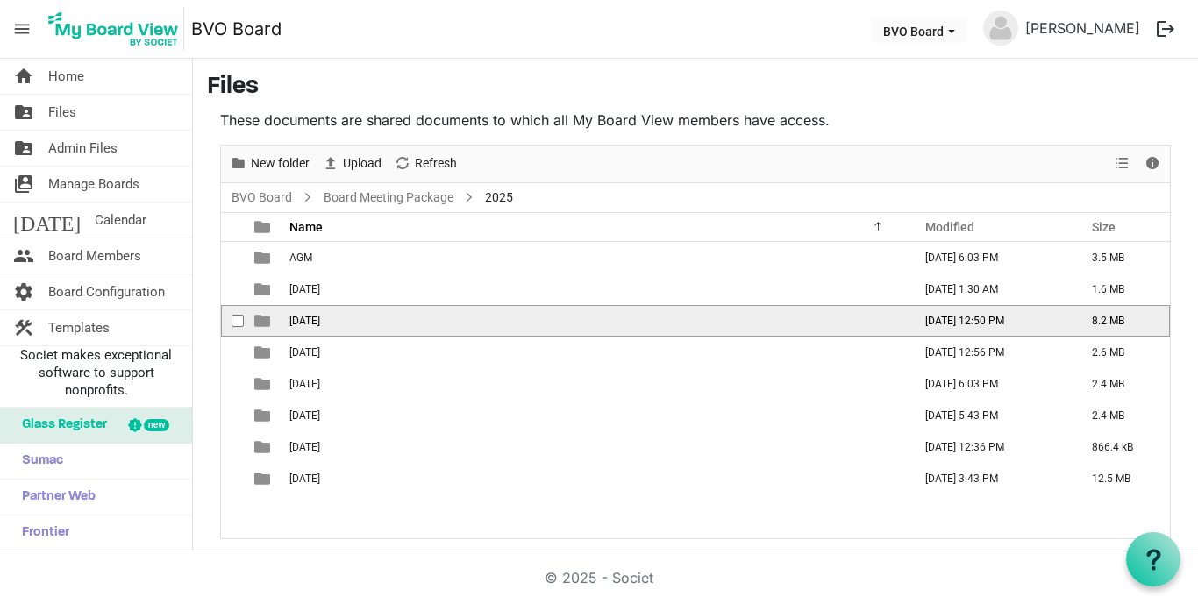
click at [396, 321] on td "[DATE]" at bounding box center [595, 321] width 623 height 32
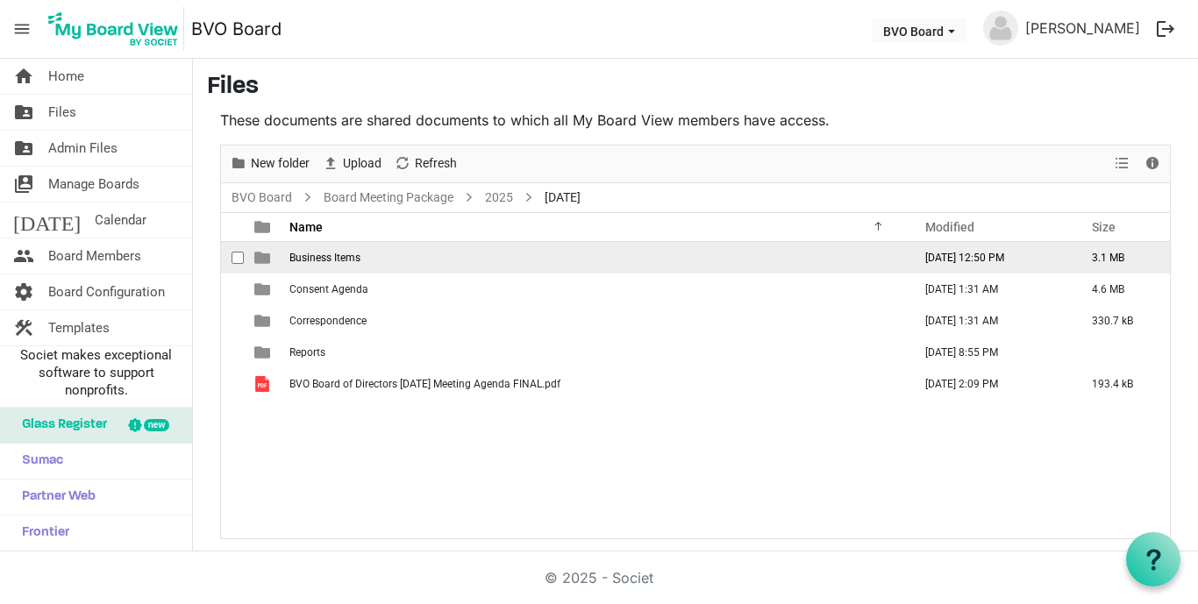
click at [449, 261] on td "Business Items" at bounding box center [595, 258] width 623 height 32
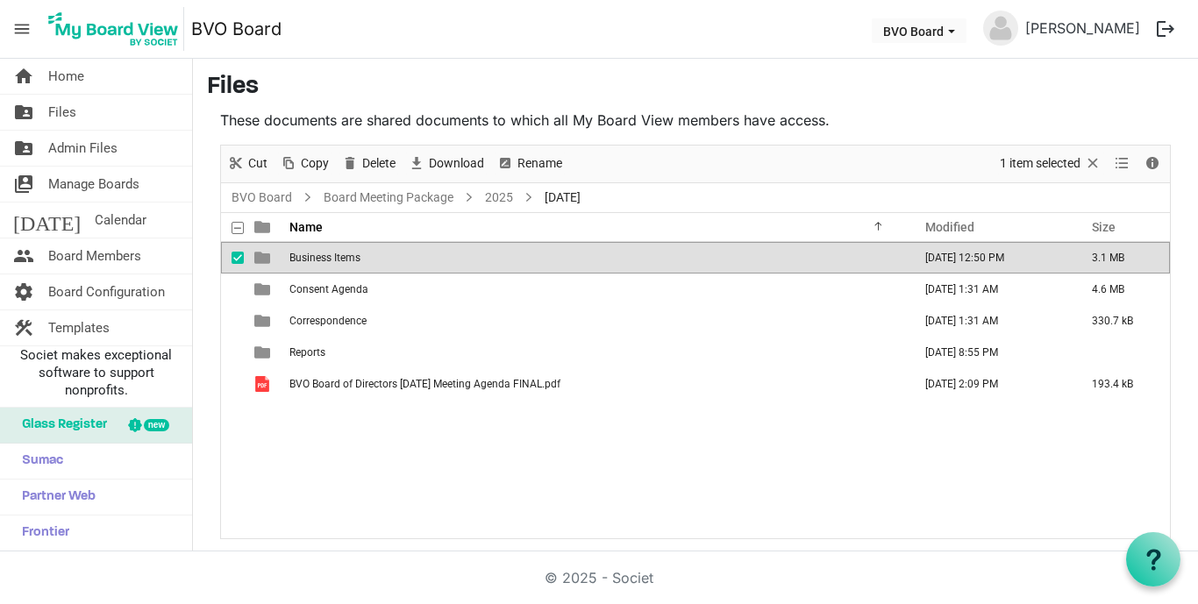
click at [449, 261] on td "Business Items" at bounding box center [595, 258] width 623 height 32
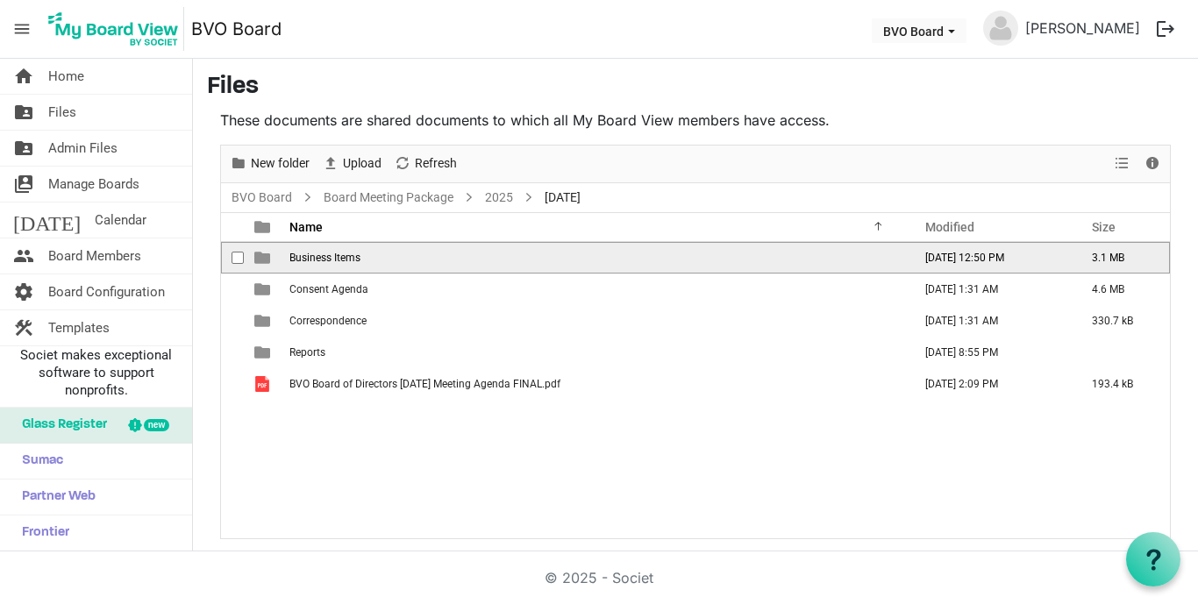
click at [449, 261] on td "Business Items" at bounding box center [595, 258] width 623 height 32
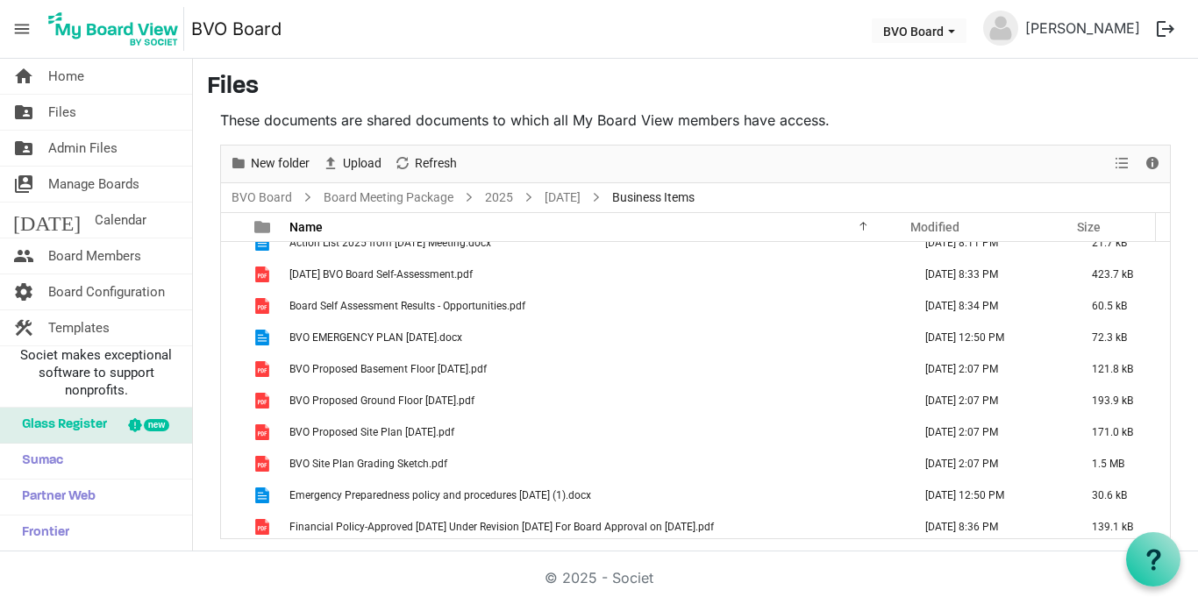
scroll to position [19, 0]
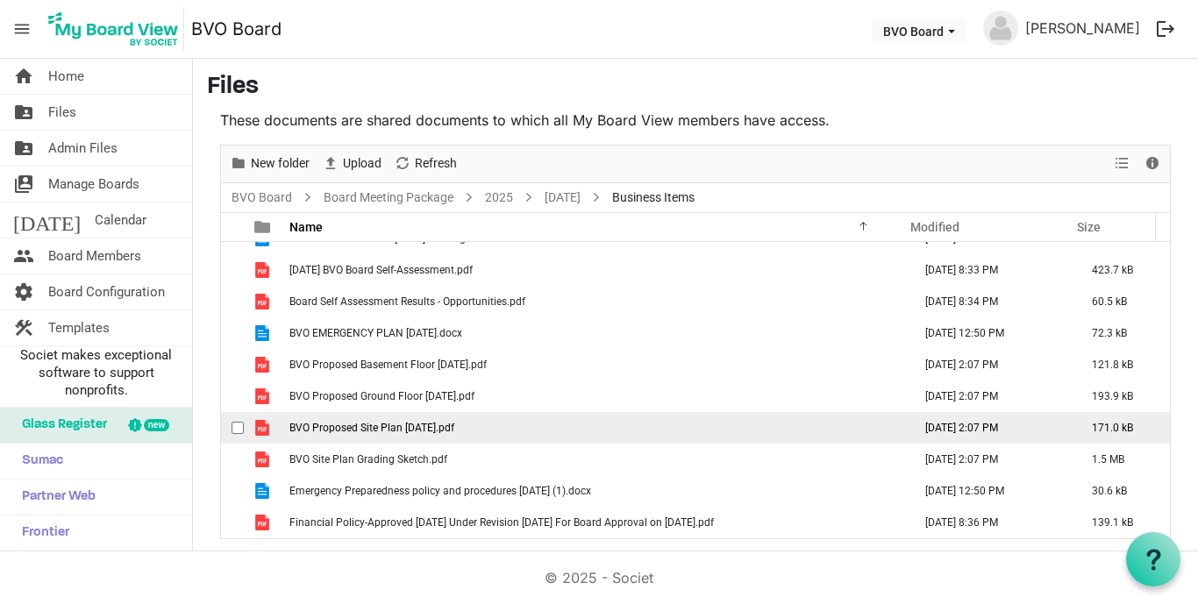
click at [444, 431] on span "BVO Proposed Site Plan [DATE].pdf" at bounding box center [371, 428] width 165 height 12
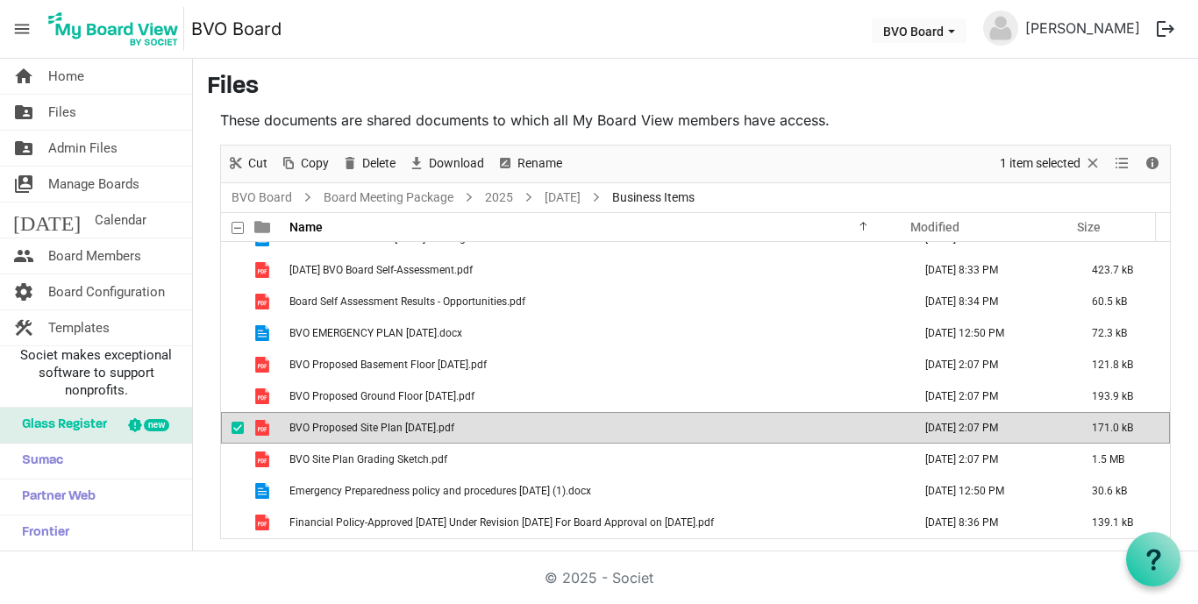
click at [444, 431] on span "BVO Proposed Site Plan [DATE].pdf" at bounding box center [371, 428] width 165 height 12
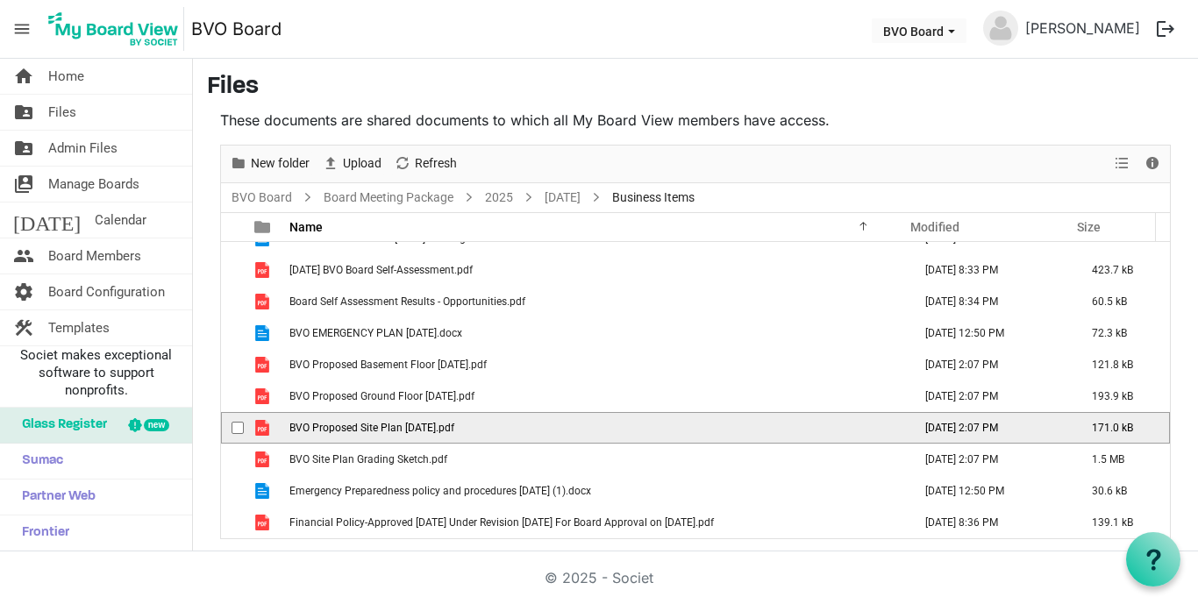
click at [444, 431] on span "BVO Proposed Site Plan [DATE].pdf" at bounding box center [371, 428] width 165 height 12
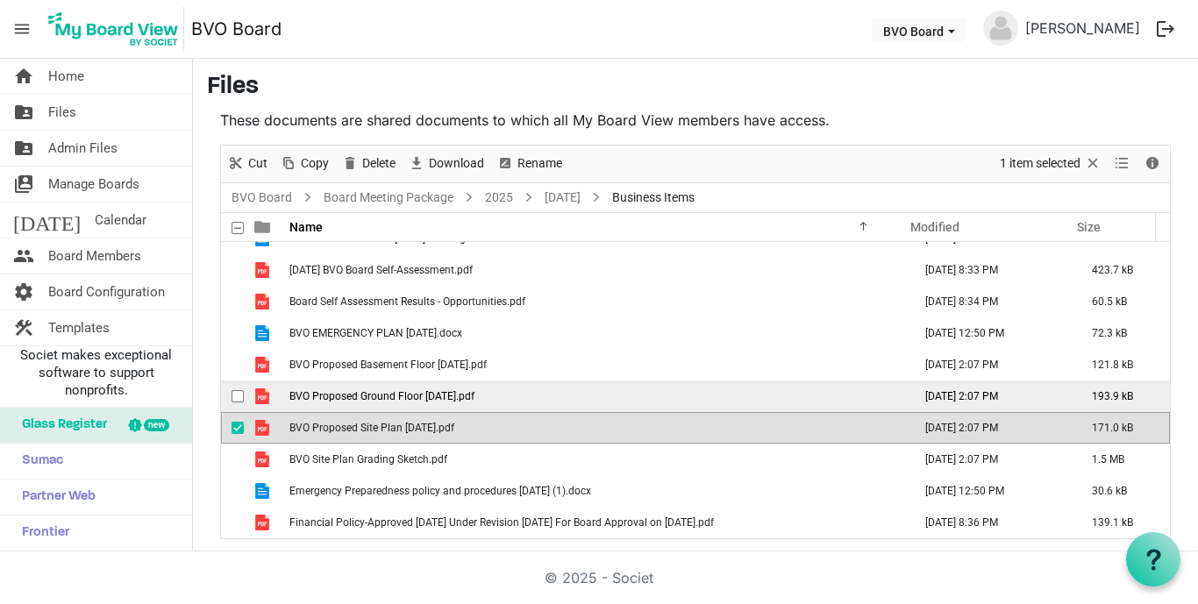
click at [410, 398] on span "BVO Proposed Ground Floor [DATE].pdf" at bounding box center [381, 396] width 185 height 12
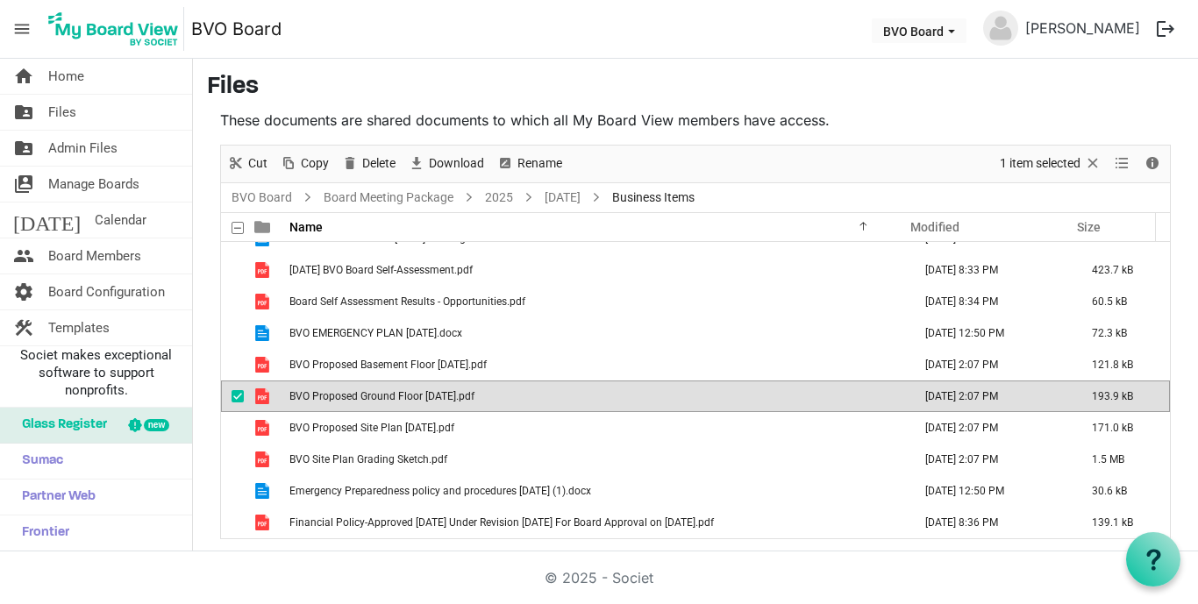
click at [410, 398] on span "BVO Proposed Ground Floor [DATE].pdf" at bounding box center [381, 396] width 185 height 12
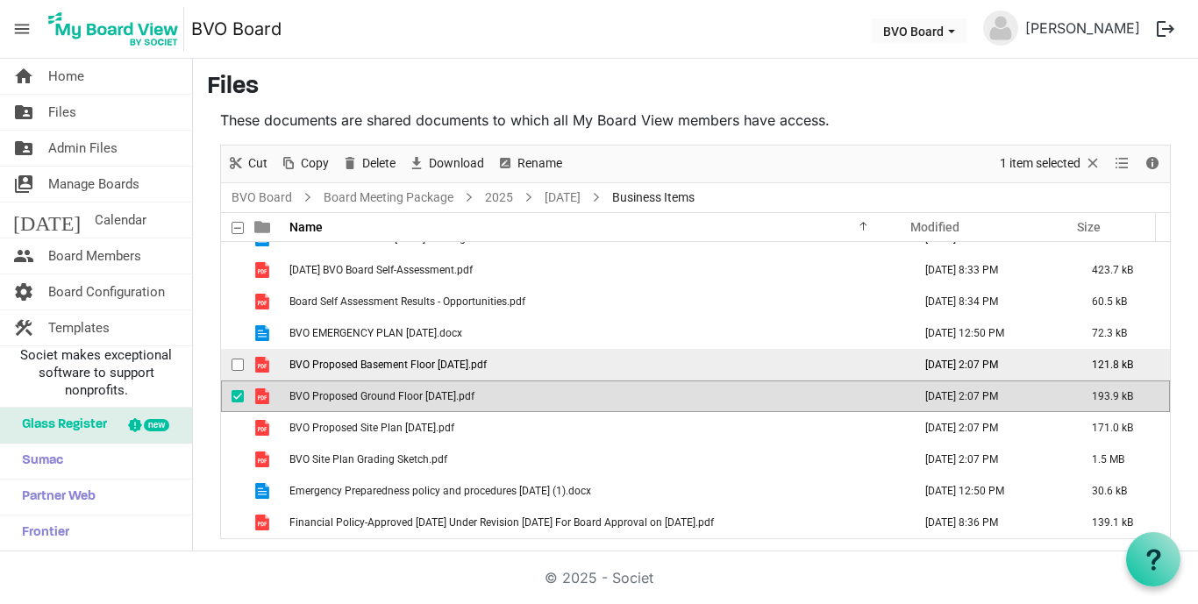
click at [422, 368] on span "BVO Proposed Basement Floor [DATE].pdf" at bounding box center [387, 365] width 197 height 12
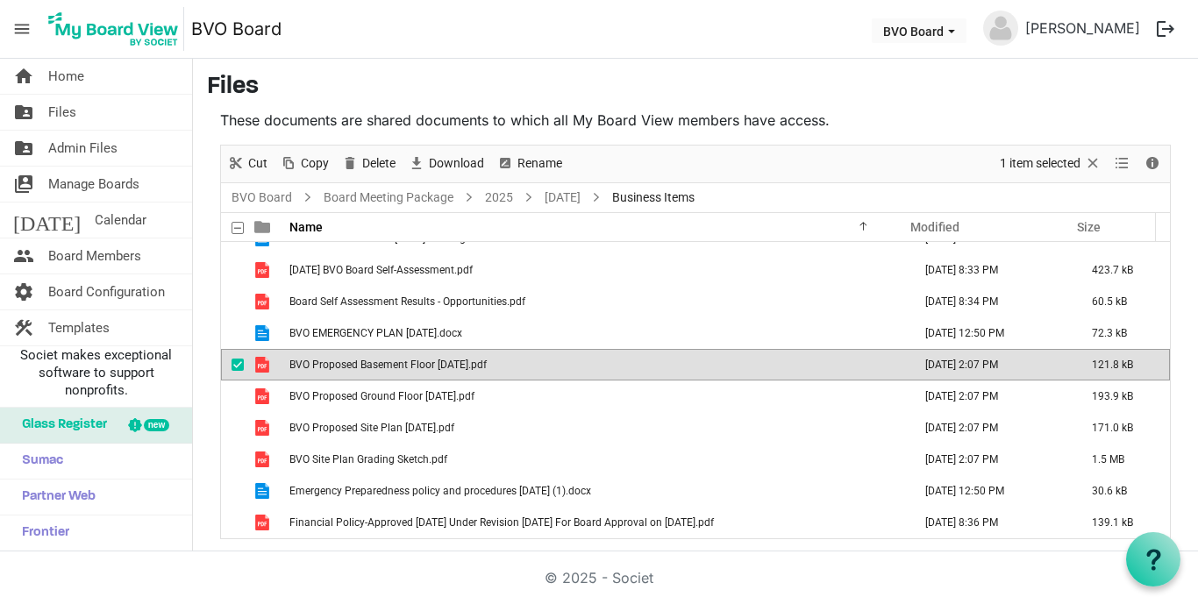
click at [422, 368] on span "BVO Proposed Basement Floor [DATE].pdf" at bounding box center [387, 365] width 197 height 12
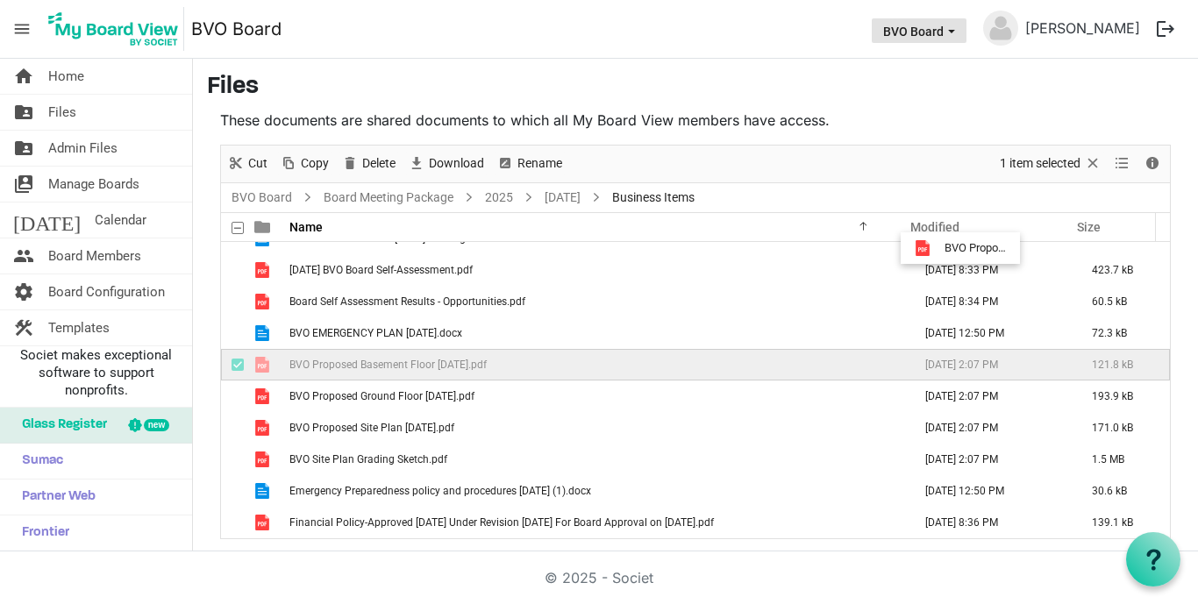
drag, startPoint x: 422, startPoint y: 368, endPoint x: 939, endPoint y: 32, distance: 616.9
click at [939, 32] on body "menu BVO Board BVO Board Diane Hamilton logout home Home folder_shared Files fo…" at bounding box center [599, 276] width 1198 height 552
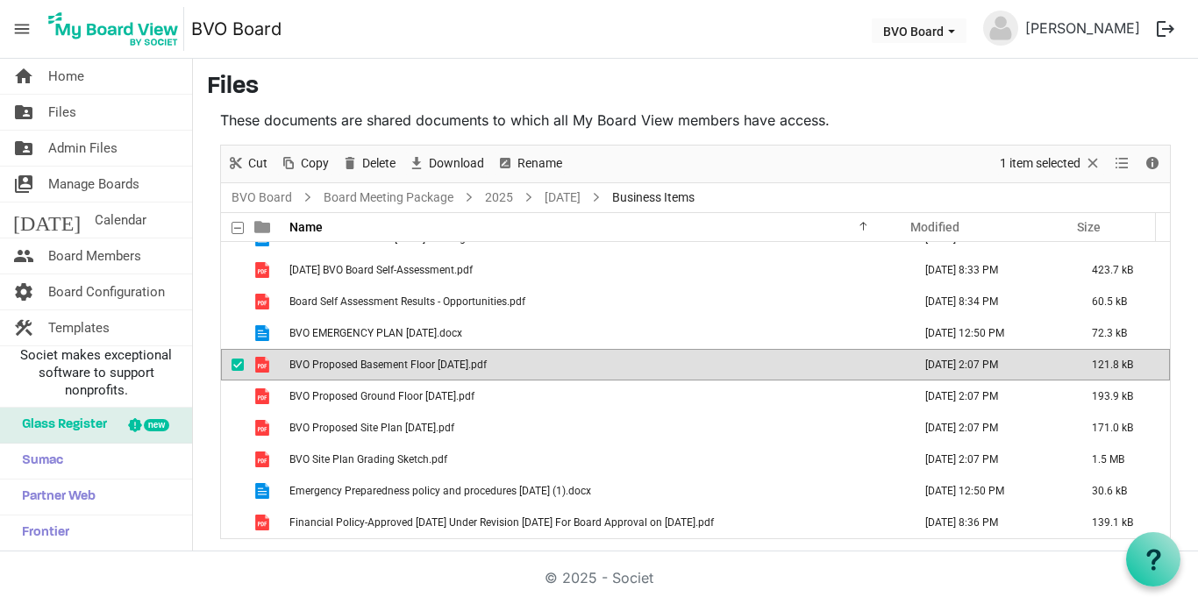
click at [706, 374] on td "BVO Proposed Basement Floor [DATE].pdf" at bounding box center [595, 365] width 623 height 32
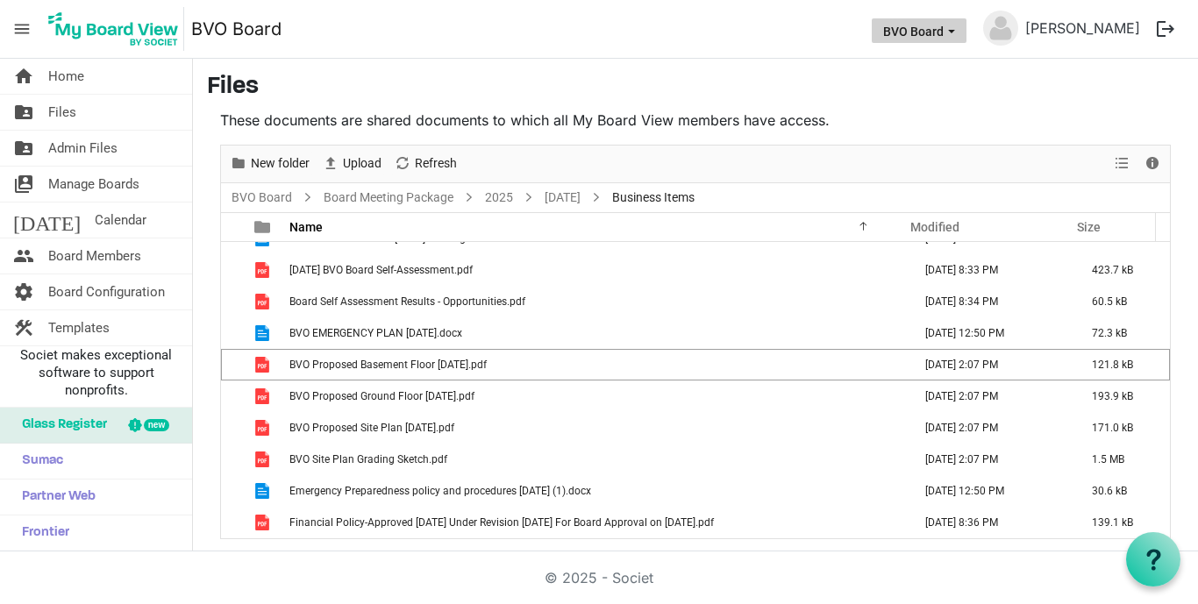
click at [959, 28] on span "BVO Board dropdownbutton" at bounding box center [952, 31] width 16 height 7
click at [1052, 54] on nav "menu BVO Board BVO Board Diane Hamilton logout" at bounding box center [599, 29] width 1198 height 59
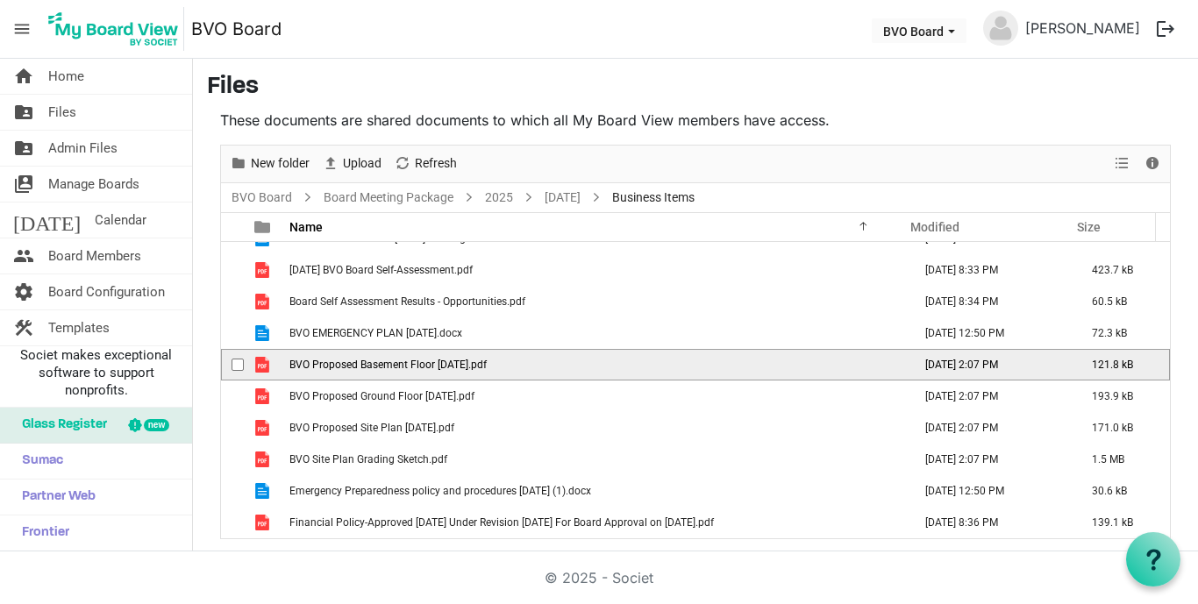
click at [534, 365] on td "BVO Proposed Basement Floor [DATE].pdf" at bounding box center [595, 365] width 623 height 32
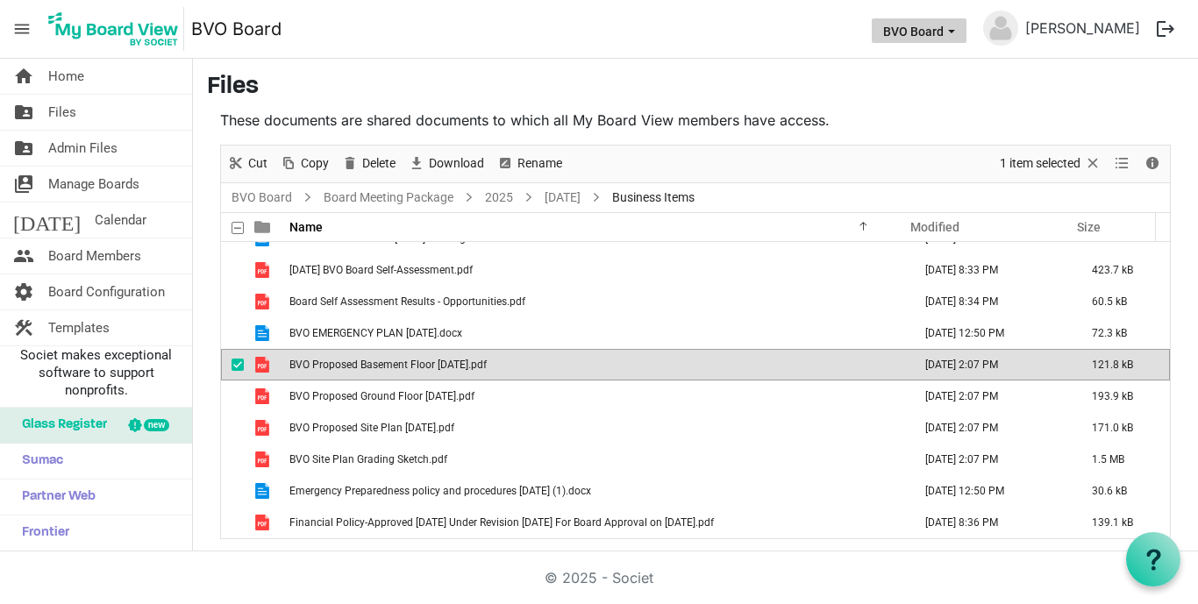
click at [962, 36] on button "BVO Board" at bounding box center [919, 30] width 95 height 25
click at [1018, 31] on img at bounding box center [1000, 28] width 35 height 35
click at [1074, 29] on link "[PERSON_NAME]" at bounding box center [1082, 28] width 129 height 35
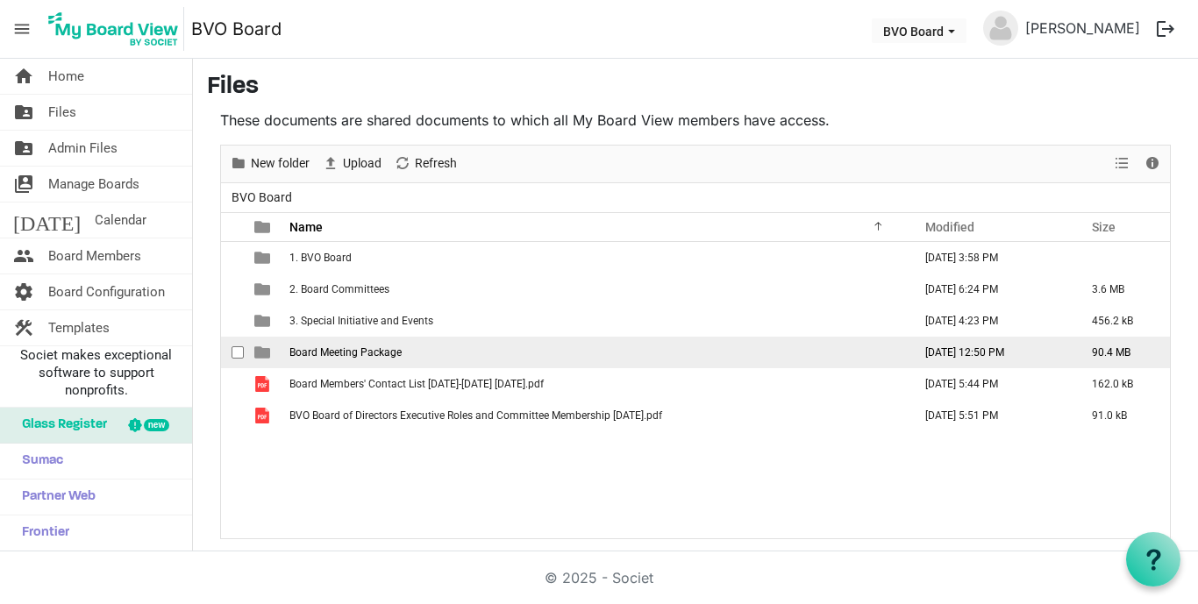
click at [382, 353] on span "Board Meeting Package" at bounding box center [345, 352] width 112 height 12
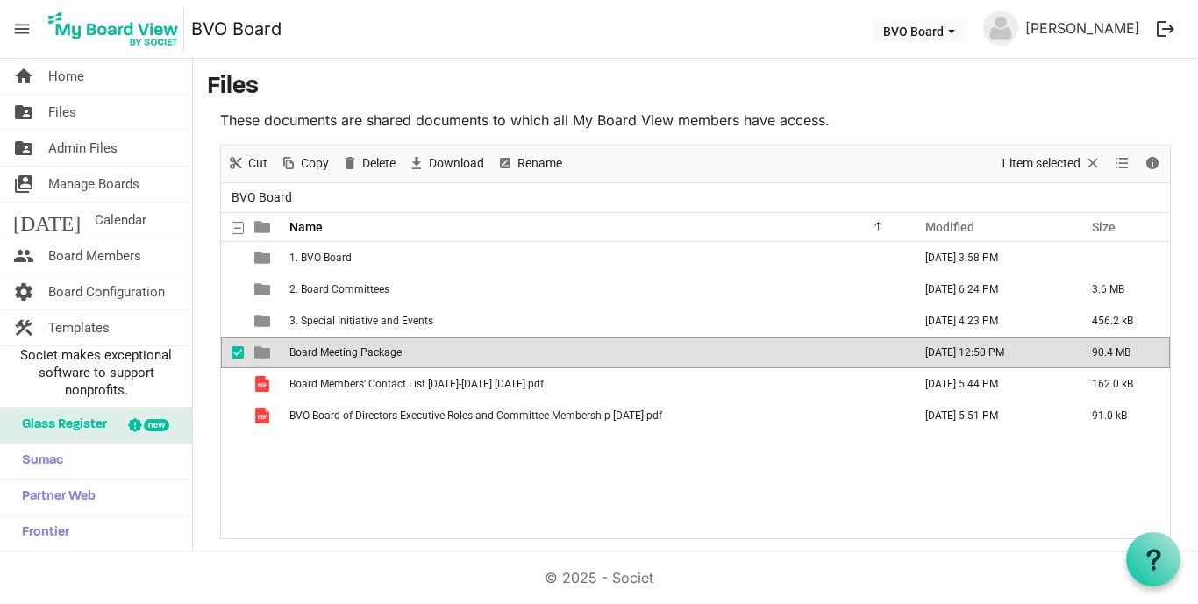
click at [382, 353] on span "Board Meeting Package" at bounding box center [345, 352] width 112 height 12
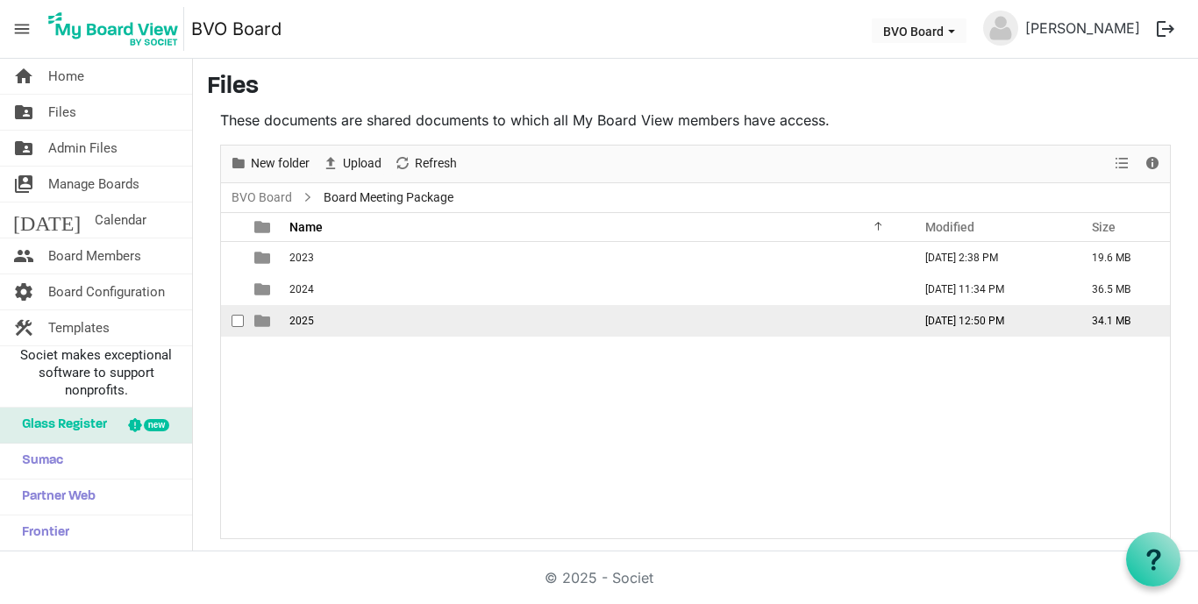
click at [306, 321] on span "2025" at bounding box center [301, 321] width 25 height 12
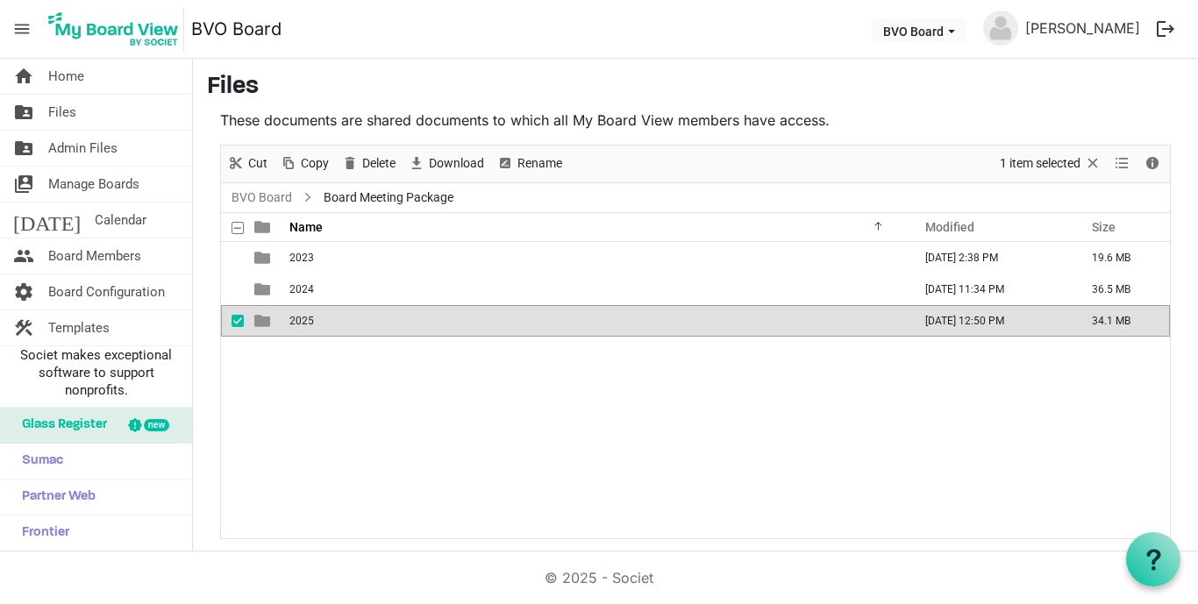
click at [306, 321] on span "2025" at bounding box center [301, 321] width 25 height 12
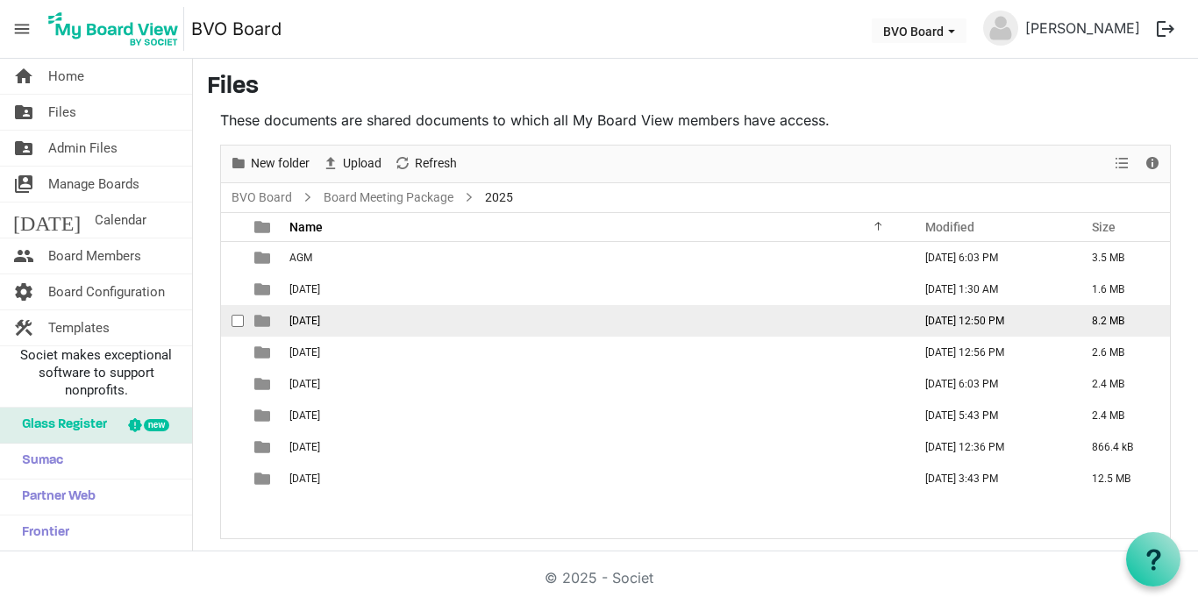
click at [405, 325] on td "[DATE]" at bounding box center [595, 321] width 623 height 32
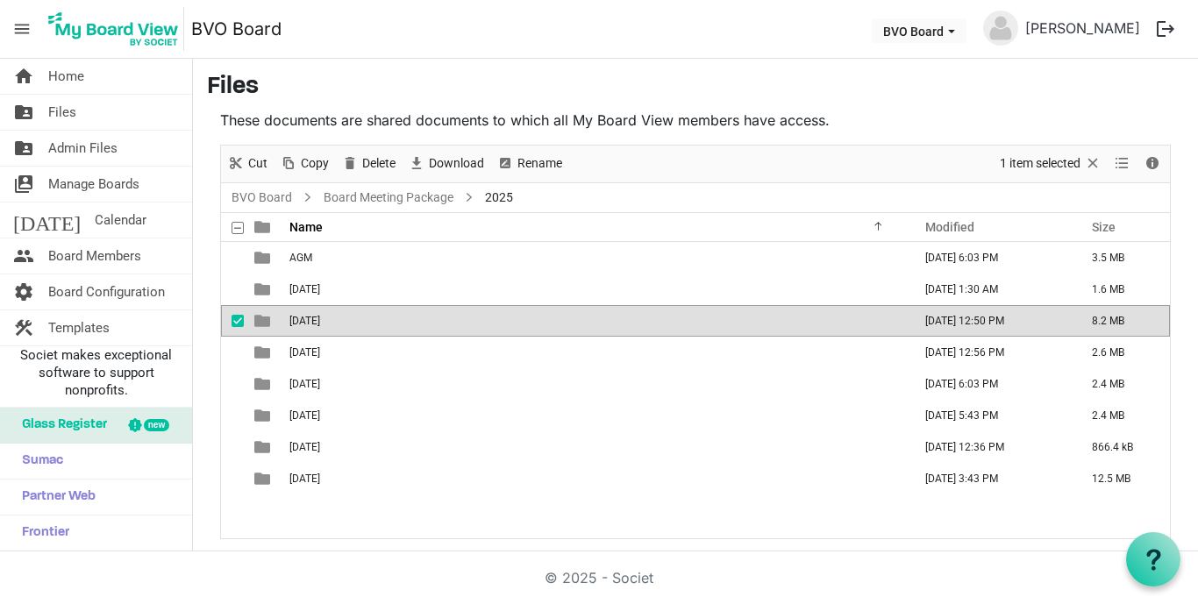
click at [405, 325] on td "[DATE]" at bounding box center [595, 321] width 623 height 32
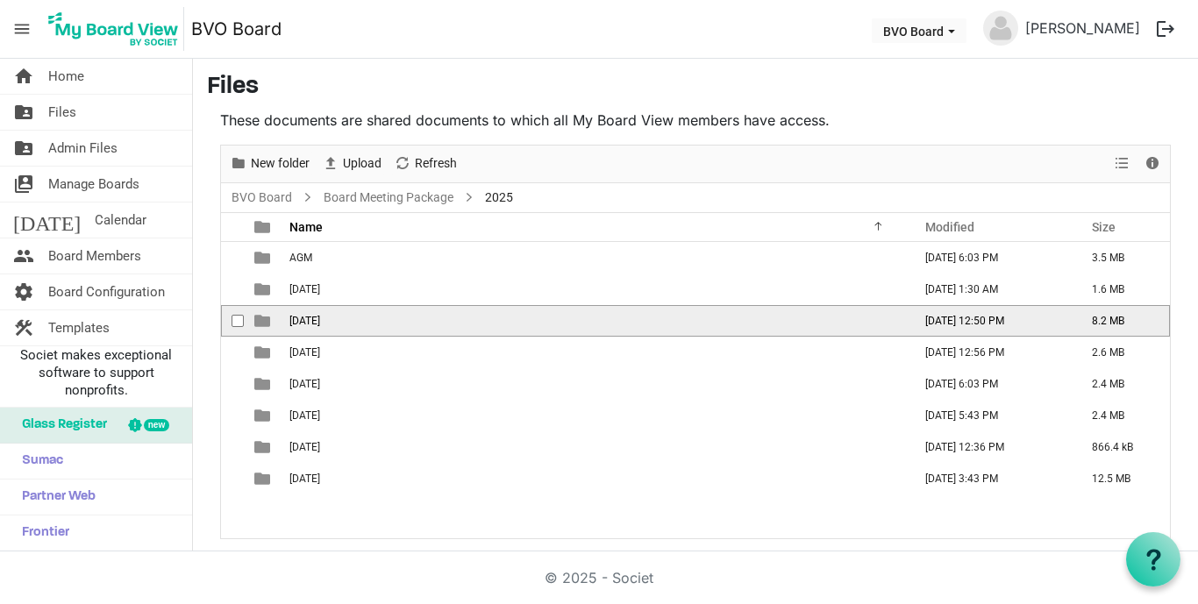
click at [405, 325] on td "[DATE]" at bounding box center [595, 321] width 623 height 32
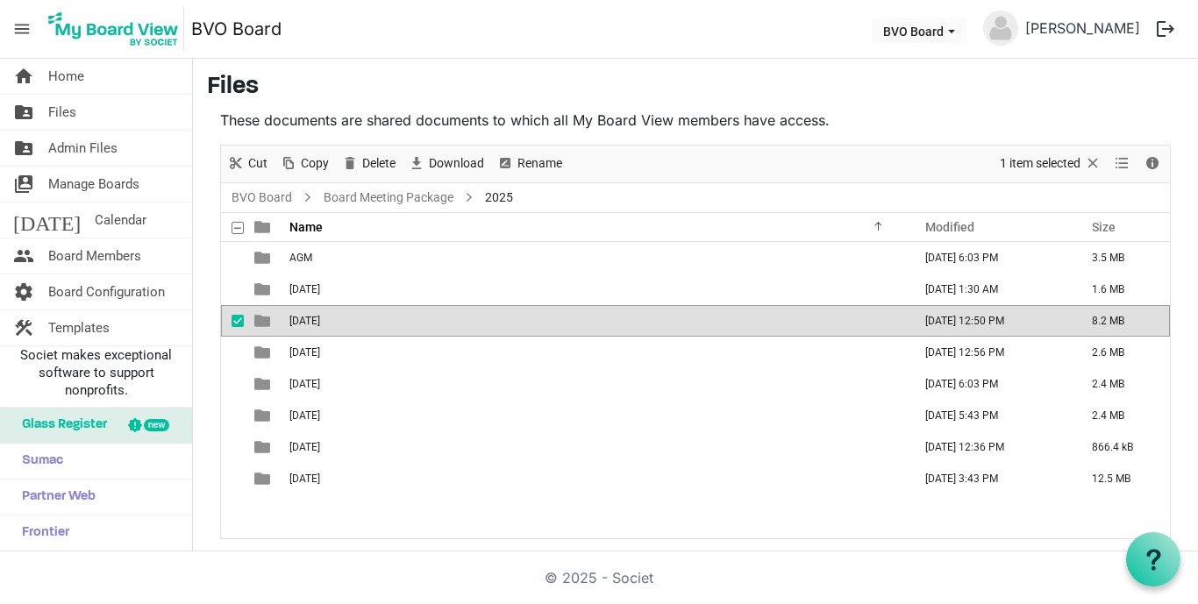
click at [405, 325] on td "[DATE]" at bounding box center [595, 321] width 623 height 32
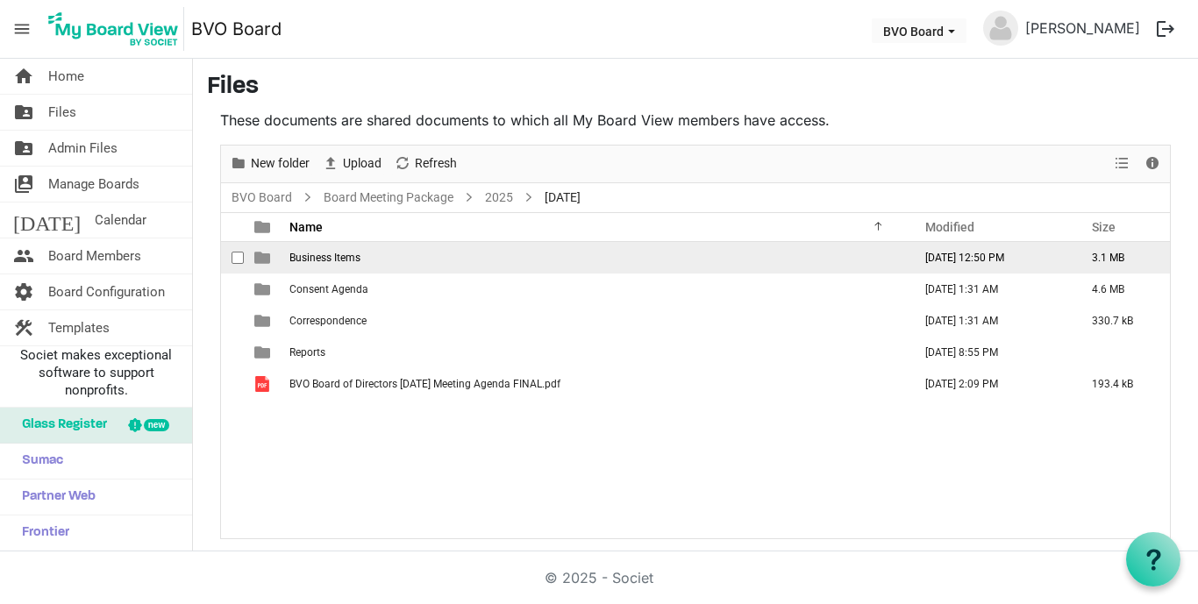
click at [352, 258] on span "Business Items" at bounding box center [324, 258] width 71 height 12
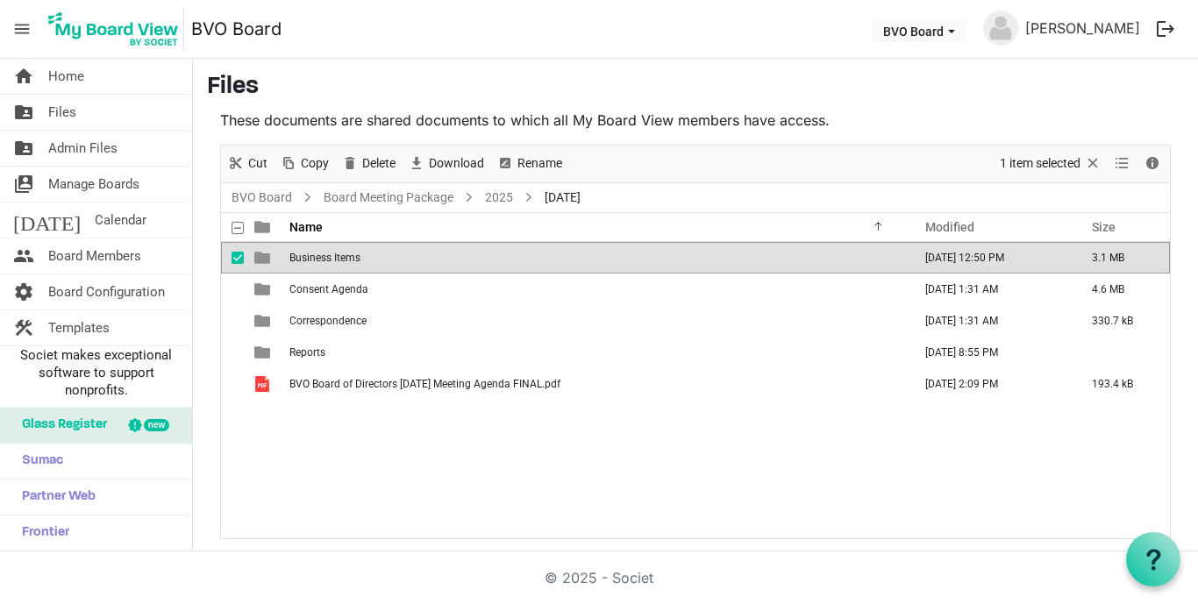
click at [352, 258] on span "Business Items" at bounding box center [324, 258] width 71 height 12
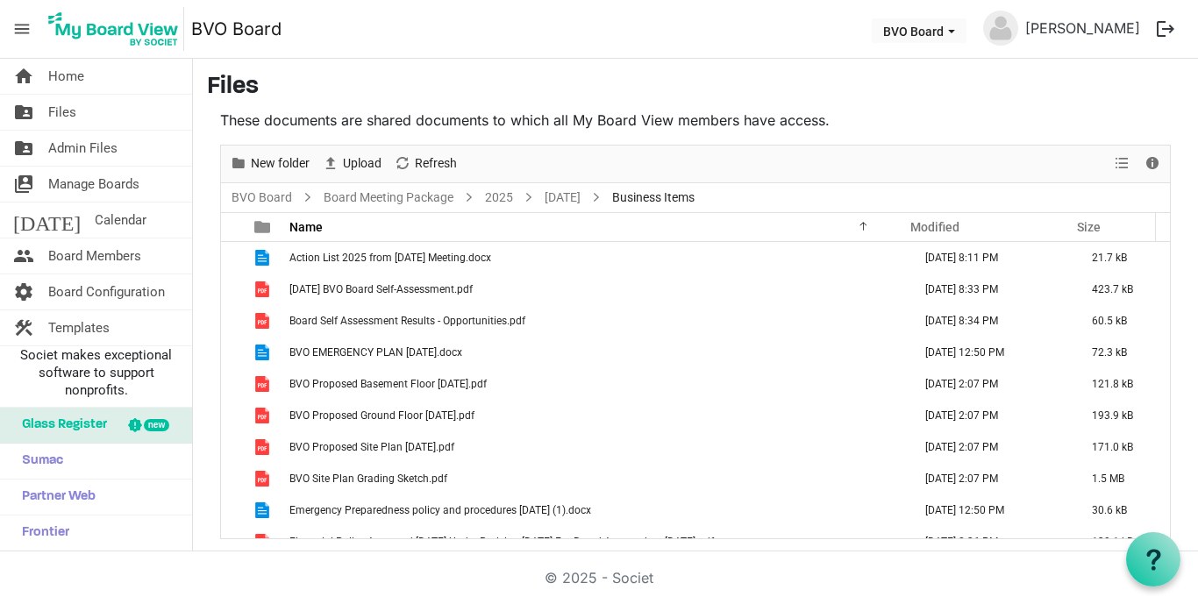
scroll to position [19, 0]
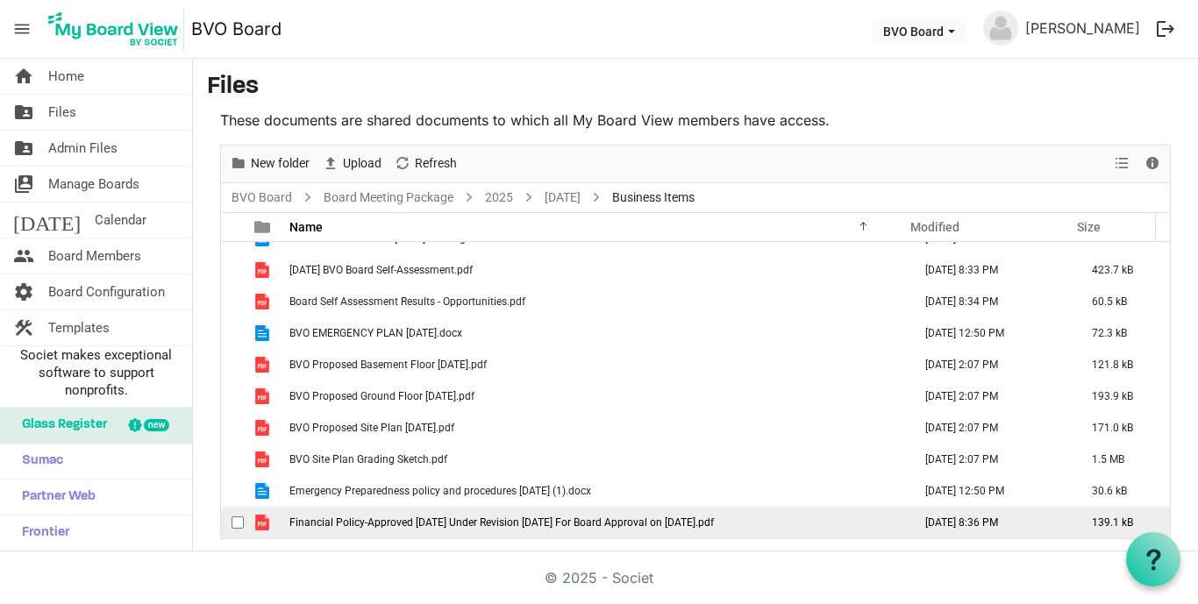
click at [415, 524] on span "Financial Policy-Approved [DATE] Under Revision [DATE] For Board Approval on [D…" at bounding box center [501, 523] width 424 height 12
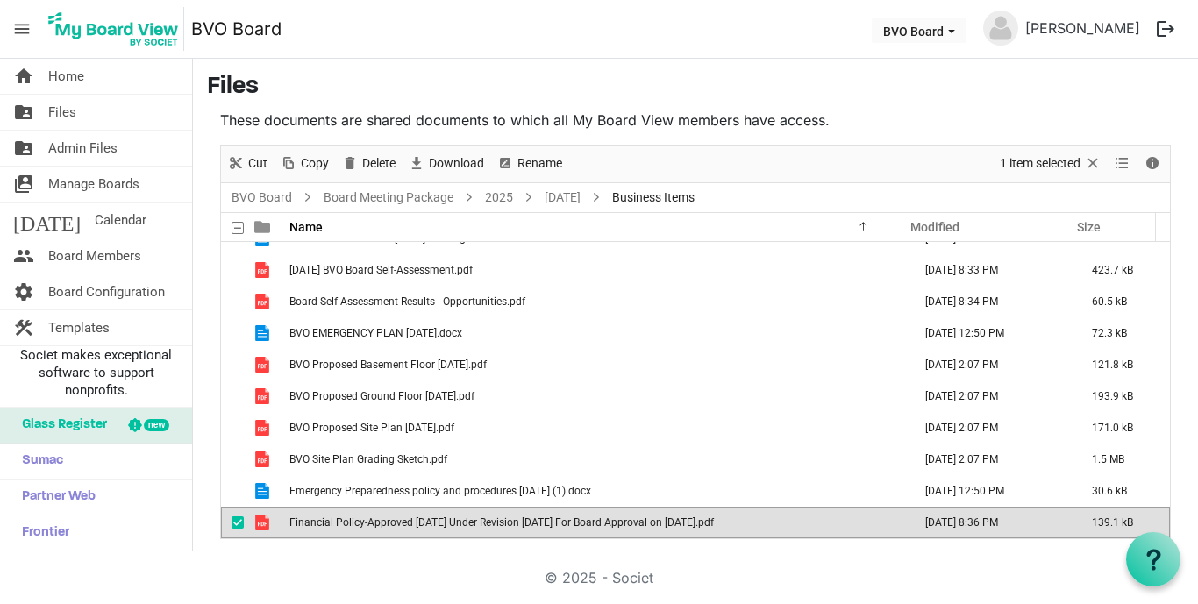
click at [415, 524] on span "Financial Policy-Approved [DATE] Under Revision [DATE] For Board Approval on [D…" at bounding box center [501, 523] width 424 height 12
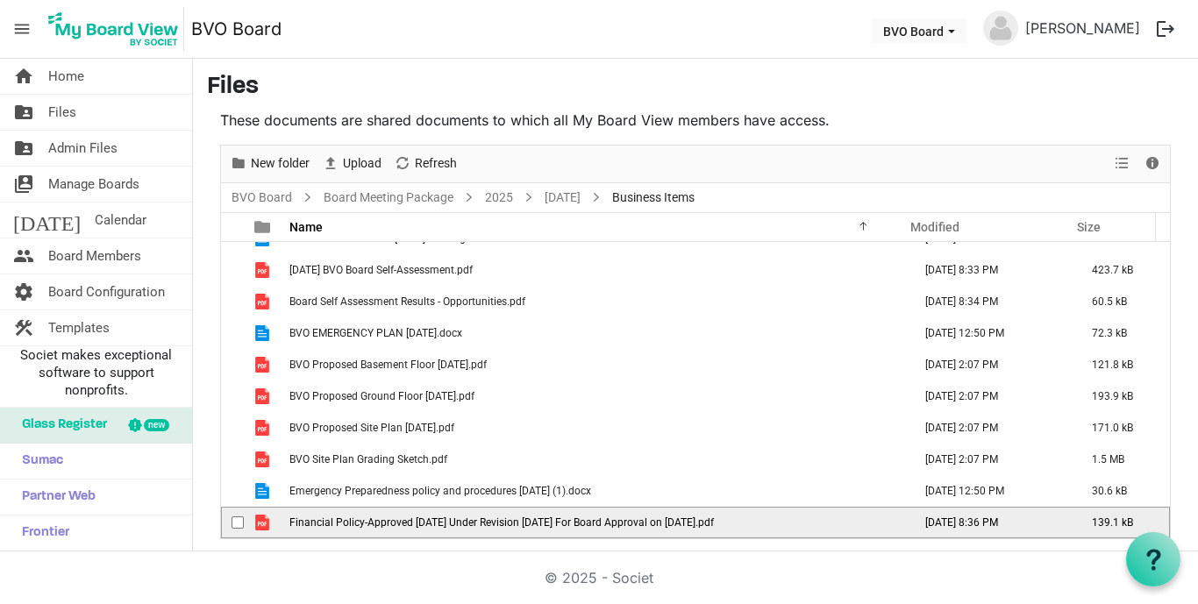
click at [415, 524] on span "Financial Policy-Approved [DATE] Under Revision [DATE] For Board Approval on [D…" at bounding box center [501, 523] width 424 height 12
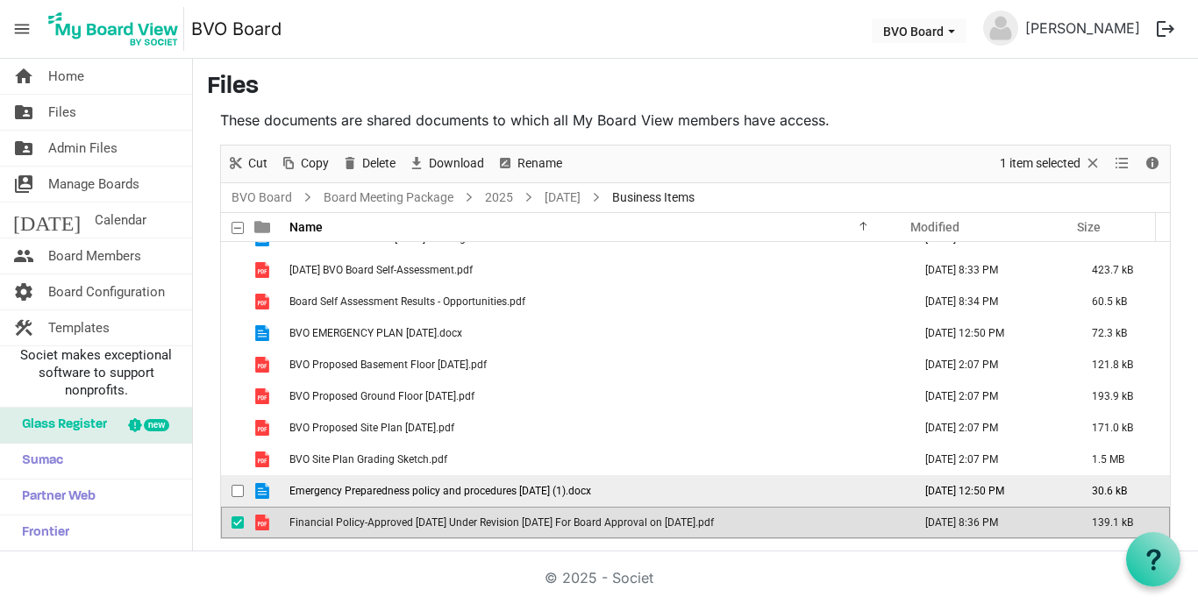
click at [389, 488] on span "Emergency Preparedness policy and procedures [DATE] (1).docx" at bounding box center [440, 491] width 302 height 12
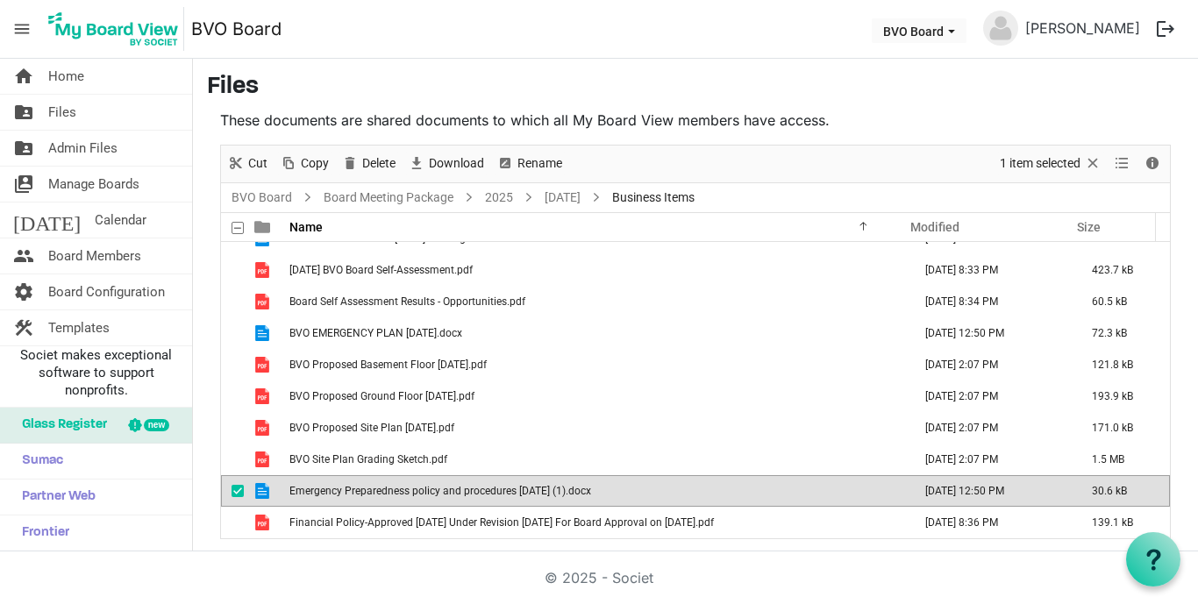
click at [389, 488] on span "Emergency Preparedness policy and procedures [DATE] (1).docx" at bounding box center [440, 491] width 302 height 12
